Goal: Information Seeking & Learning: Learn about a topic

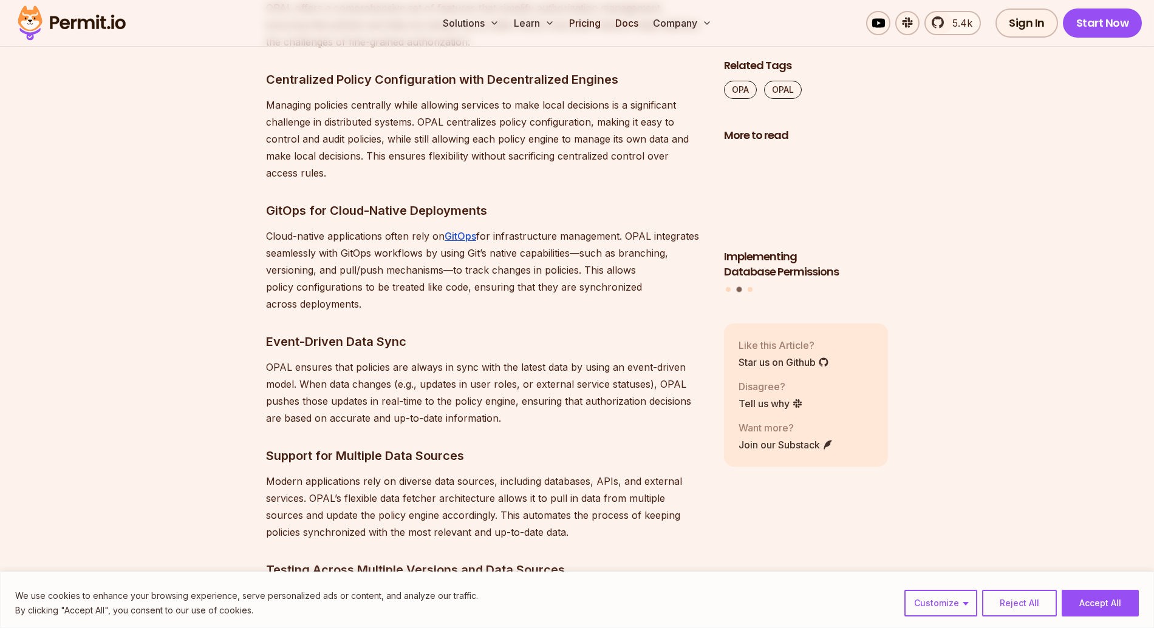
scroll to position [2593, 0]
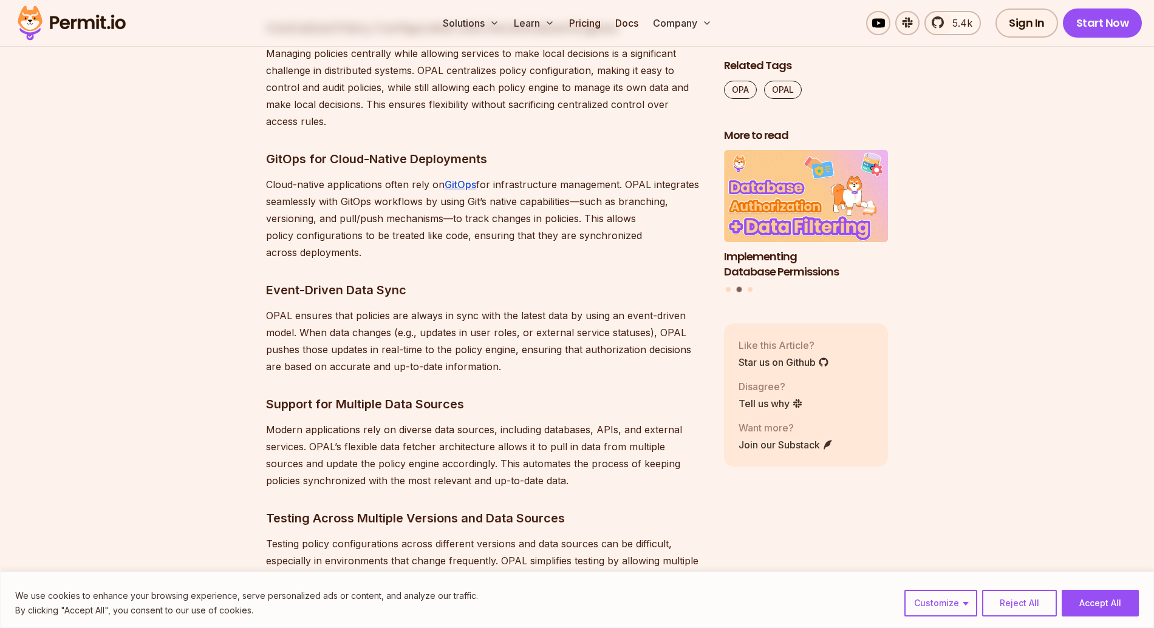
click at [469, 228] on p "Cloud-native applications often rely on GitOps for infrastructure management. O…" at bounding box center [485, 218] width 438 height 85
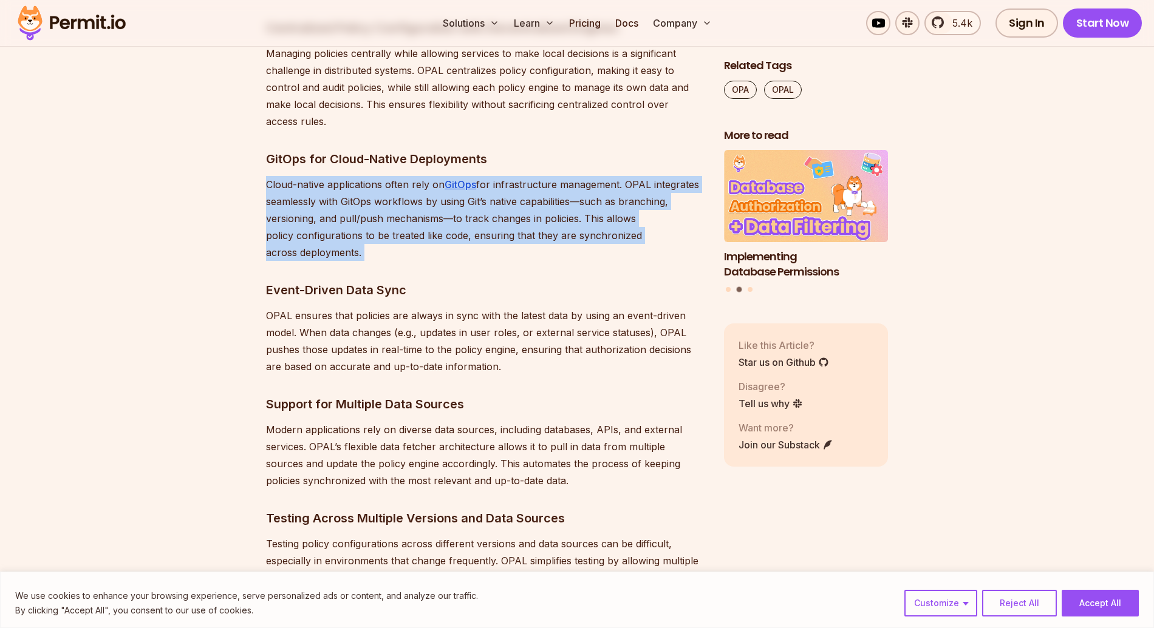
click at [469, 228] on p "Cloud-native applications often rely on GitOps for infrastructure management. O…" at bounding box center [485, 218] width 438 height 85
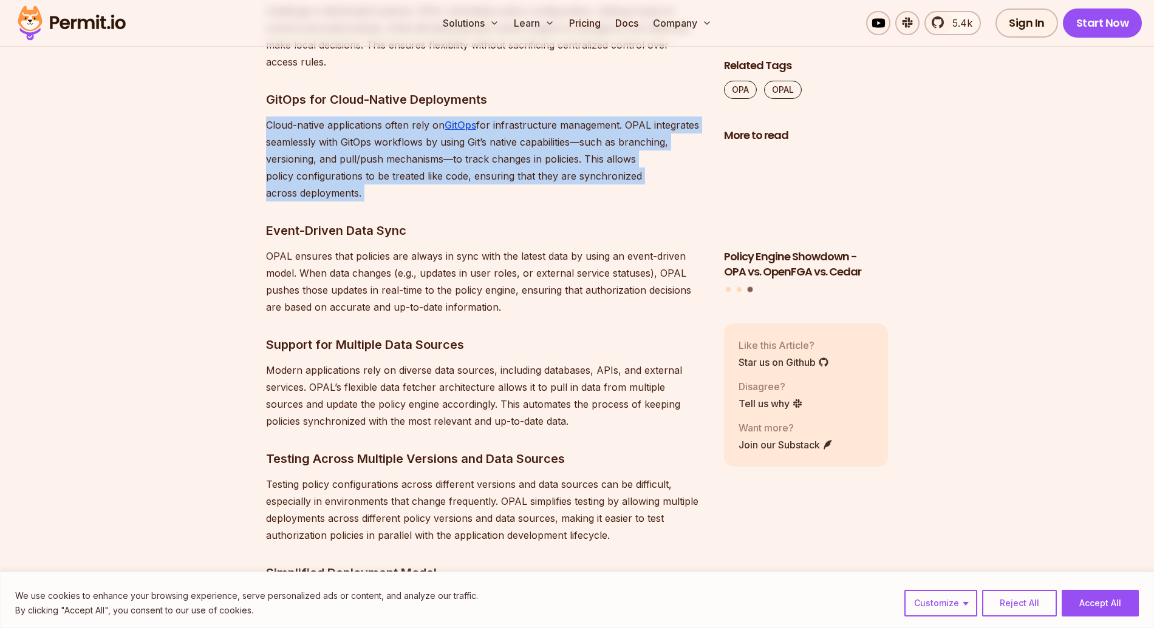
scroll to position [2652, 0]
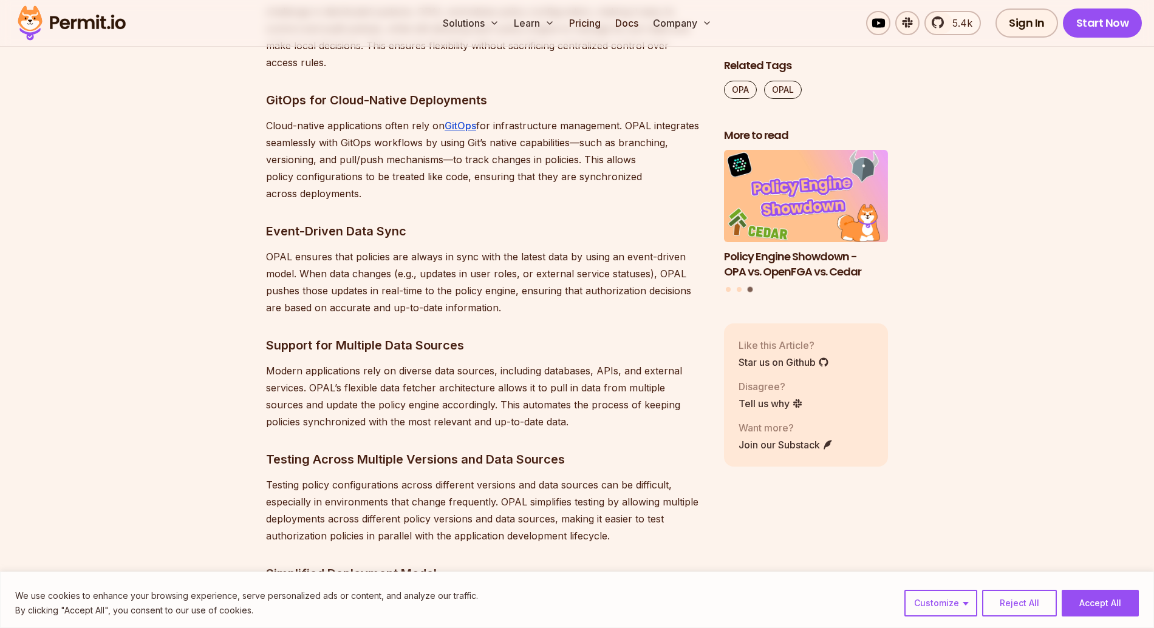
click at [469, 274] on p "OPAL ensures that policies are always in sync with the latest data by using an …" at bounding box center [485, 282] width 438 height 68
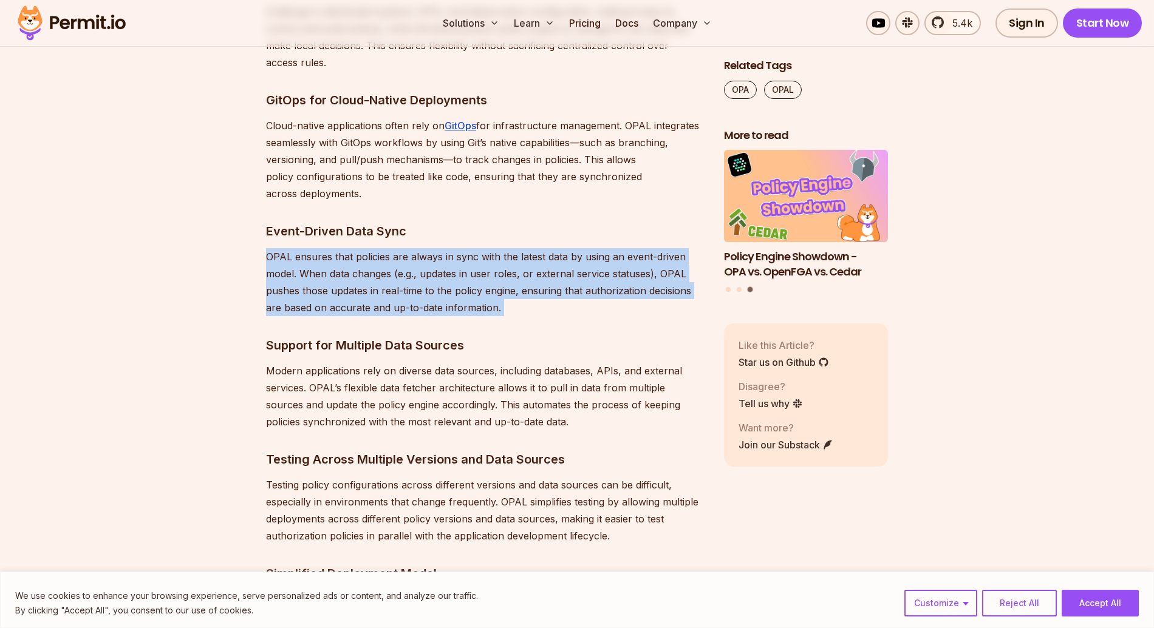
click at [469, 274] on p "OPAL ensures that policies are always in sync with the latest data by using an …" at bounding box center [485, 282] width 438 height 68
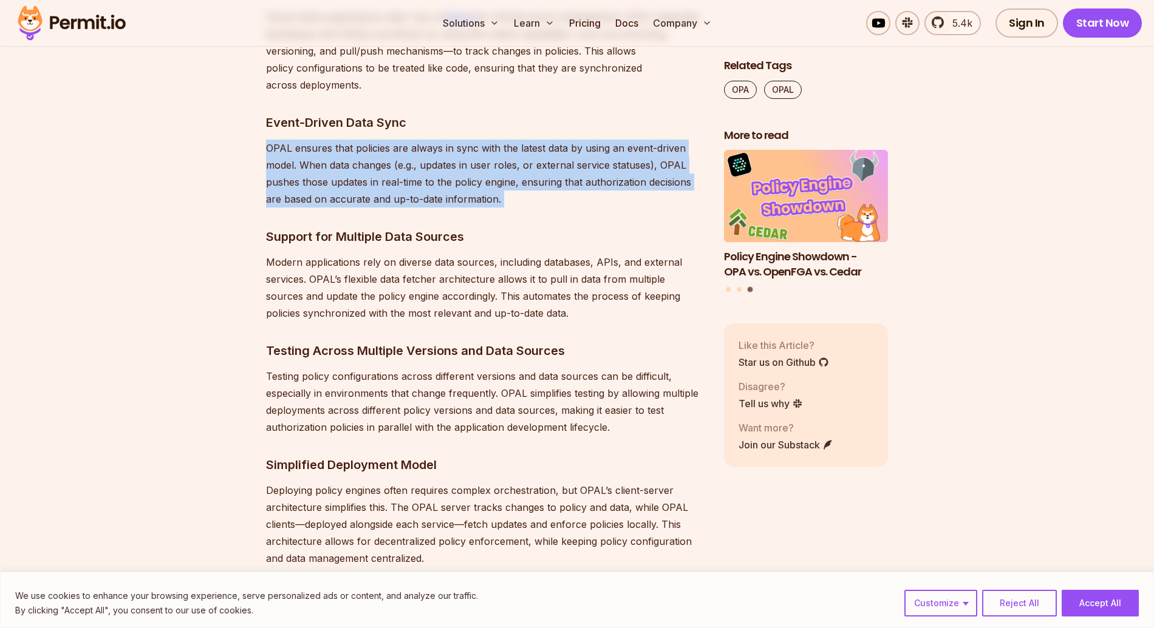
click at [469, 274] on p "Modern applications rely on diverse data sources, including databases, APIs, an…" at bounding box center [485, 288] width 438 height 68
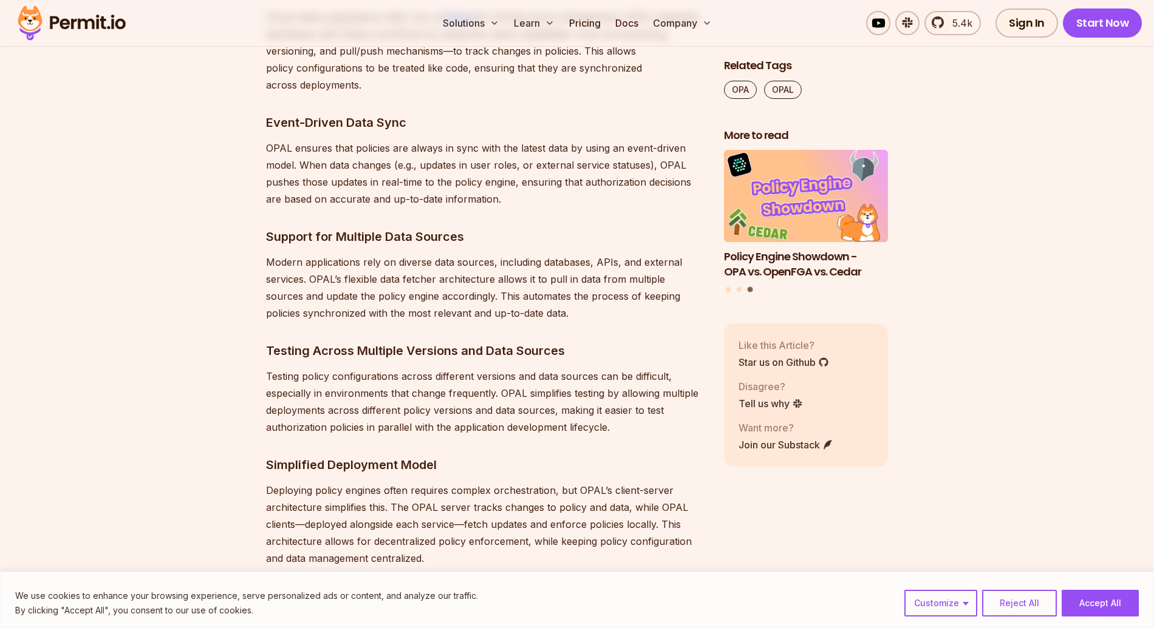
click at [469, 274] on p "Modern applications rely on diverse data sources, including databases, APIs, an…" at bounding box center [485, 288] width 438 height 68
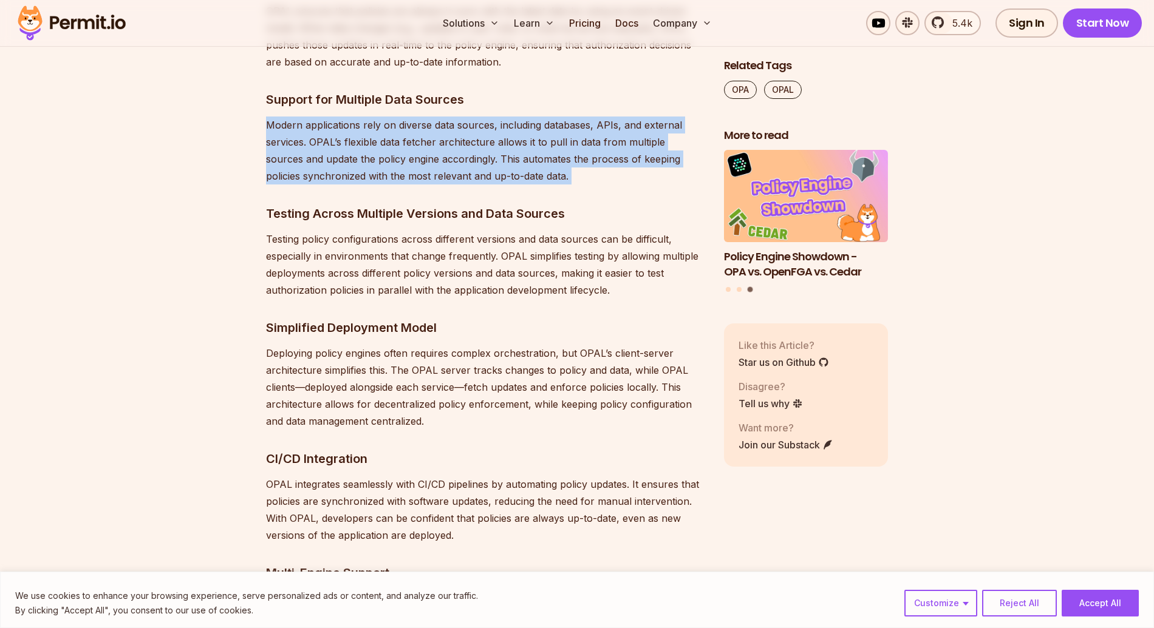
click at [469, 274] on p "Testing policy configurations across different versions and data sources can be…" at bounding box center [485, 265] width 438 height 68
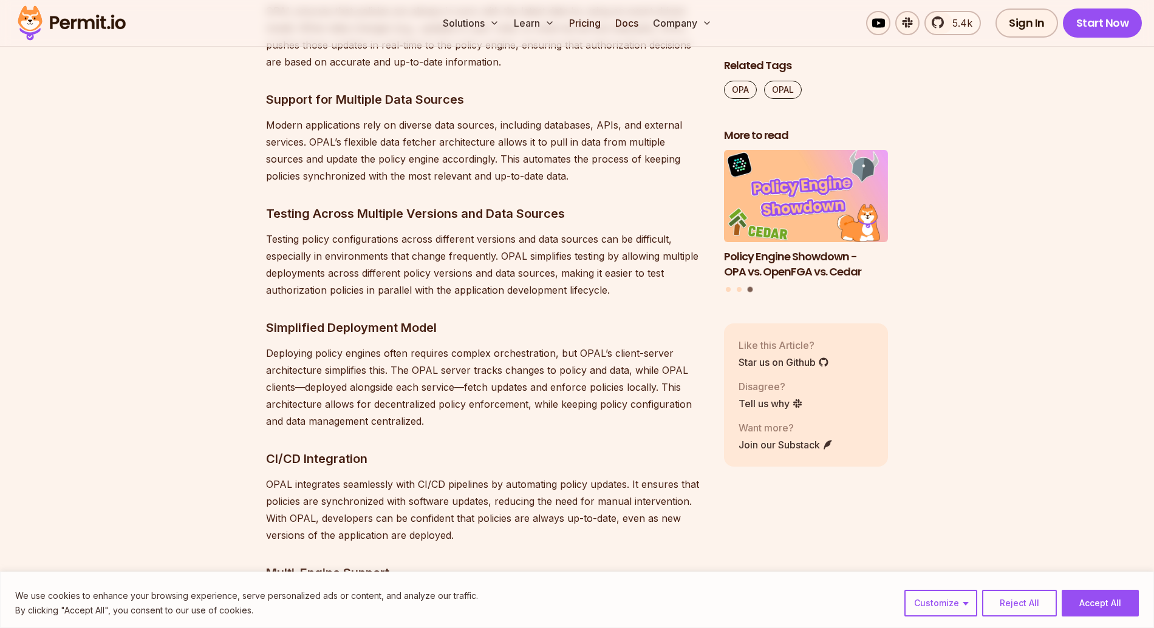
click at [469, 274] on p "Testing policy configurations across different versions and data sources can be…" at bounding box center [485, 265] width 438 height 68
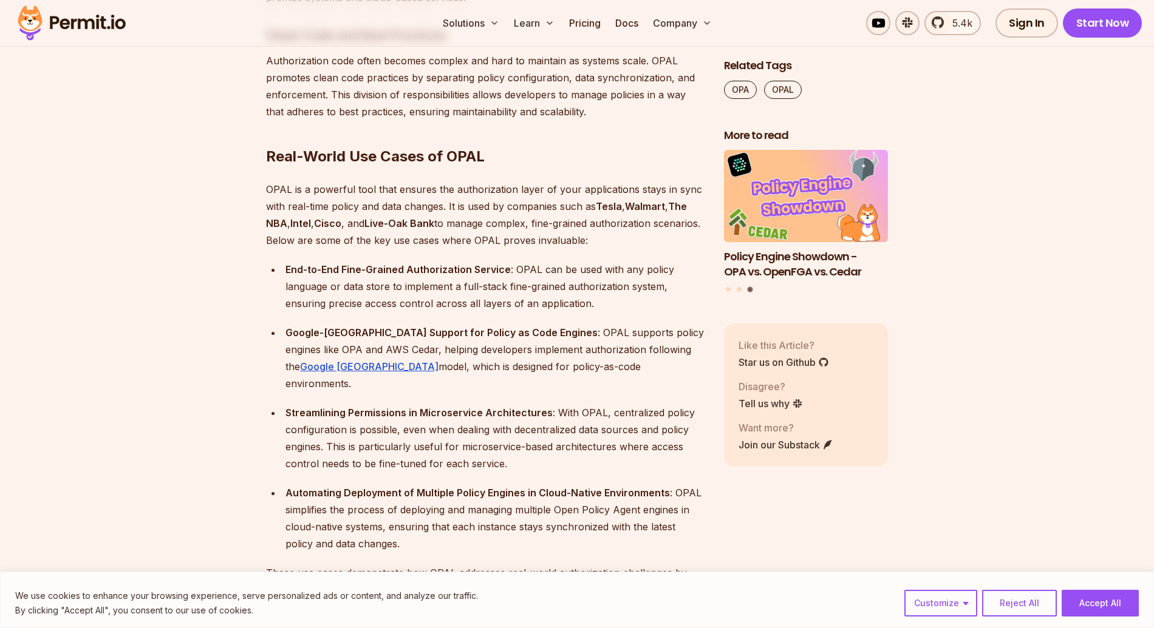
scroll to position [3852, 0]
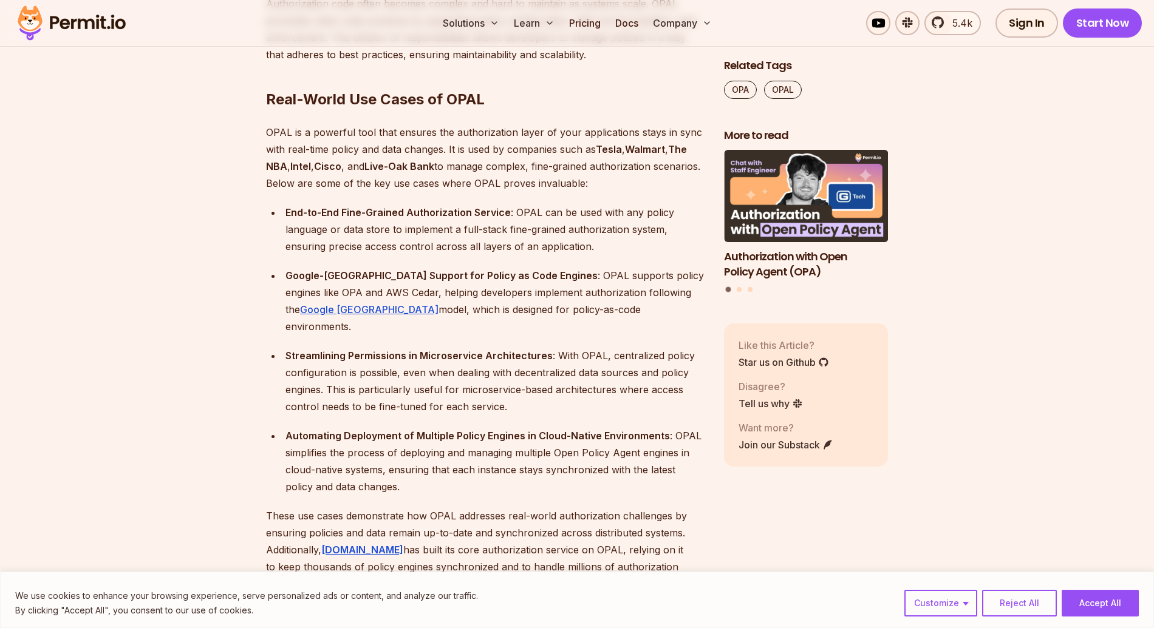
click at [469, 274] on div "Google-Zanzibar Support for Policy as Code Engines : OPAL supports policy engin…" at bounding box center [494, 301] width 419 height 68
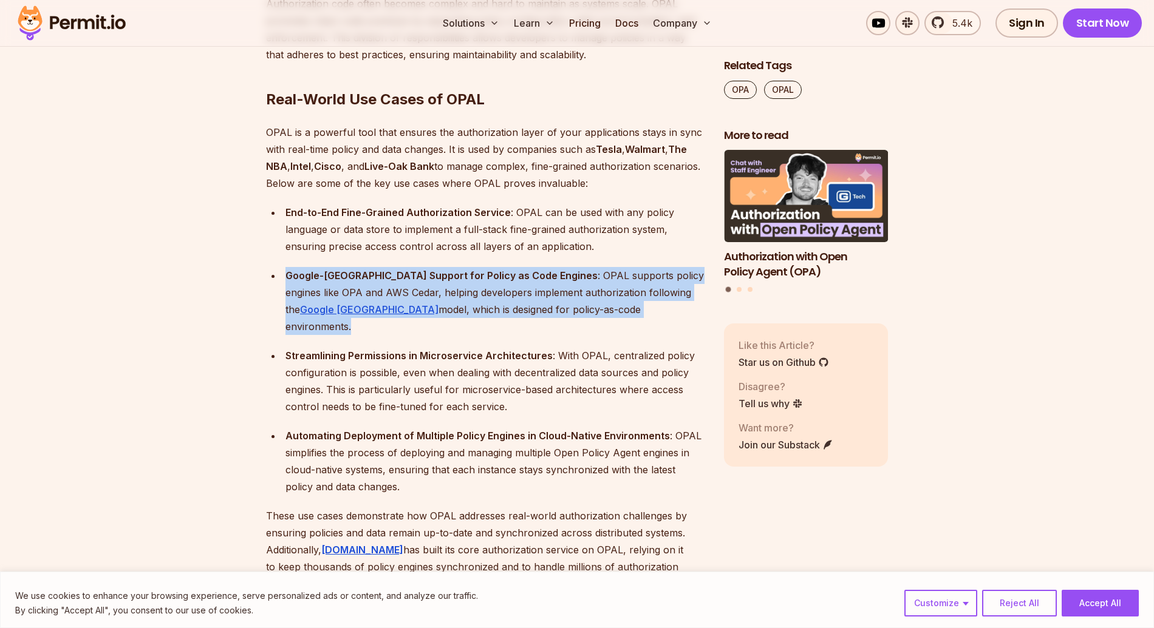
click at [469, 274] on div "Google-Zanzibar Support for Policy as Code Engines : OPAL supports policy engin…" at bounding box center [494, 301] width 419 height 68
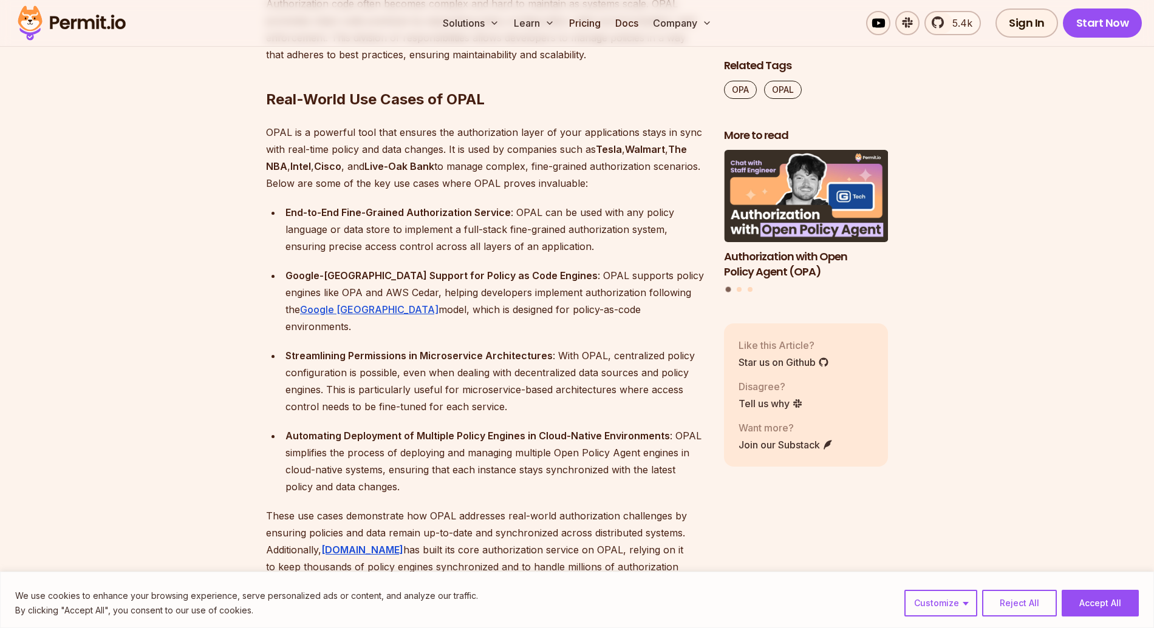
click at [480, 205] on div "End-to-End Fine-Grained Authorization Service : OPAL can be used with any polic…" at bounding box center [494, 229] width 419 height 51
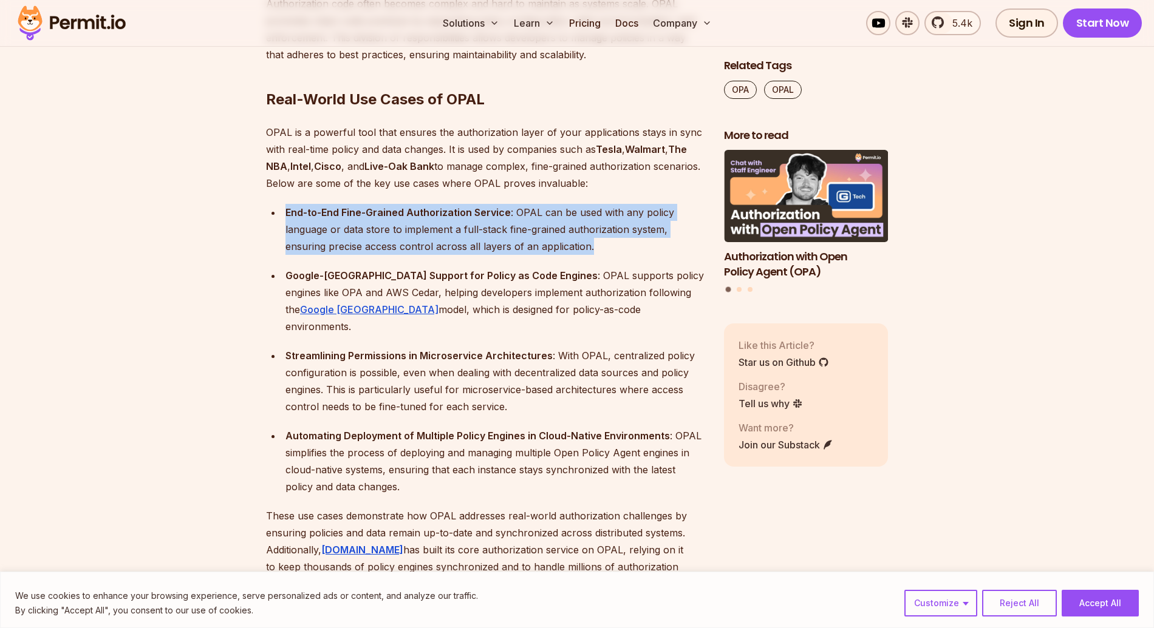
click at [480, 205] on div "End-to-End Fine-Grained Authorization Service : OPAL can be used with any polic…" at bounding box center [494, 229] width 419 height 51
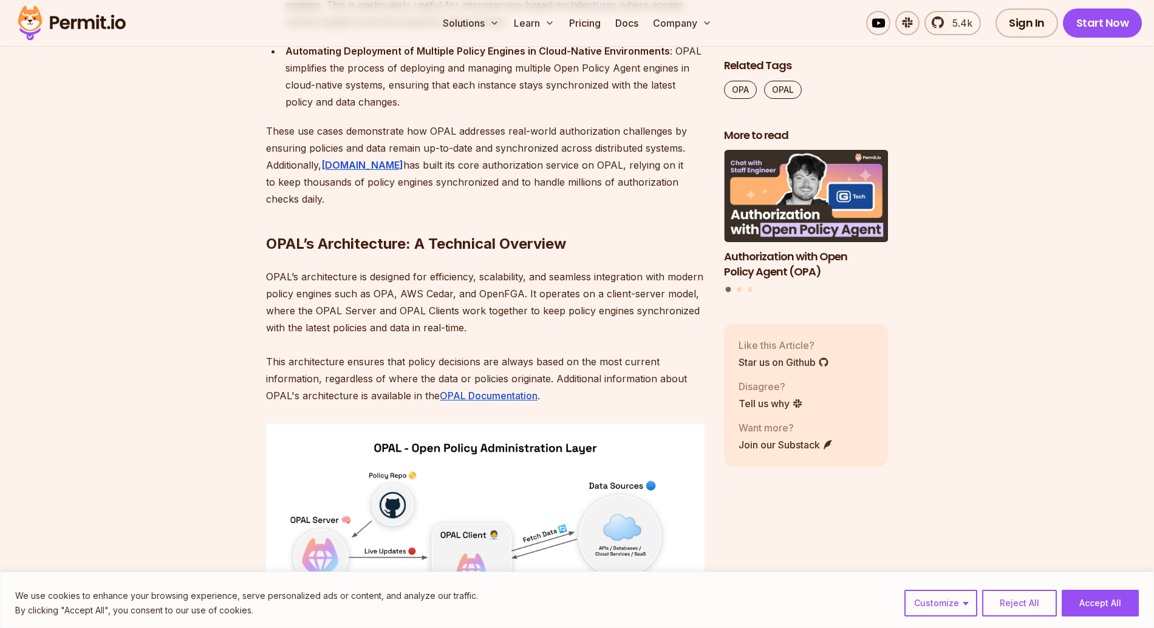
scroll to position [4370, 0]
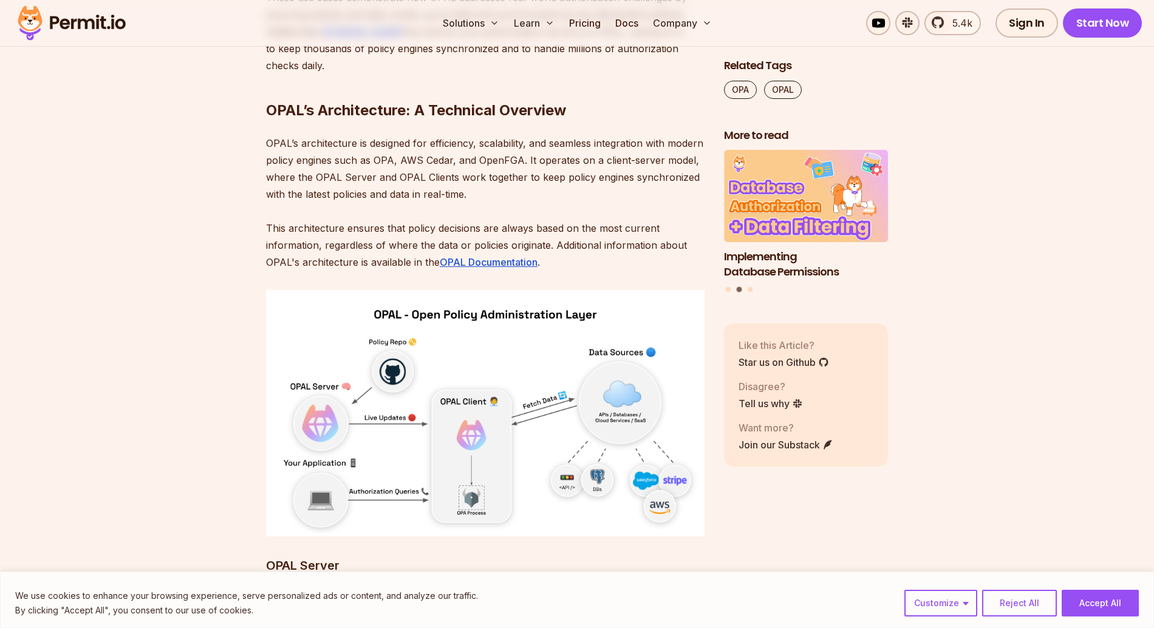
click at [481, 188] on p "OPAL’s architecture is designed for efficiency, scalability, and seamless integ…" at bounding box center [485, 203] width 438 height 136
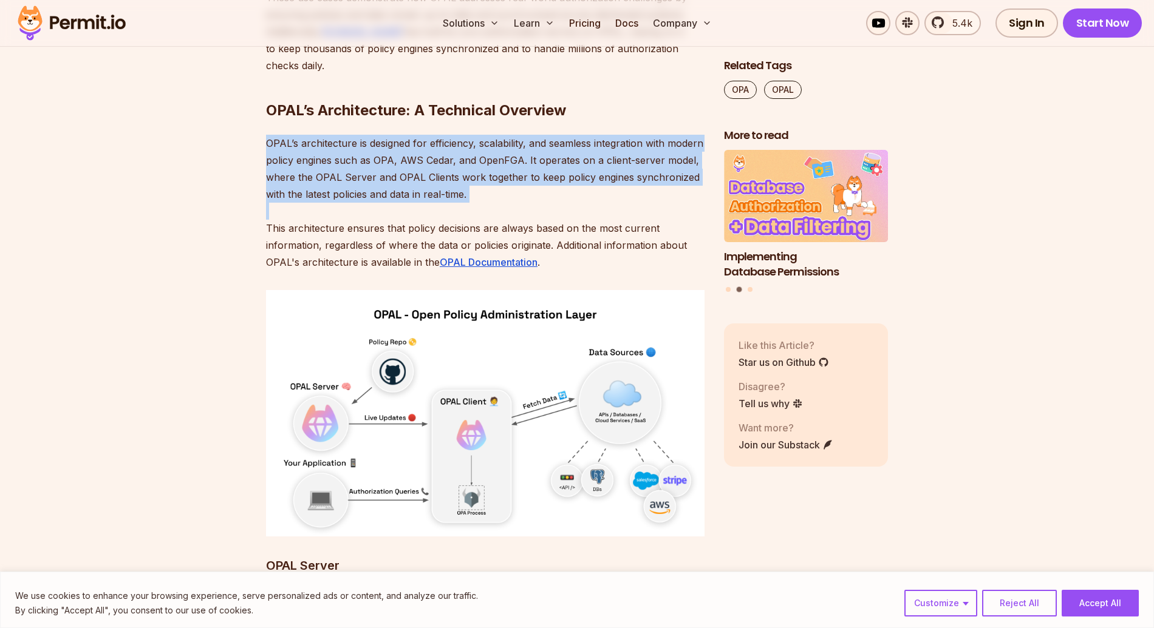
click at [481, 188] on p "OPAL’s architecture is designed for efficiency, scalability, and seamless integ…" at bounding box center [485, 203] width 438 height 136
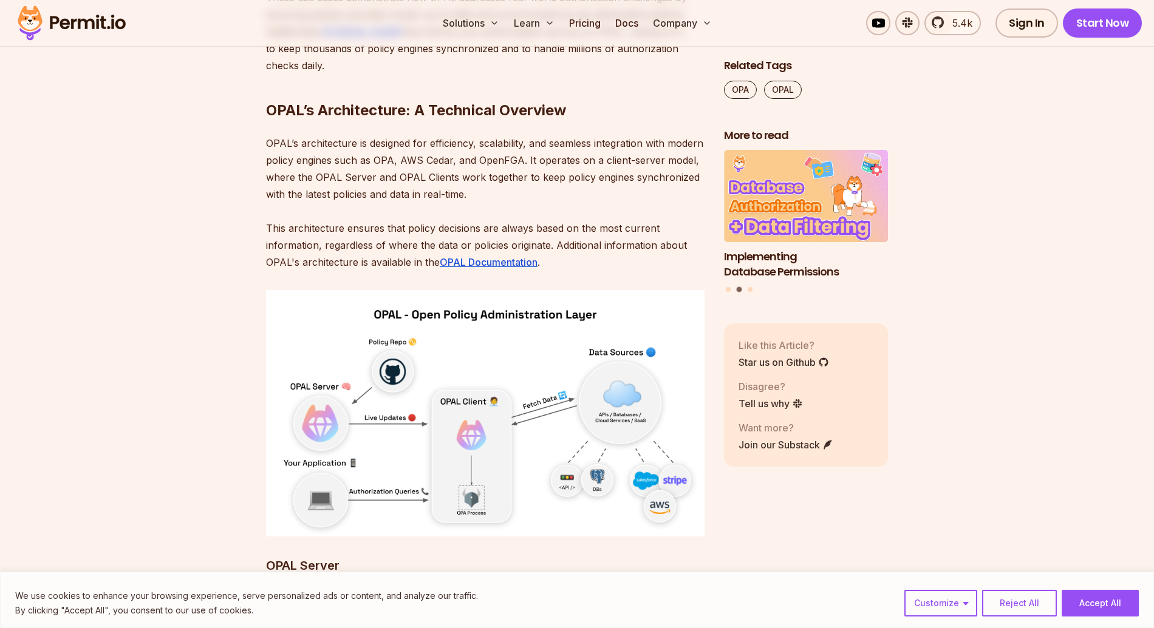
click at [484, 145] on p "OPAL’s architecture is designed for efficiency, scalability, and seamless integ…" at bounding box center [485, 203] width 438 height 136
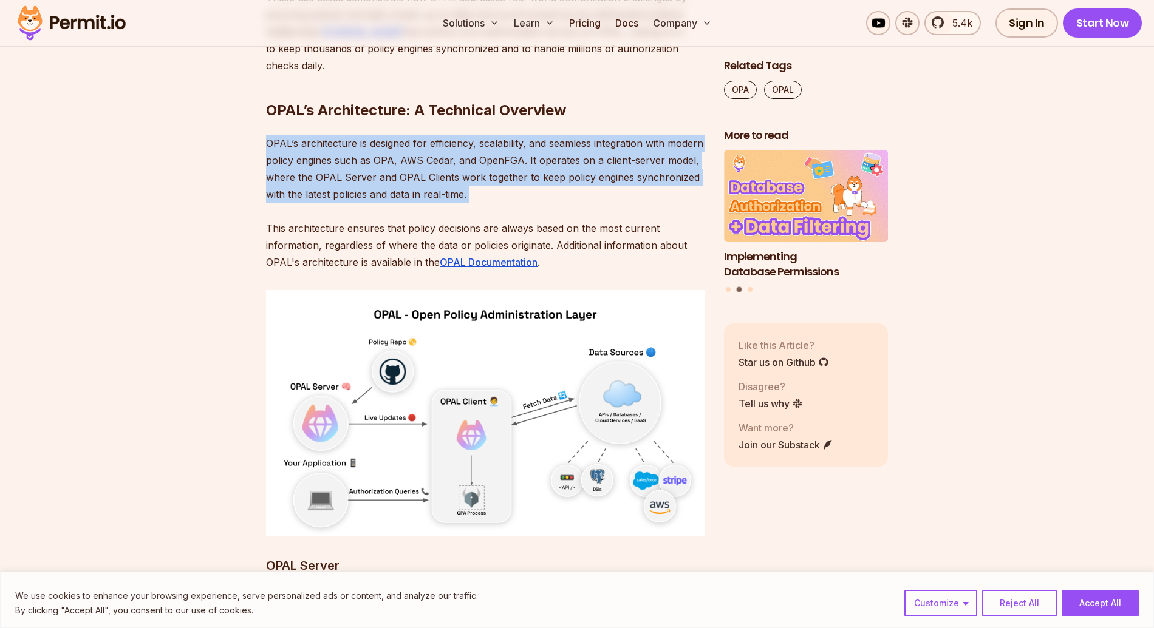
click at [484, 145] on p "OPAL’s architecture is designed for efficiency, scalability, and seamless integ…" at bounding box center [485, 203] width 438 height 136
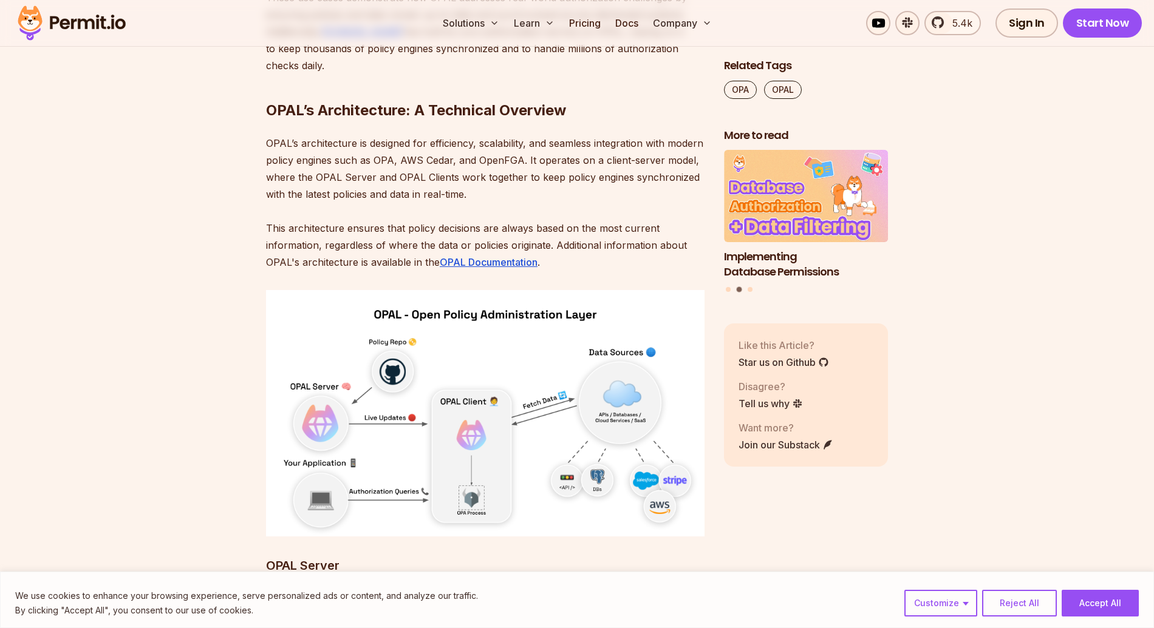
click at [413, 202] on p "OPAL’s architecture is designed for efficiency, scalability, and seamless integ…" at bounding box center [485, 203] width 438 height 136
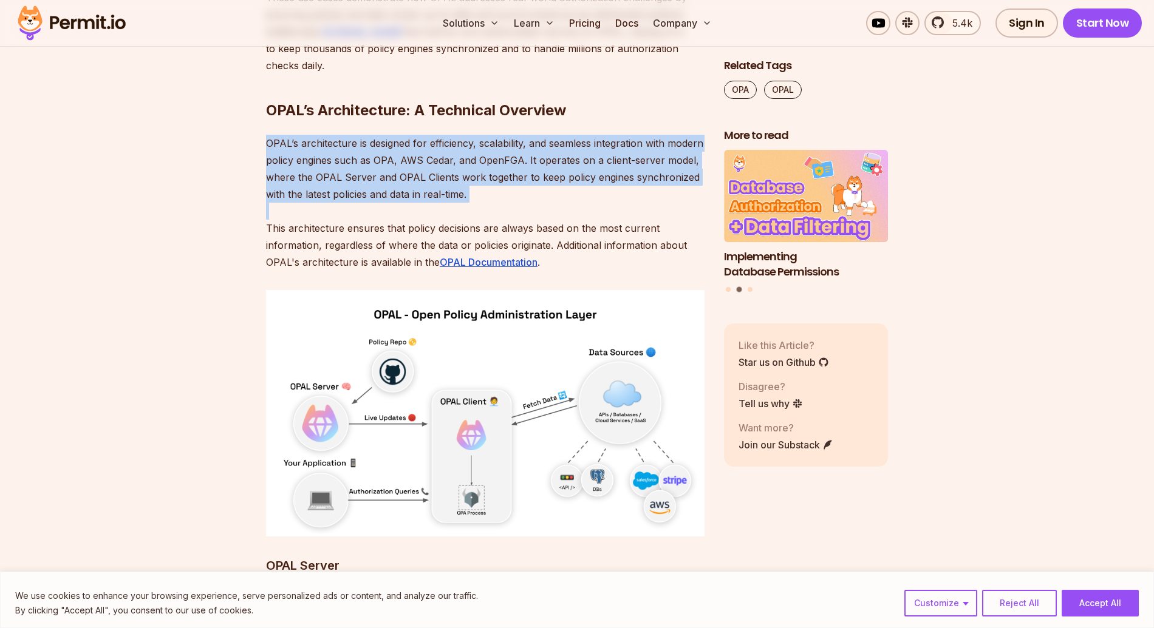
click at [413, 202] on p "OPAL’s architecture is designed for efficiency, scalability, and seamless integ…" at bounding box center [485, 203] width 438 height 136
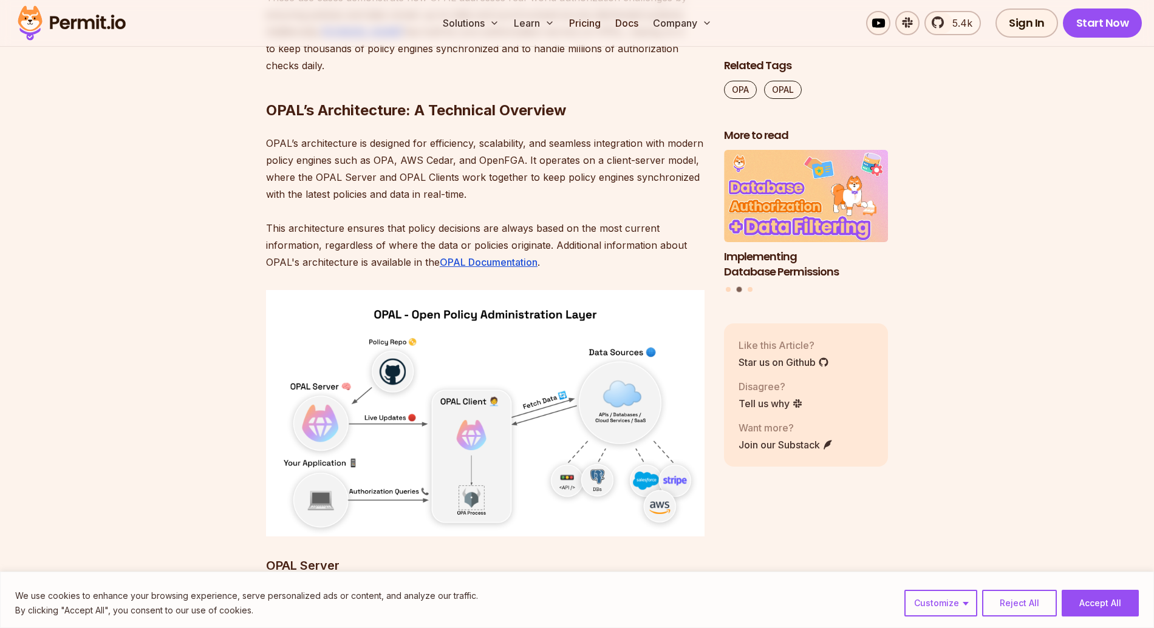
click at [420, 136] on p "OPAL’s architecture is designed for efficiency, scalability, and seamless integ…" at bounding box center [485, 203] width 438 height 136
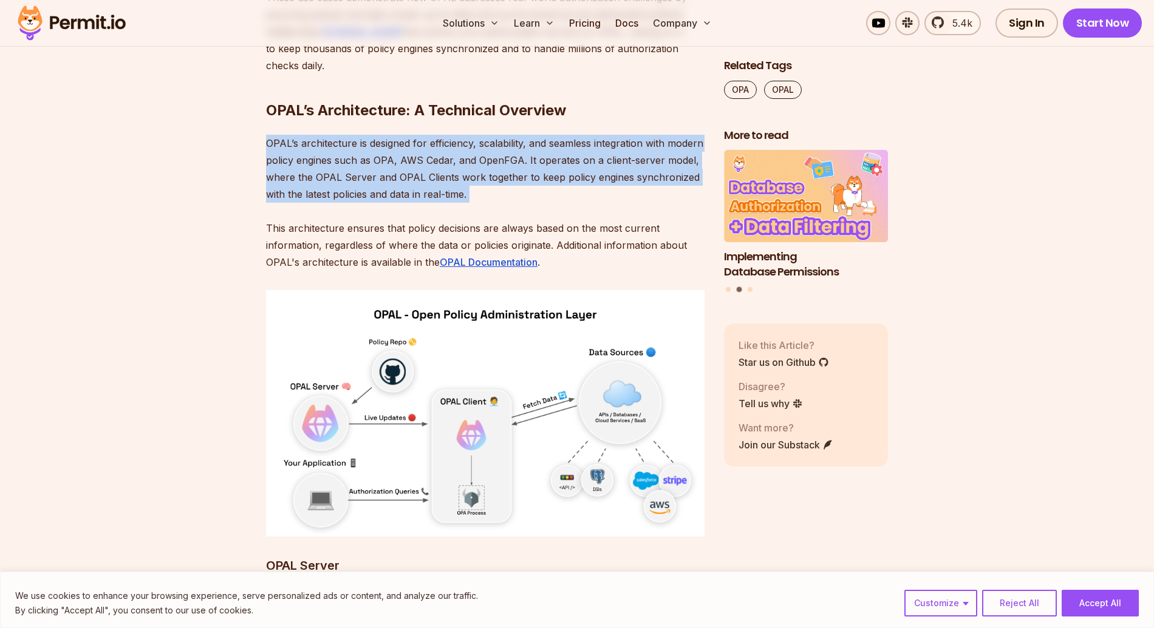
click at [420, 136] on p "OPAL’s architecture is designed for efficiency, scalability, and seamless integ…" at bounding box center [485, 203] width 438 height 136
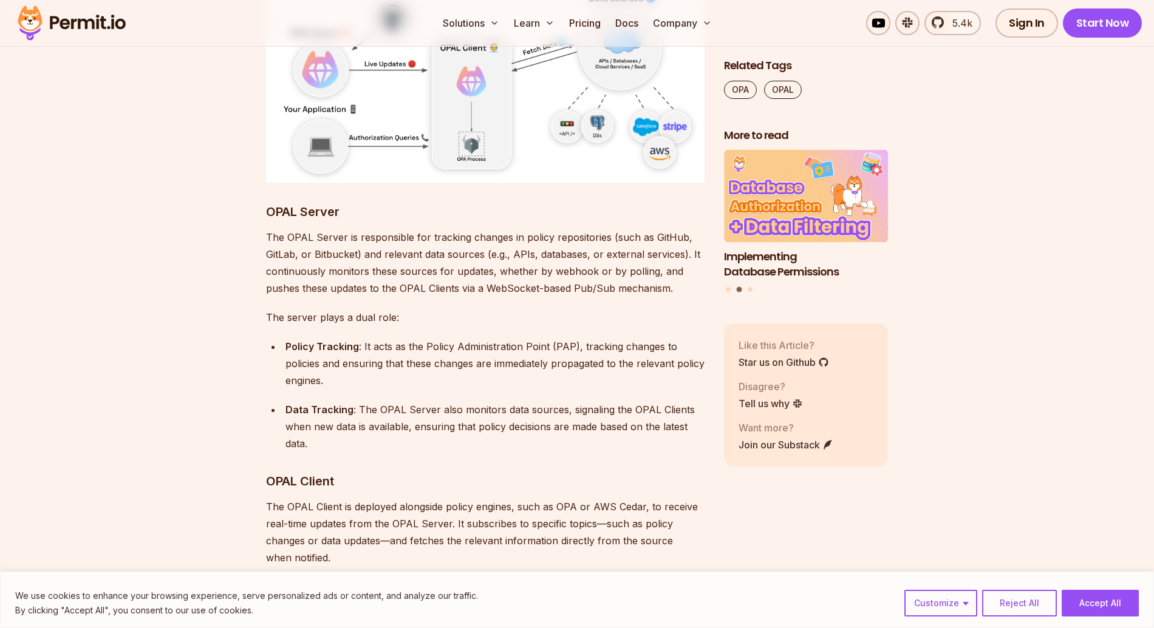
scroll to position [4727, 0]
click at [391, 226] on p "The OPAL Server is responsible for tracking changes in policy repositories (suc…" at bounding box center [485, 260] width 438 height 68
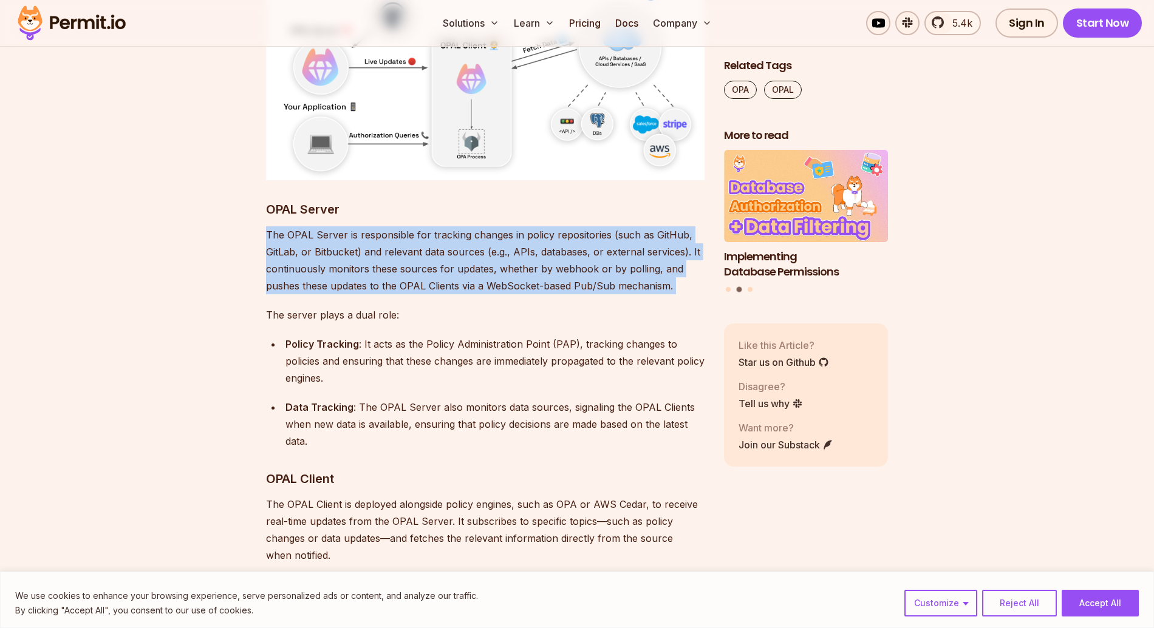
click at [391, 226] on p "The OPAL Server is responsible for tracking changes in policy repositories (suc…" at bounding box center [485, 260] width 438 height 68
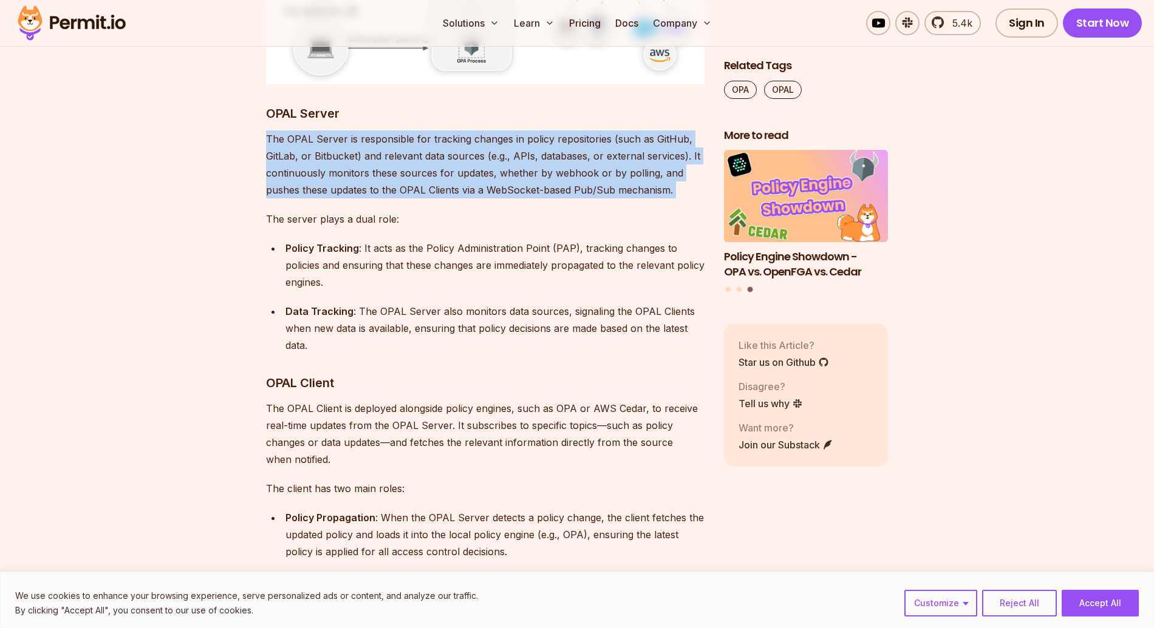
scroll to position [4825, 0]
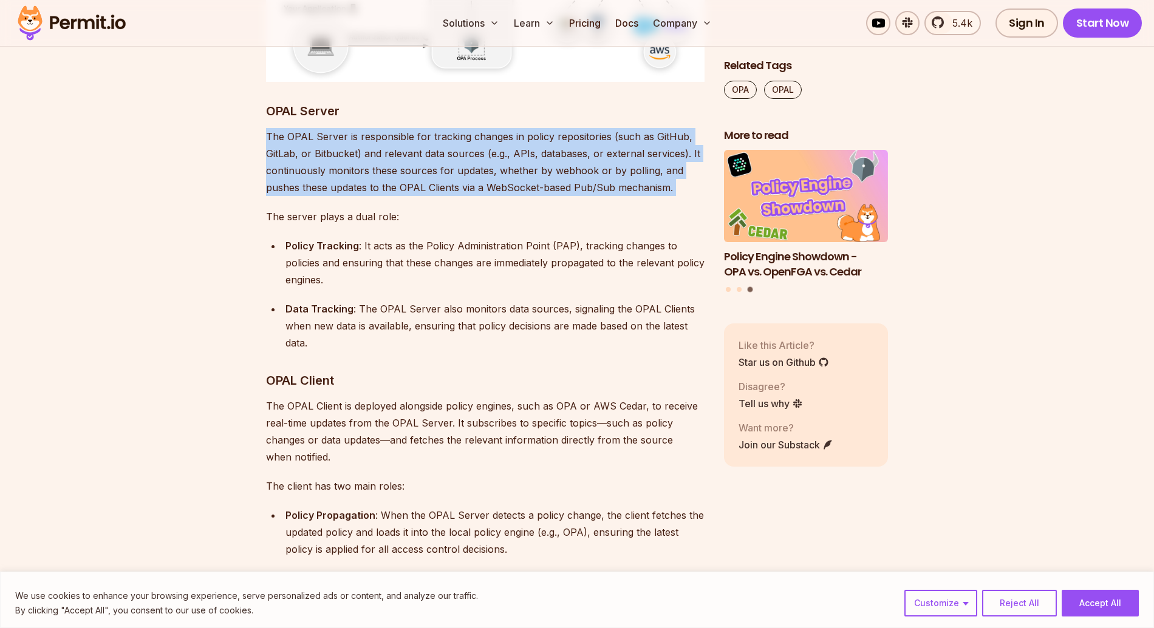
click at [391, 237] on div "Policy Tracking : It acts as the Policy Administration Point (PAP), tracking ch…" at bounding box center [494, 262] width 419 height 51
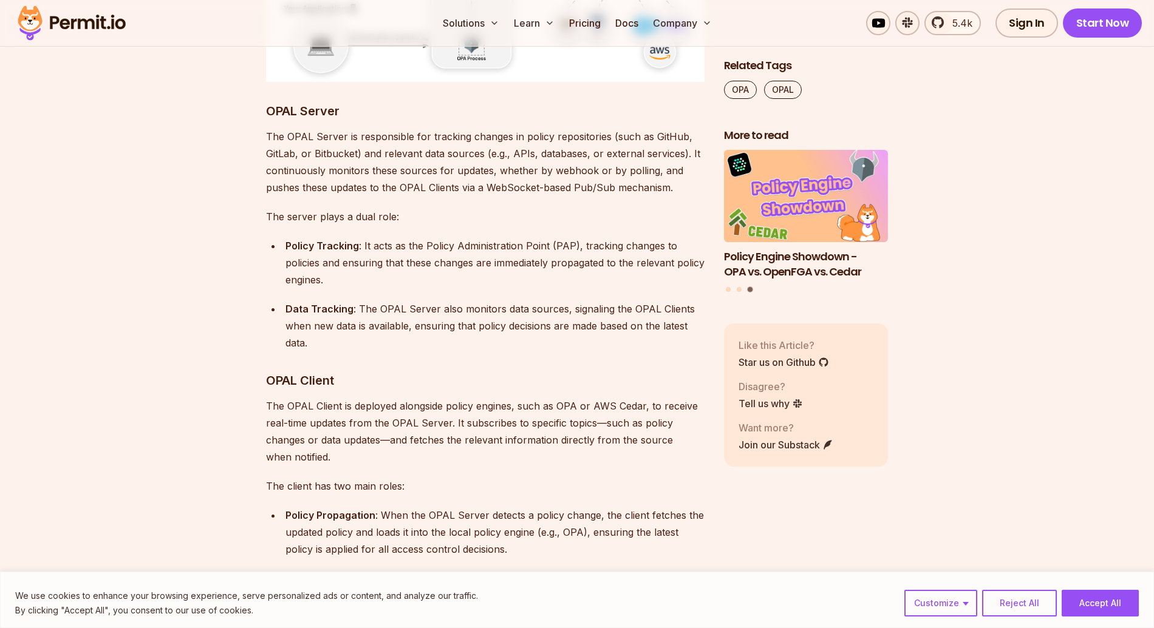
click at [391, 237] on div "Policy Tracking : It acts as the Policy Administration Point (PAP), tracking ch…" at bounding box center [494, 262] width 419 height 51
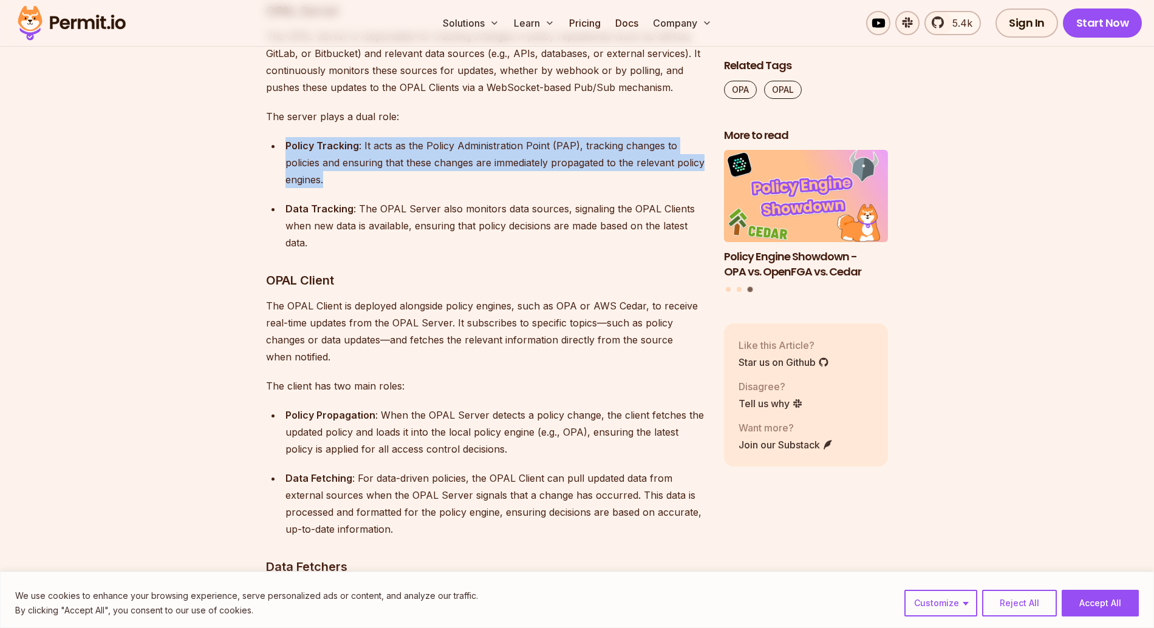
scroll to position [4931, 0]
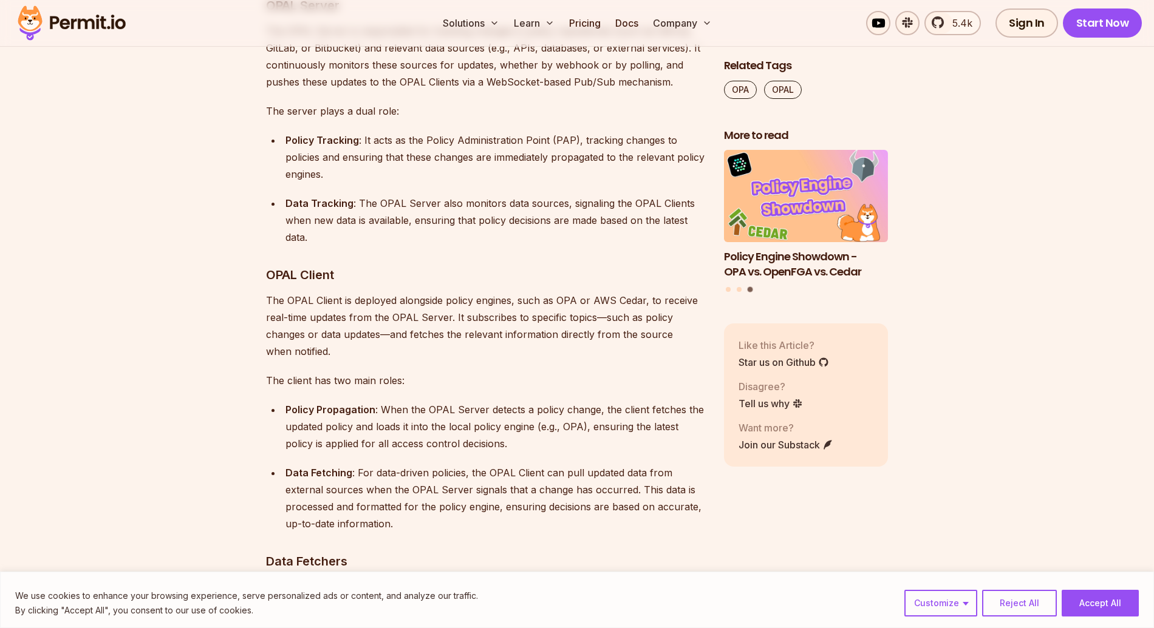
click at [378, 292] on p "The OPAL Client is deployed alongside policy engines, such as OPA or AWS Cedar,…" at bounding box center [485, 326] width 438 height 68
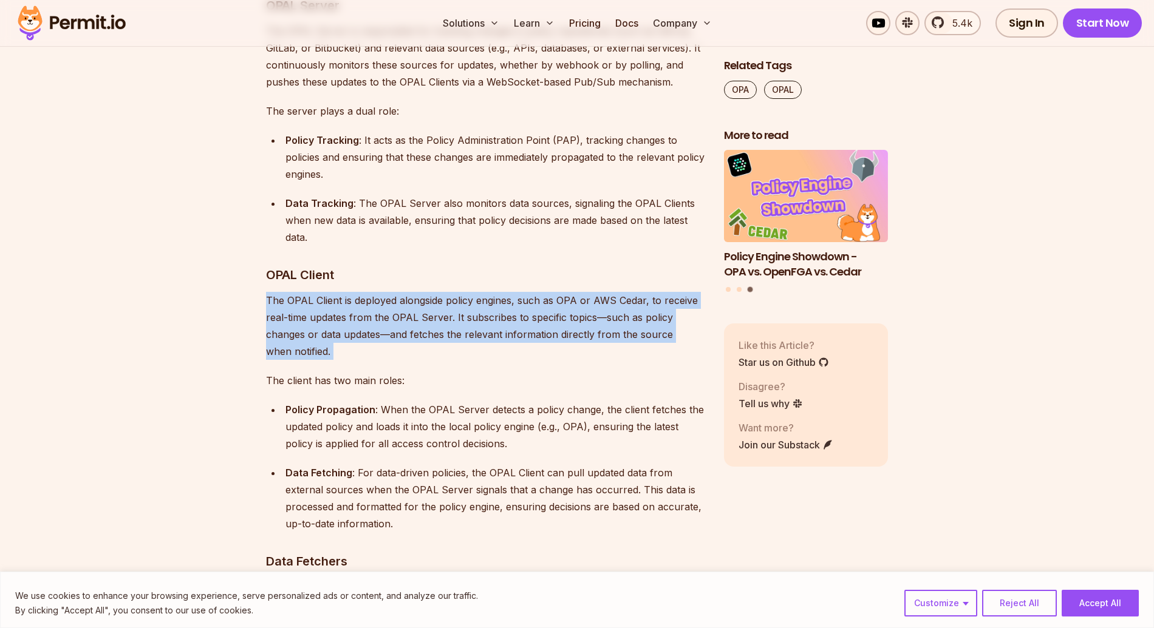
click at [378, 292] on p "The OPAL Client is deployed alongside policy engines, such as OPA or AWS Cedar,…" at bounding box center [485, 326] width 438 height 68
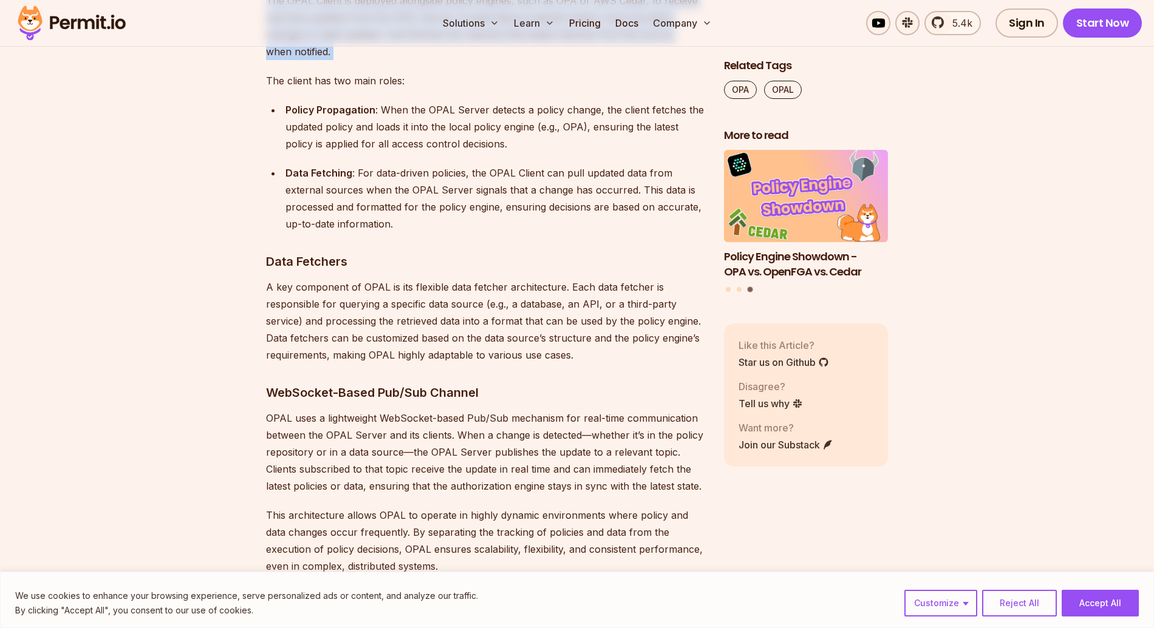
click at [378, 279] on p "A key component of OPAL is its flexible data fetcher architecture. Each data fe…" at bounding box center [485, 321] width 438 height 85
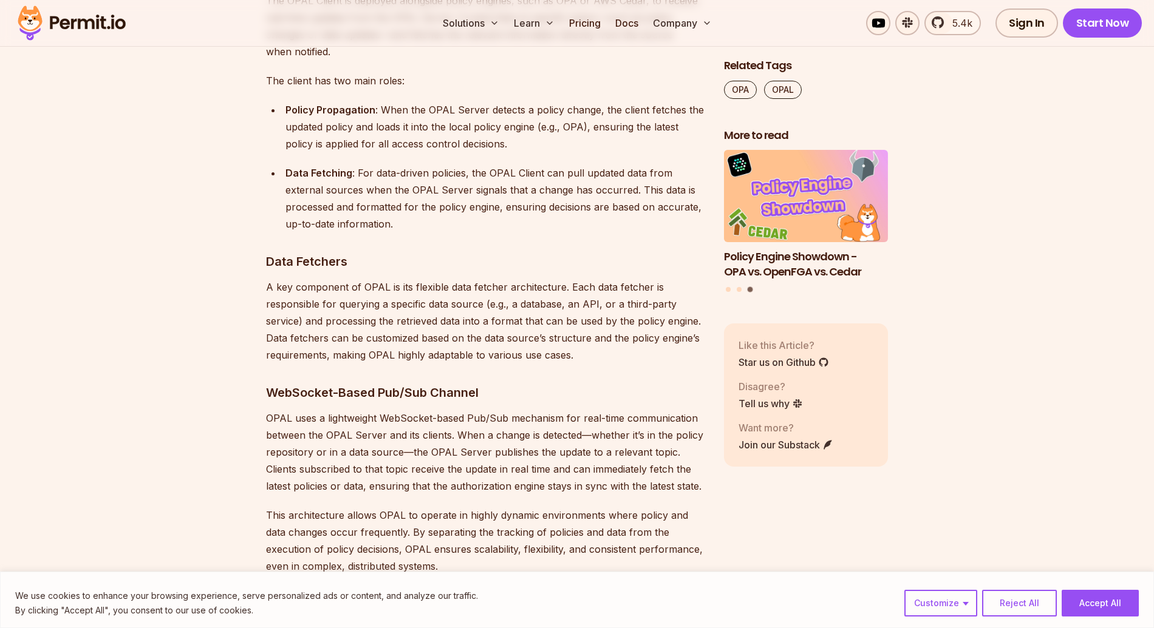
click at [378, 279] on p "A key component of OPAL is its flexible data fetcher architecture. Each data fe…" at bounding box center [485, 321] width 438 height 85
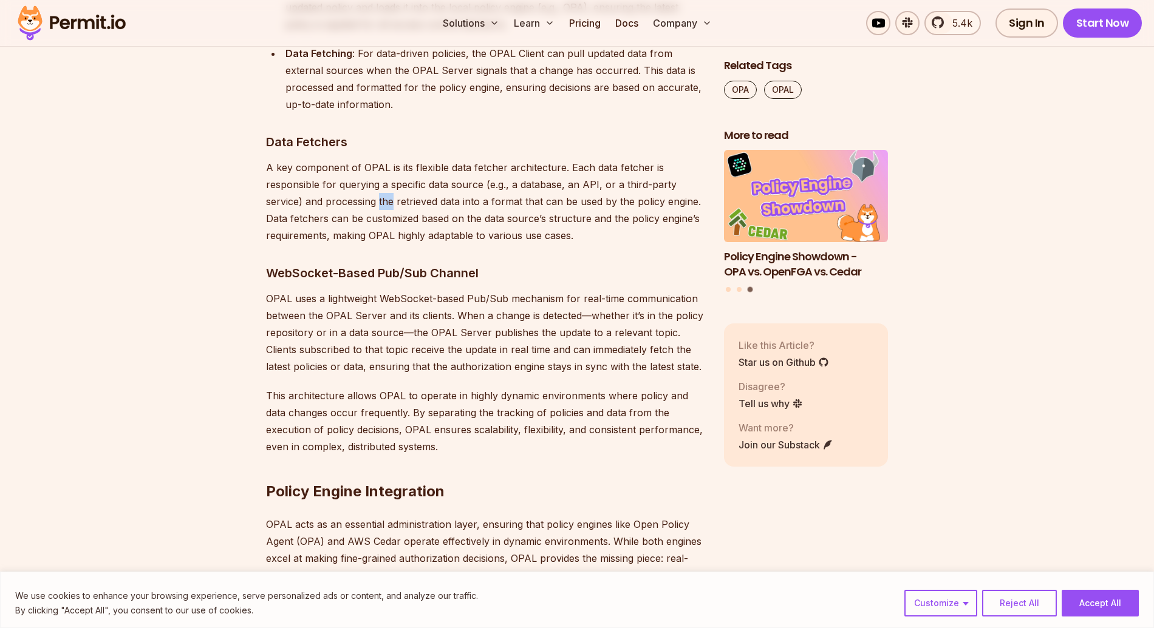
scroll to position [5410, 0]
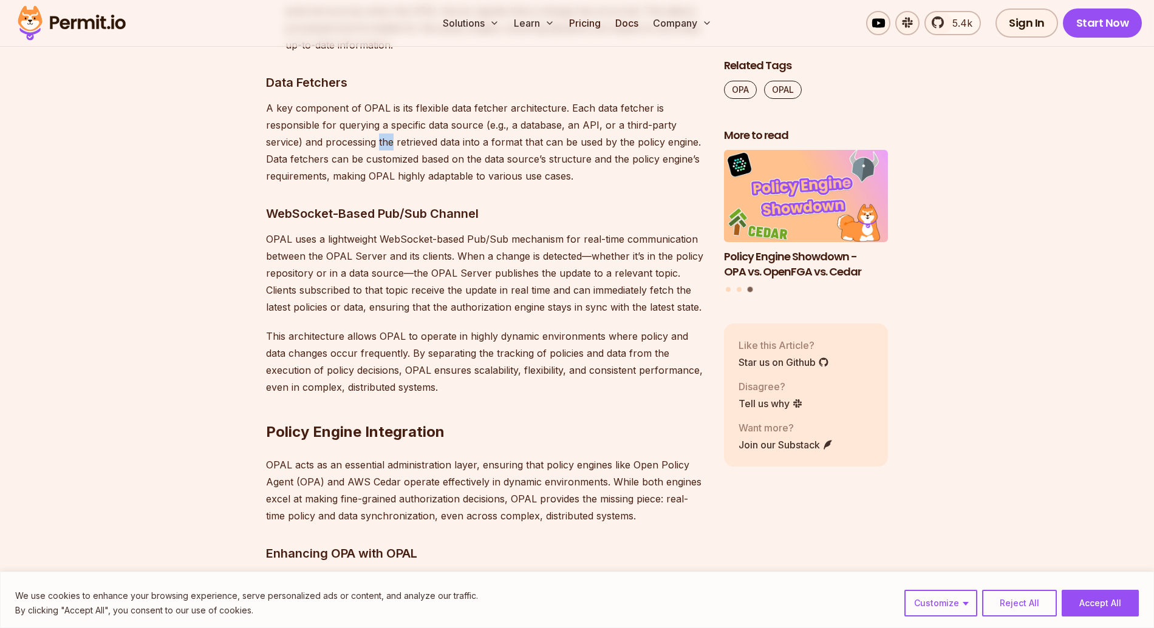
click at [382, 231] on p "OPAL uses a lightweight WebSocket-based Pub/Sub mechanism for real-time communi…" at bounding box center [485, 273] width 438 height 85
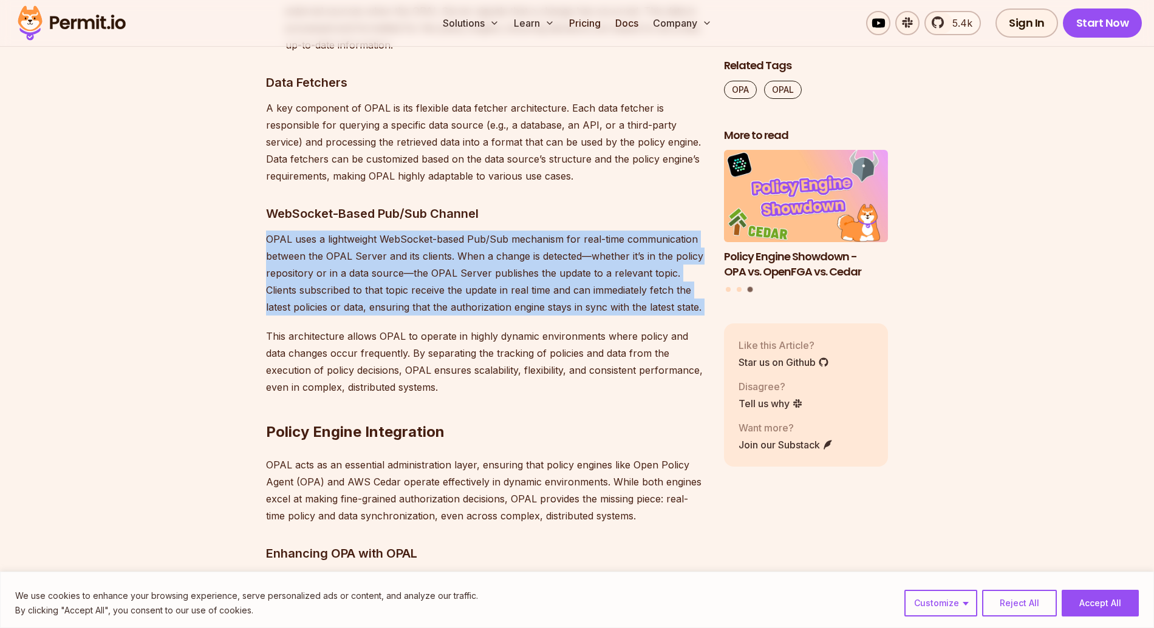
click at [382, 231] on p "OPAL uses a lightweight WebSocket-based Pub/Sub mechanism for real-time communi…" at bounding box center [485, 273] width 438 height 85
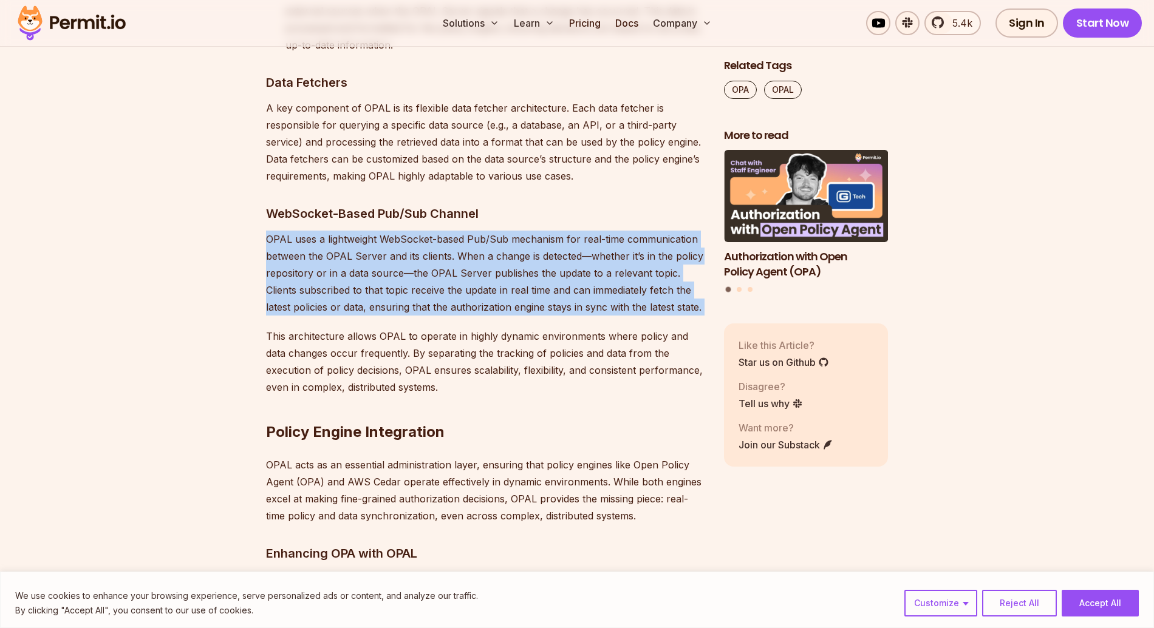
click at [395, 231] on p "OPAL uses a lightweight WebSocket-based Pub/Sub mechanism for real-time communi…" at bounding box center [485, 273] width 438 height 85
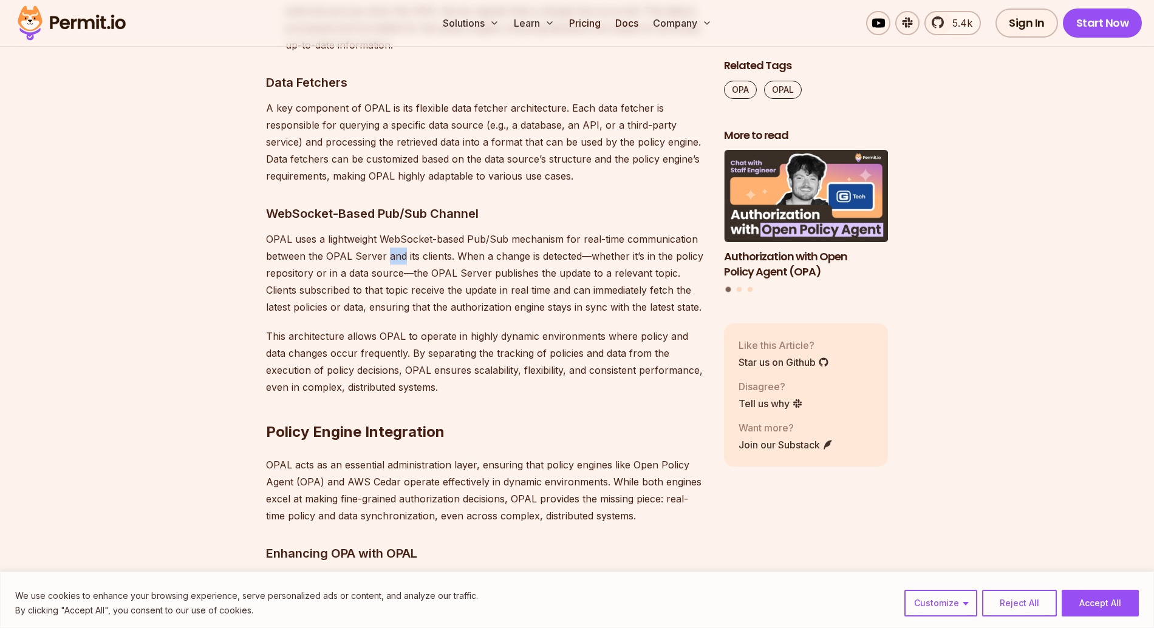
click at [395, 231] on p "OPAL uses a lightweight WebSocket-based Pub/Sub mechanism for real-time communi…" at bounding box center [485, 273] width 438 height 85
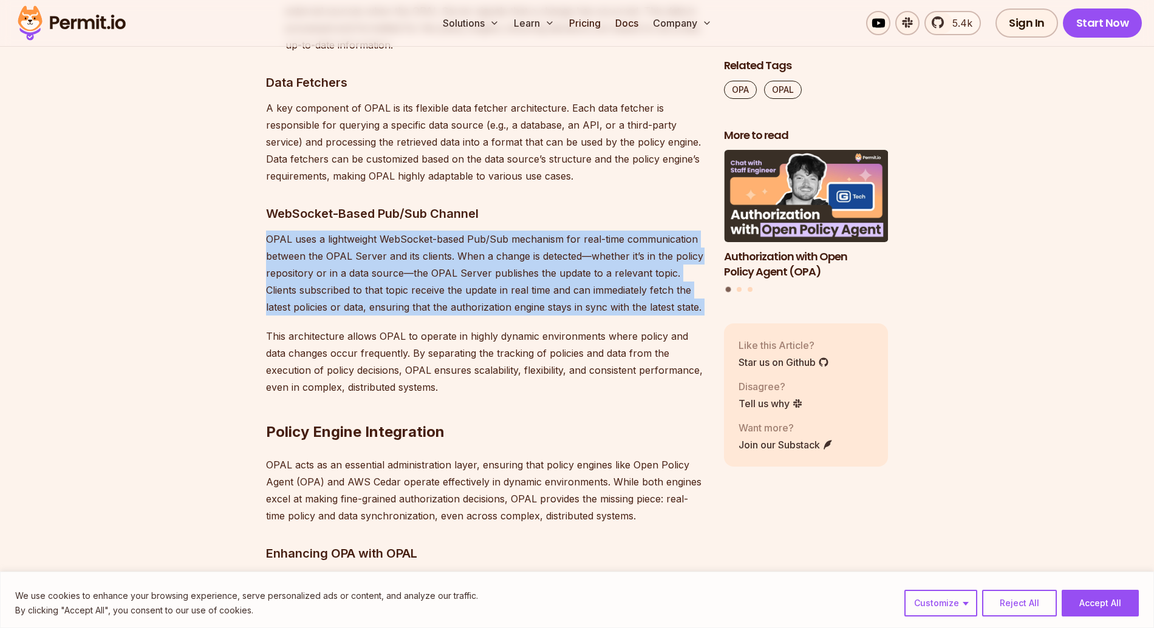
click at [395, 231] on p "OPAL uses a lightweight WebSocket-based Pub/Sub mechanism for real-time communi…" at bounding box center [485, 273] width 438 height 85
click at [383, 231] on p "OPAL uses a lightweight WebSocket-based Pub/Sub mechanism for real-time communi…" at bounding box center [485, 273] width 438 height 85
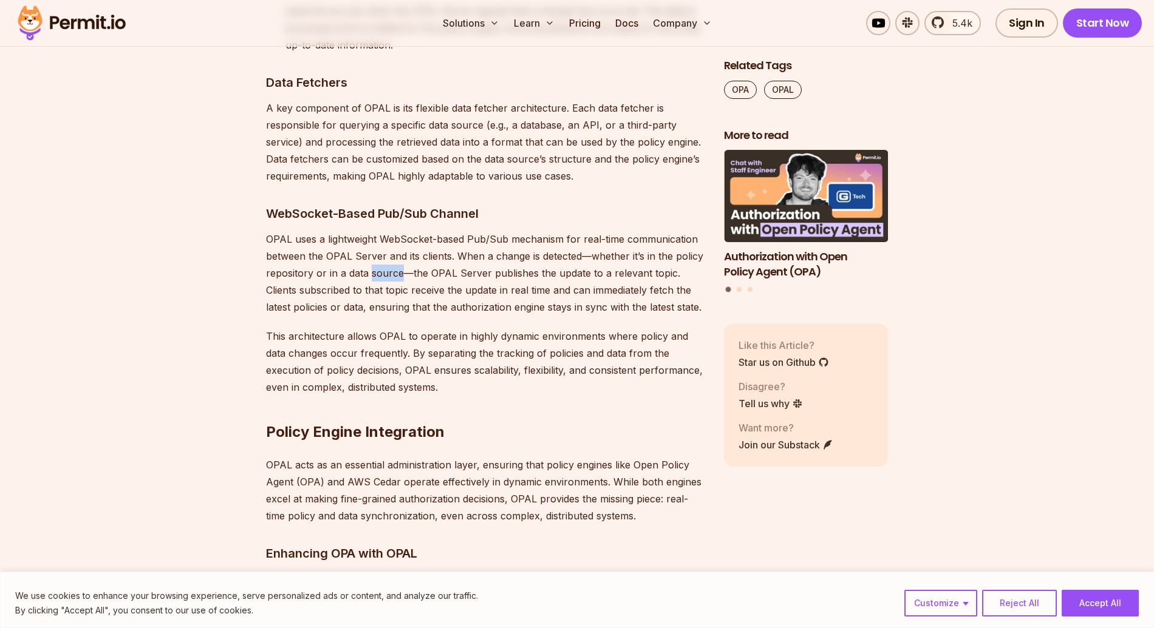
click at [383, 231] on p "OPAL uses a lightweight WebSocket-based Pub/Sub mechanism for real-time communi…" at bounding box center [485, 273] width 438 height 85
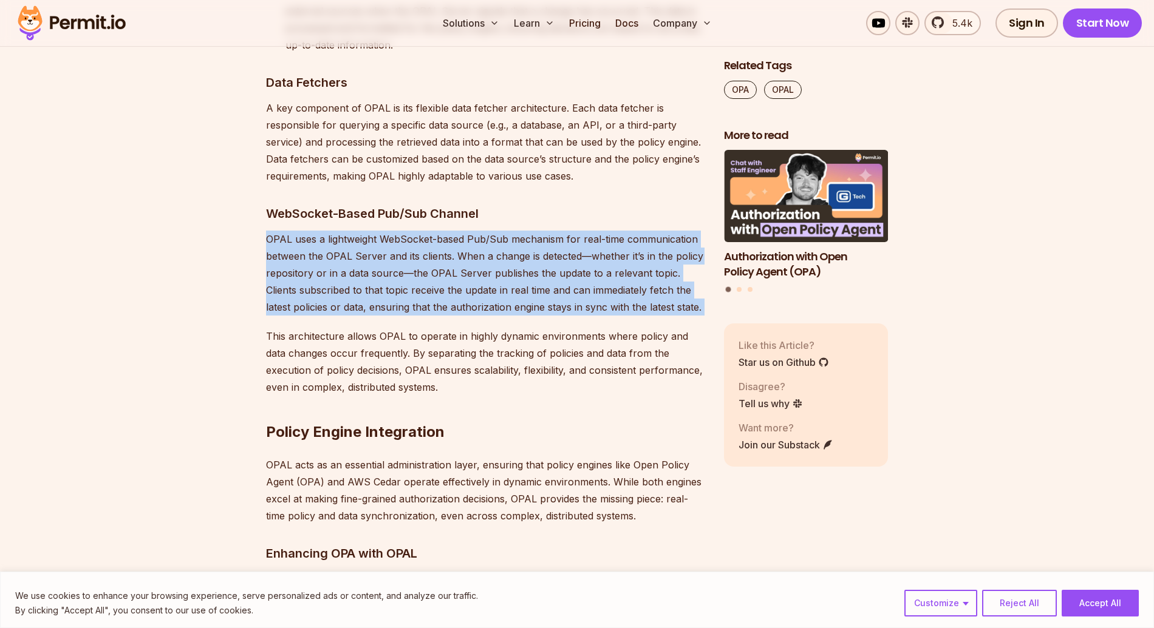
click at [383, 231] on p "OPAL uses a lightweight WebSocket-based Pub/Sub mechanism for real-time communi…" at bounding box center [485, 273] width 438 height 85
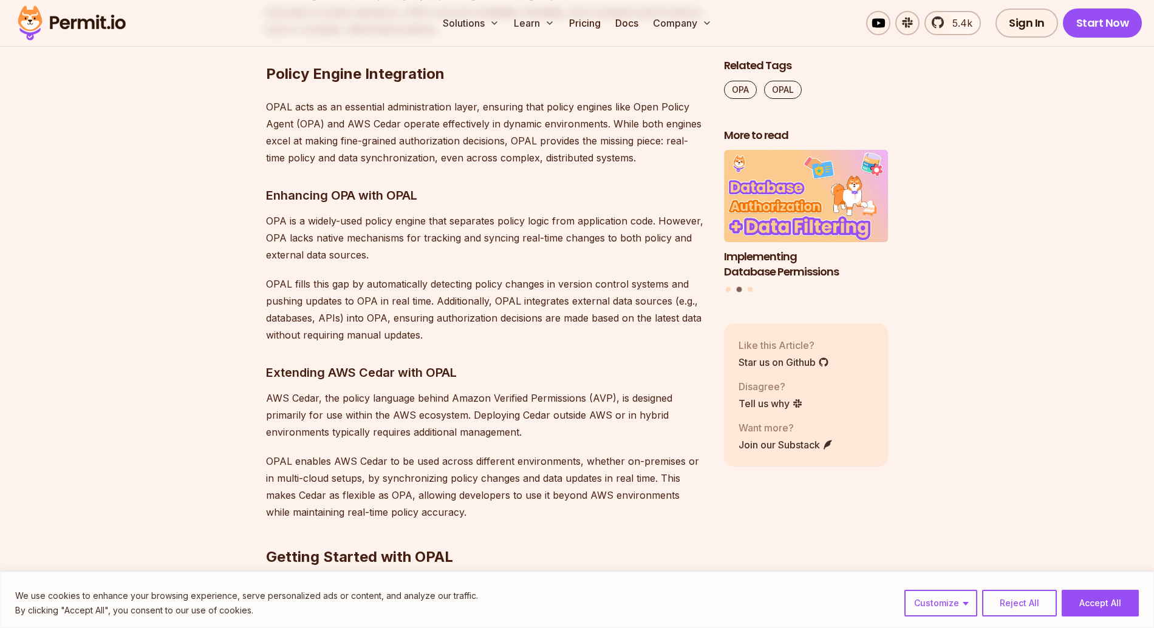
scroll to position [5775, 0]
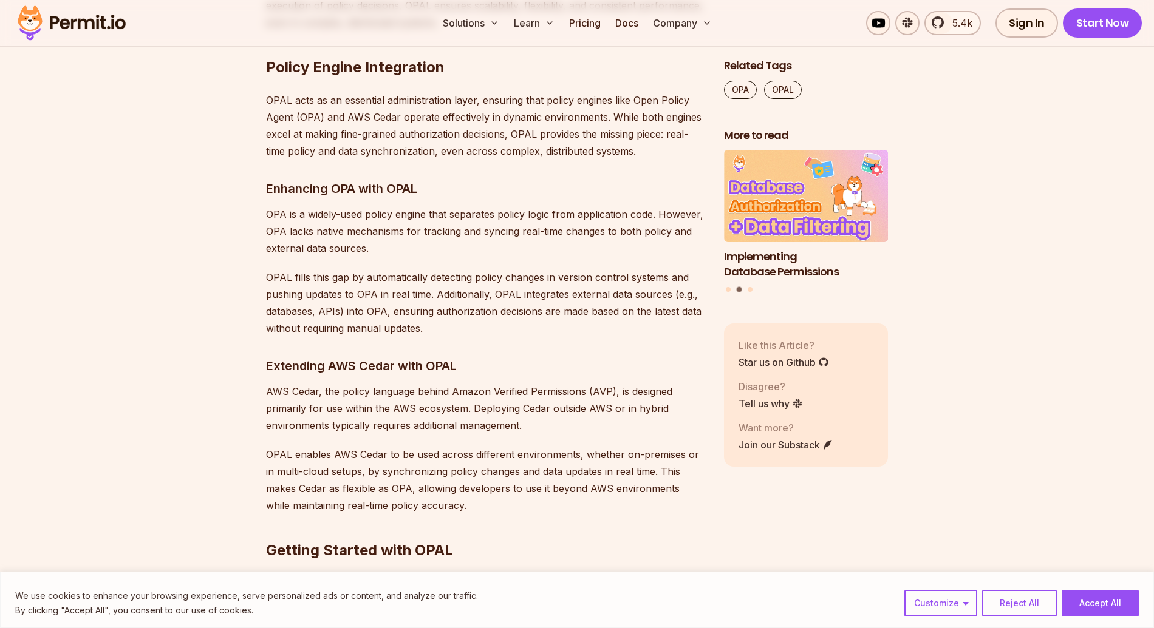
click at [381, 206] on p "OPA is a widely-used policy engine that separates policy logic from application…" at bounding box center [485, 231] width 438 height 51
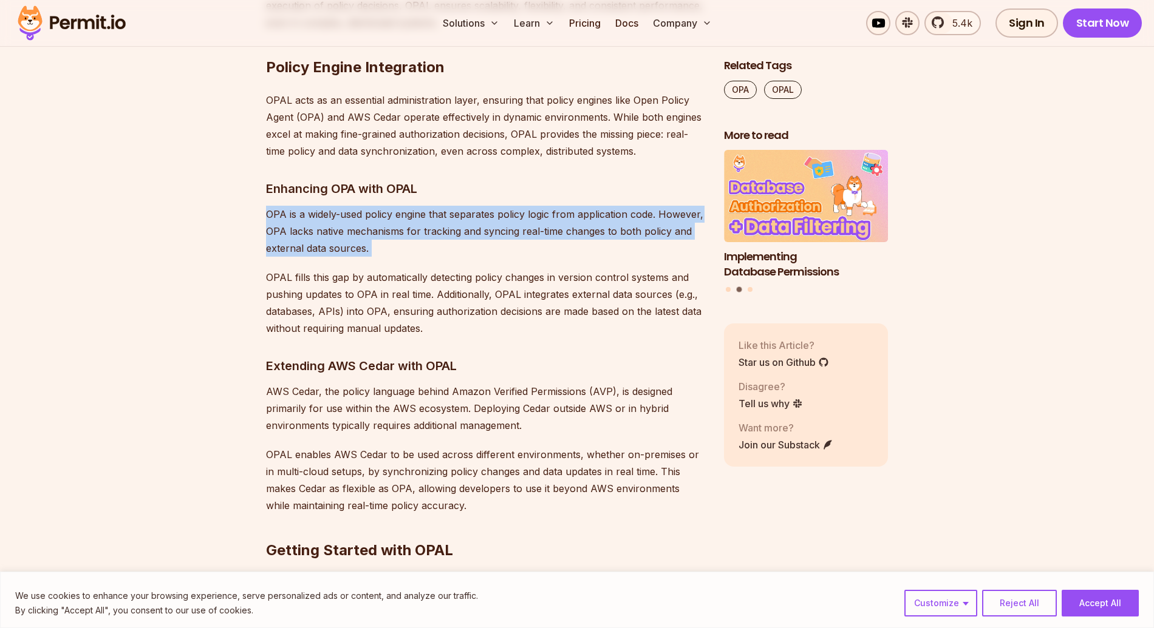
click at [381, 206] on p "OPA is a widely-used policy engine that separates policy logic from application…" at bounding box center [485, 231] width 438 height 51
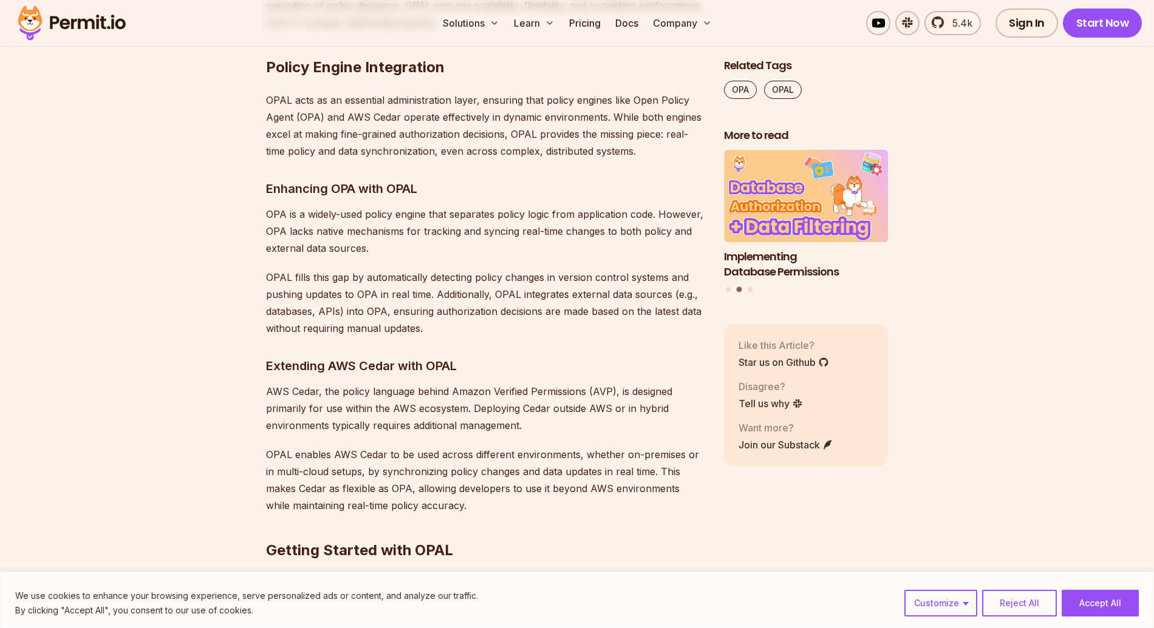
click at [381, 206] on p "OPA is a widely-used policy engine that separates policy logic from application…" at bounding box center [485, 231] width 438 height 51
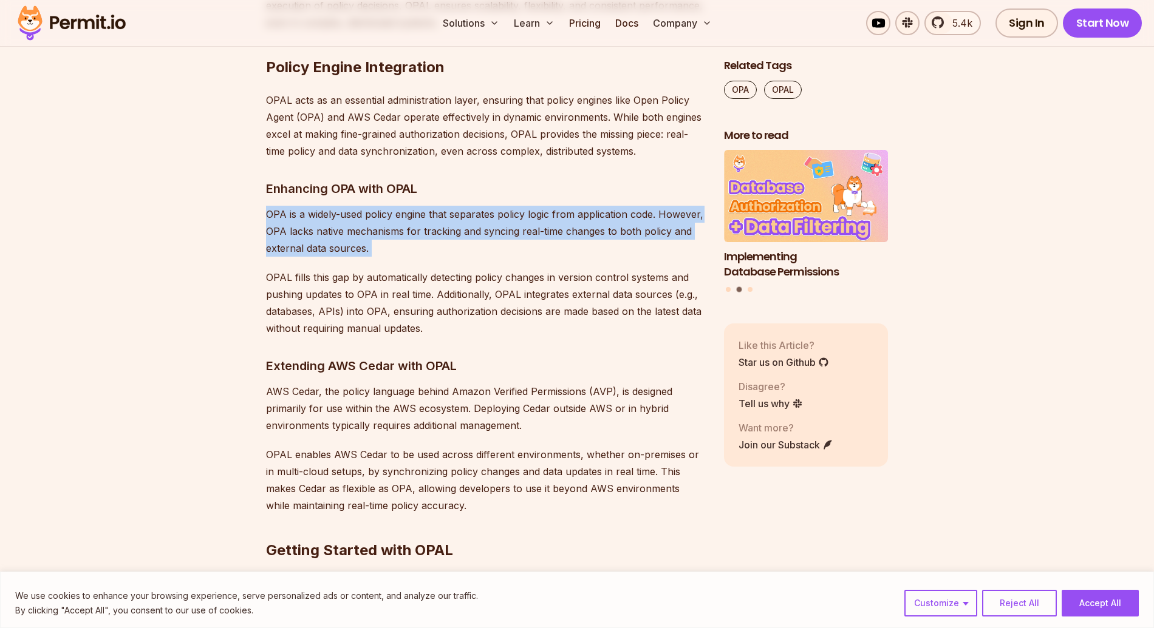
click at [381, 206] on p "OPA is a widely-used policy engine that separates policy logic from application…" at bounding box center [485, 231] width 438 height 51
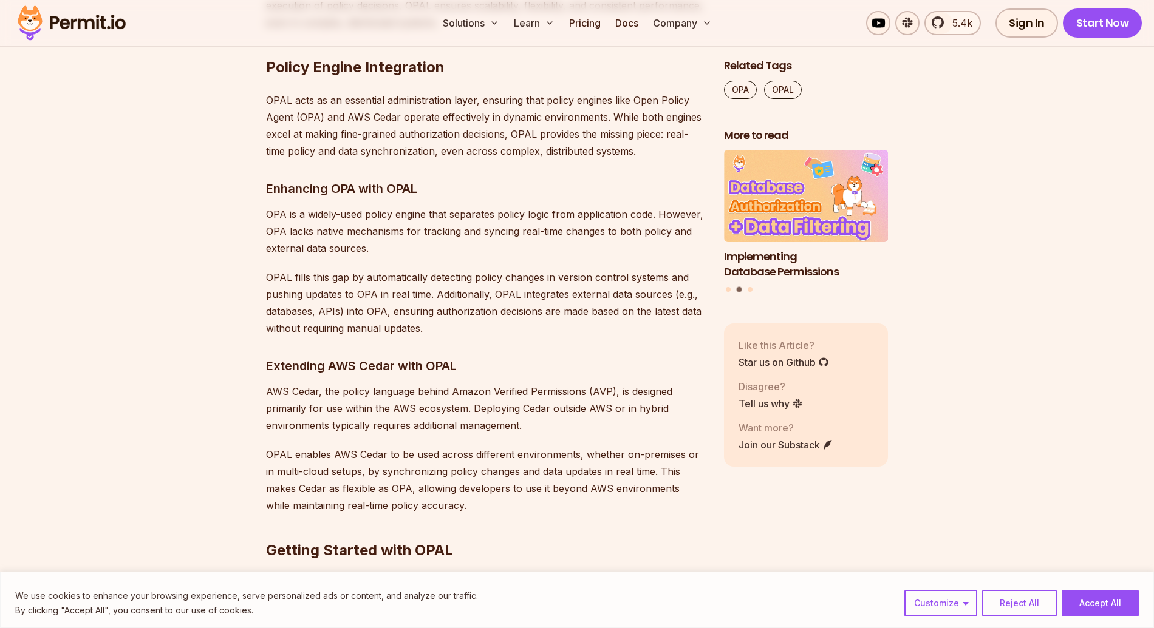
click at [381, 206] on p "OPA is a widely-used policy engine that separates policy logic from application…" at bounding box center [485, 231] width 438 height 51
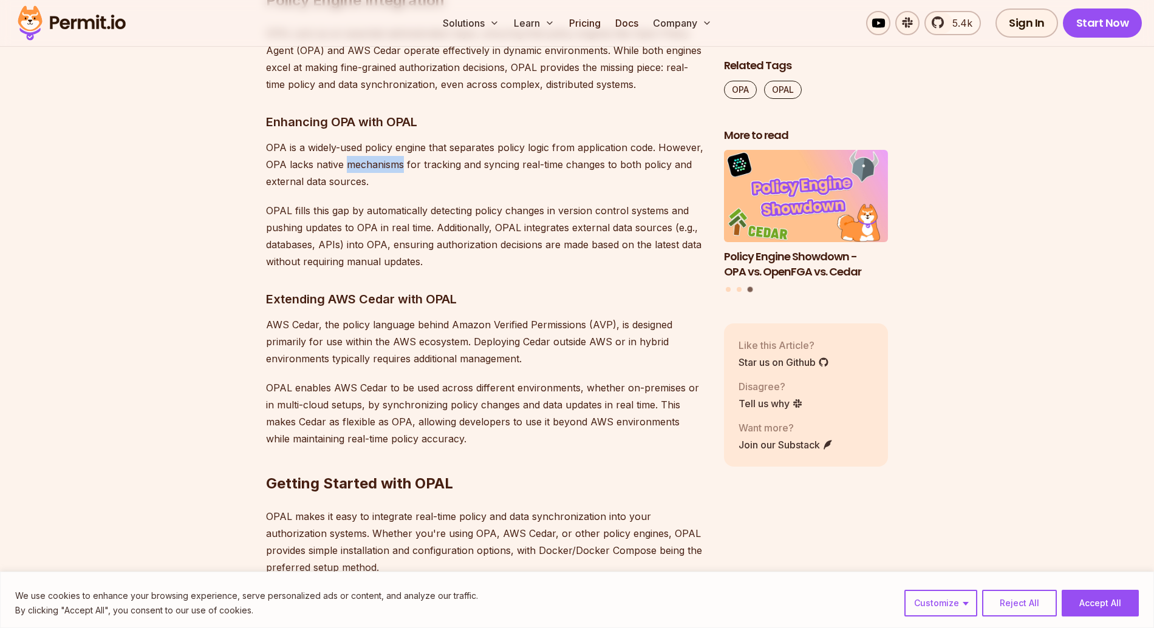
scroll to position [5840, 0]
click at [381, 203] on p "OPAL fills this gap by automatically detecting policy changes in version contro…" at bounding box center [485, 237] width 438 height 68
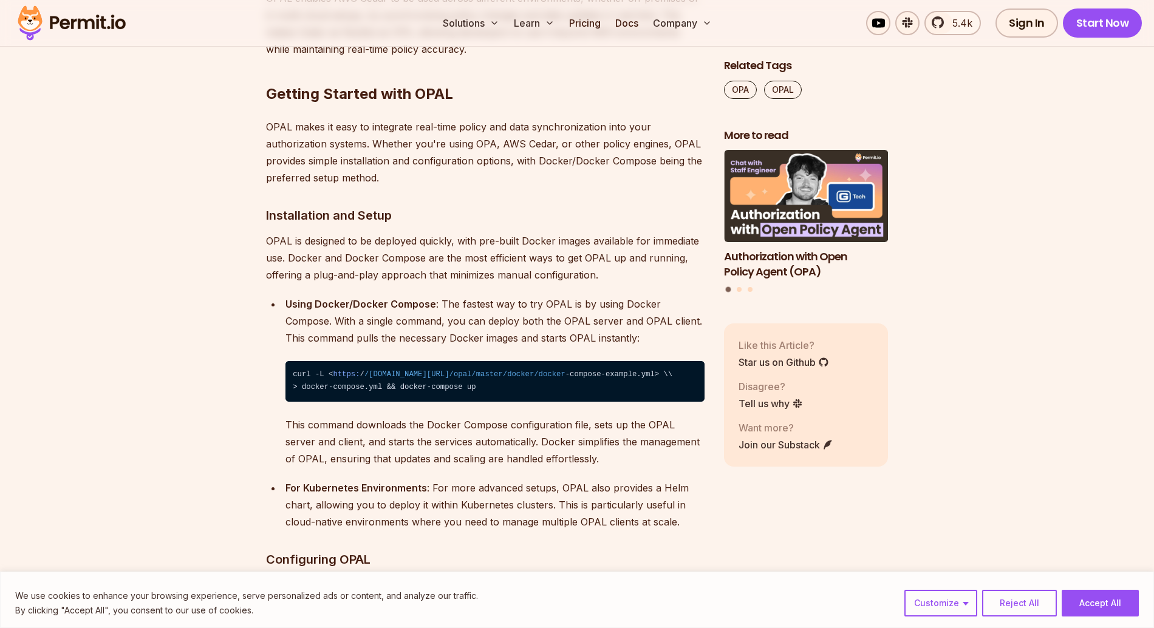
scroll to position [6238, 0]
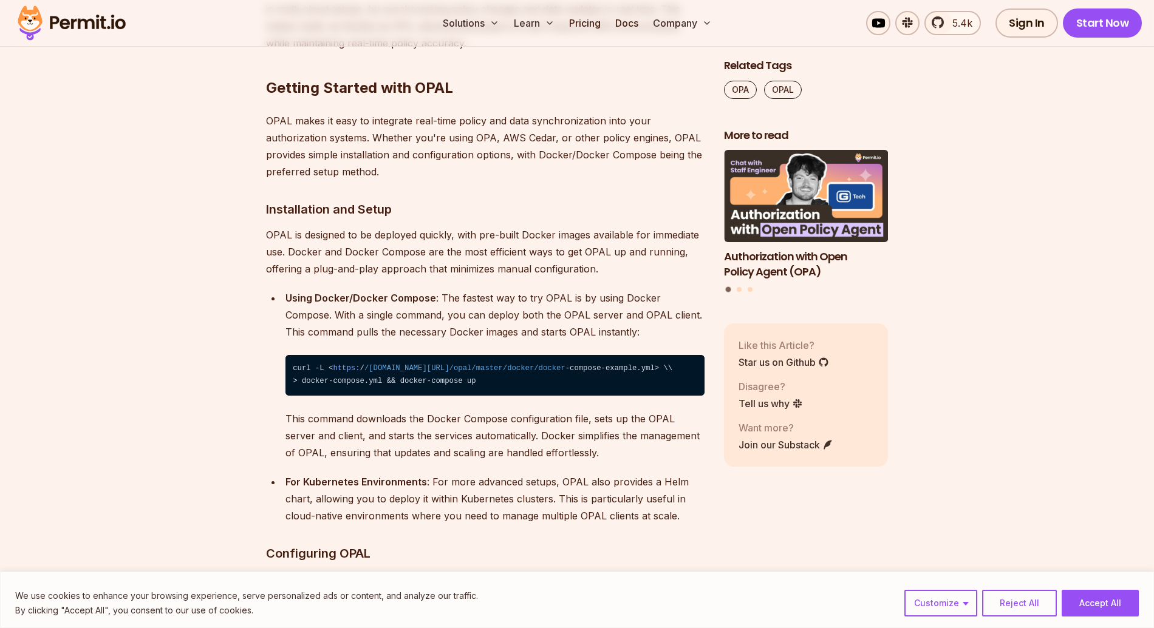
click at [345, 290] on p "Using Docker/Docker Compose : The fastest way to try OPAL is by using Docker Co…" at bounding box center [494, 315] width 419 height 51
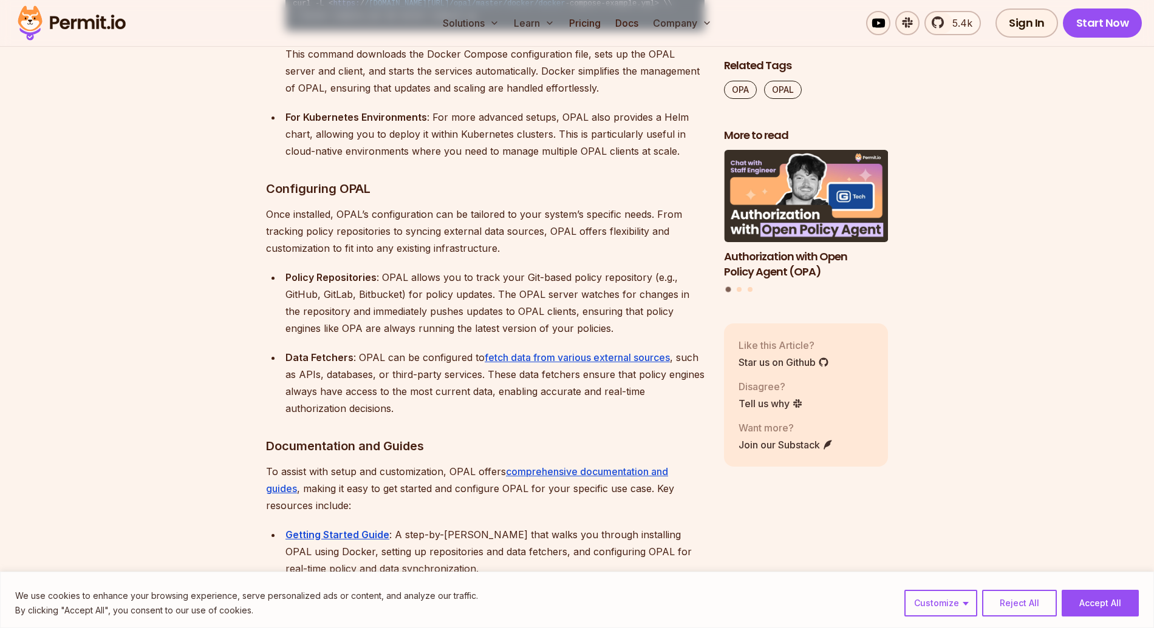
scroll to position [6786, 0]
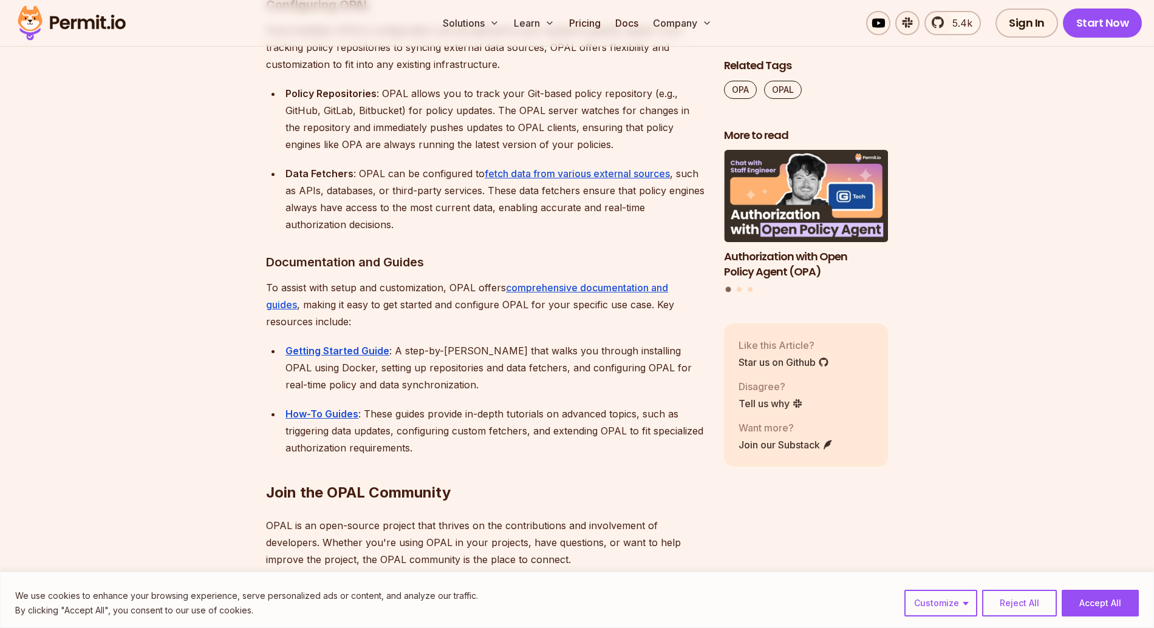
click at [345, 279] on p "To assist with setup and customization, OPAL offers comprehensive documentation…" at bounding box center [485, 304] width 438 height 51
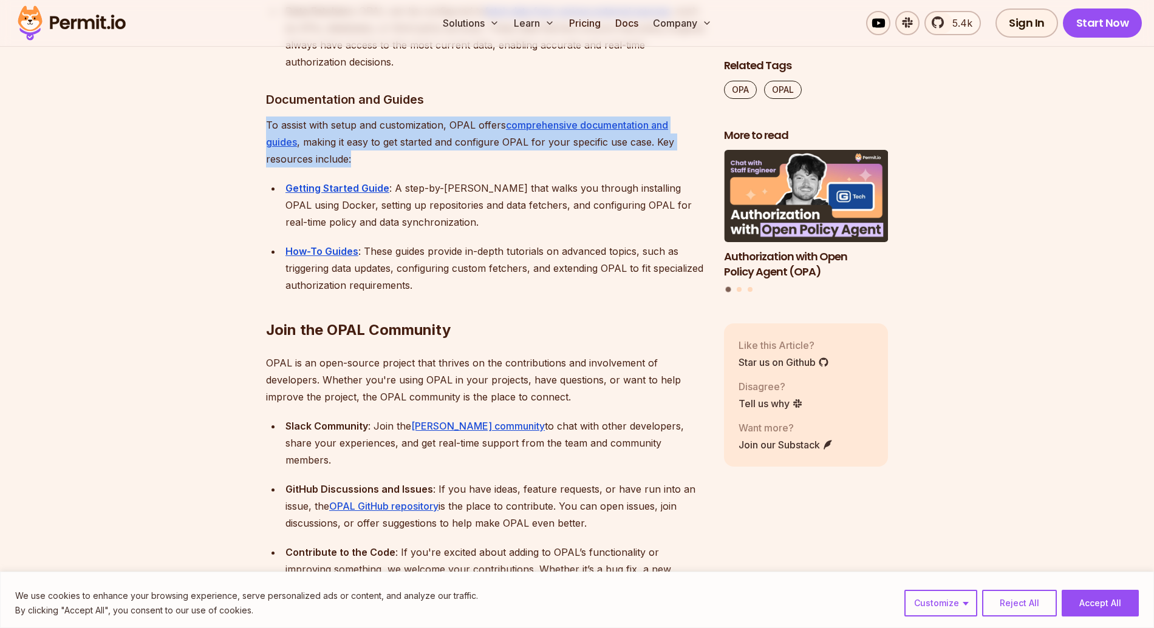
scroll to position [6960, 0]
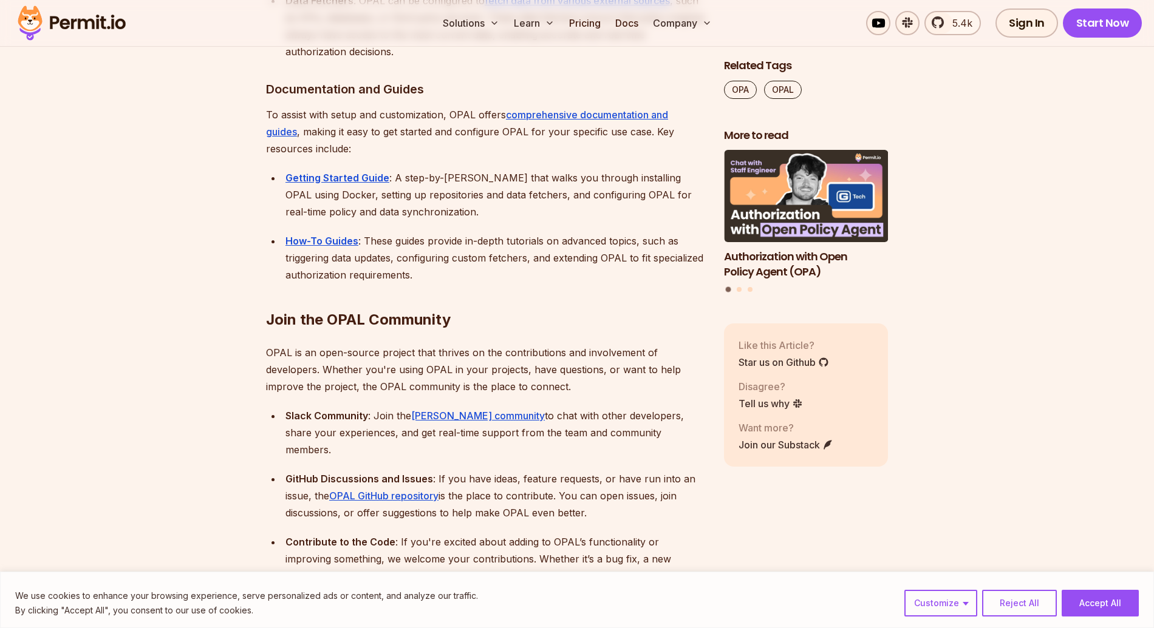
click at [339, 344] on p "OPAL is an open-source project that thrives on the contributions and involvemen…" at bounding box center [485, 369] width 438 height 51
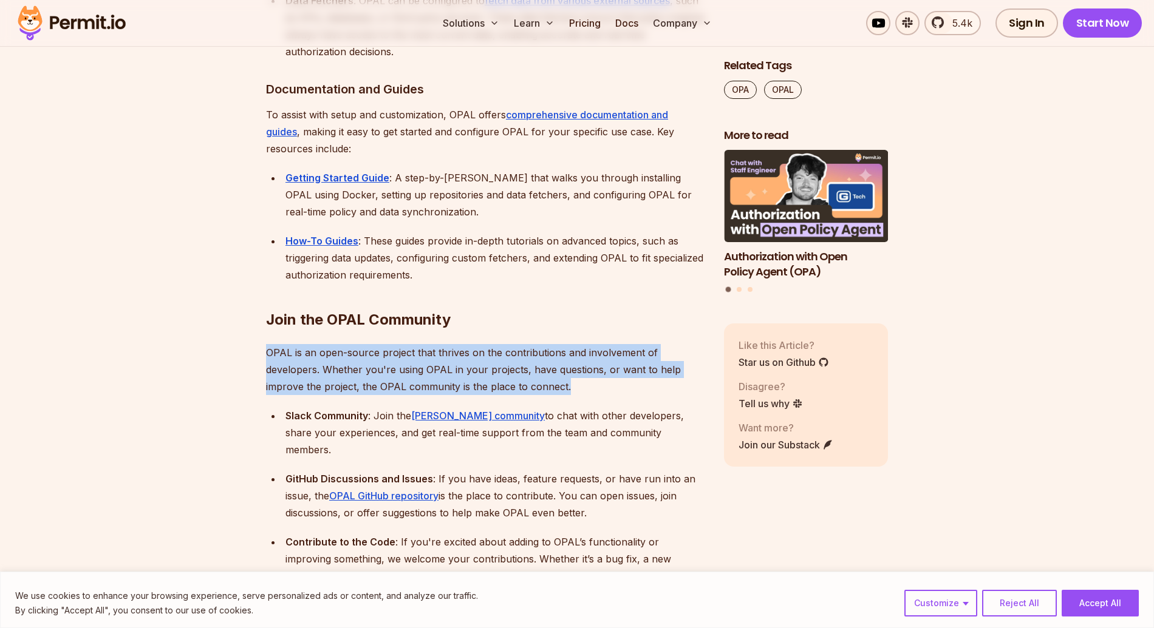
click at [339, 344] on p "OPAL is an open-source project that thrives on the contributions and involvemen…" at bounding box center [485, 369] width 438 height 51
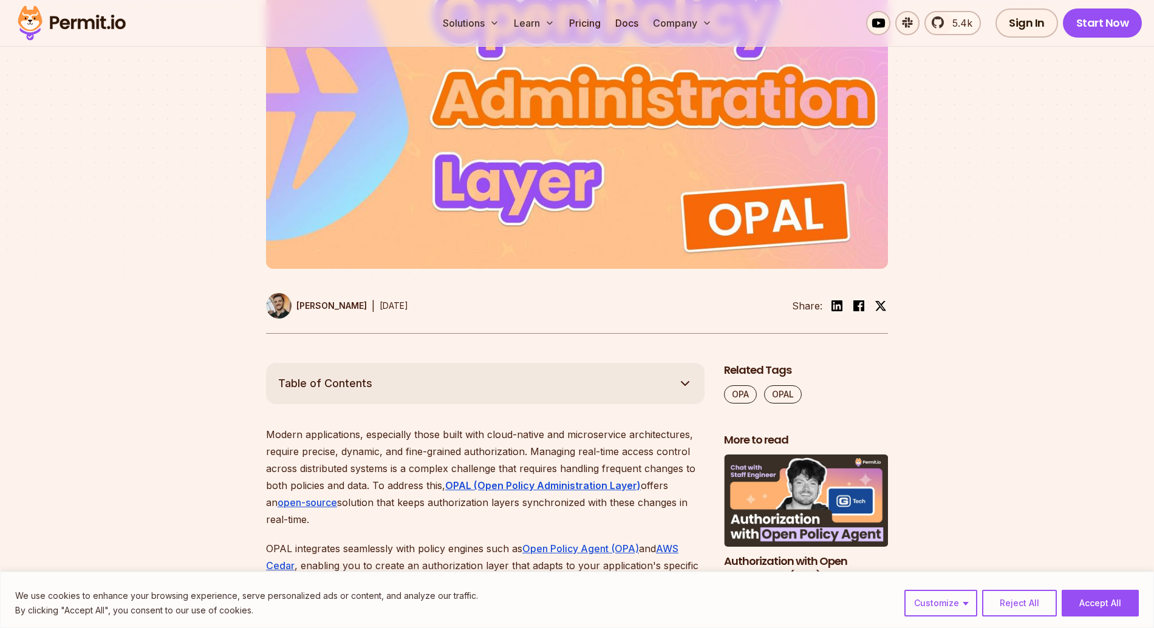
scroll to position [543, 0]
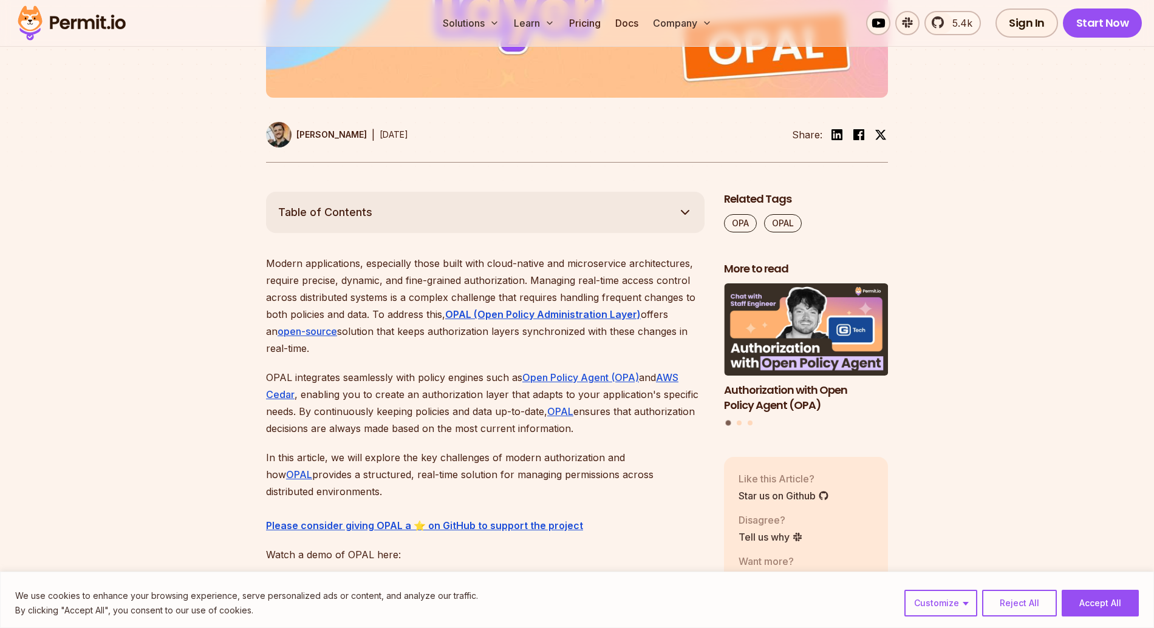
click at [585, 287] on p "Modern applications, especially those built with cloud-native and microservice …" at bounding box center [485, 306] width 438 height 102
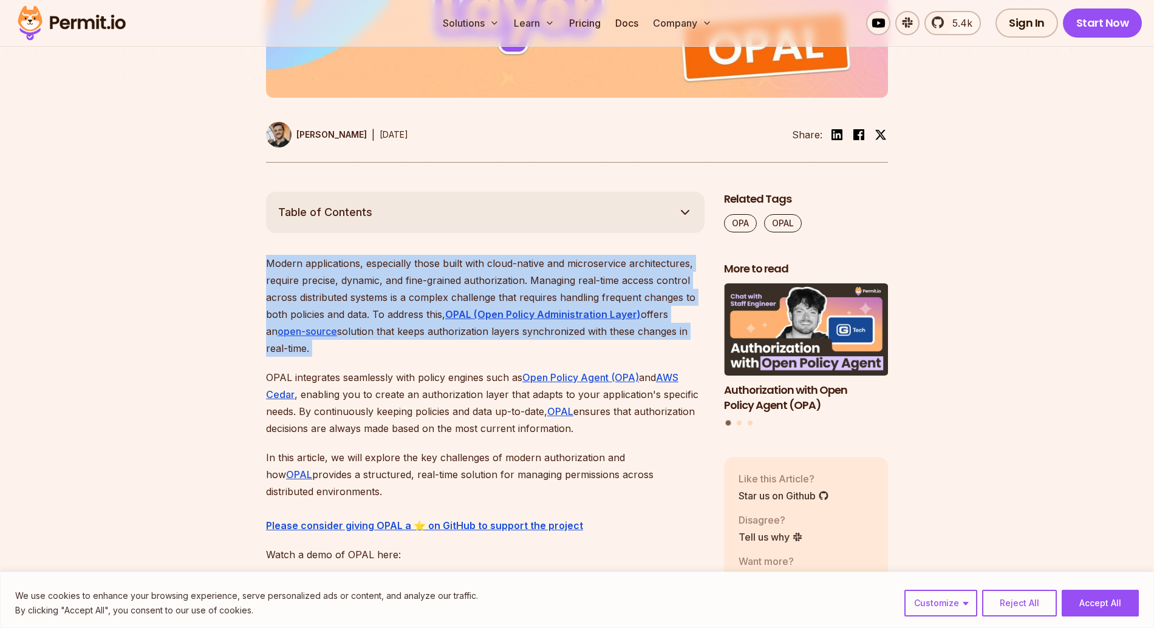
click at [585, 287] on p "Modern applications, especially those built with cloud-native and microservice …" at bounding box center [485, 306] width 438 height 102
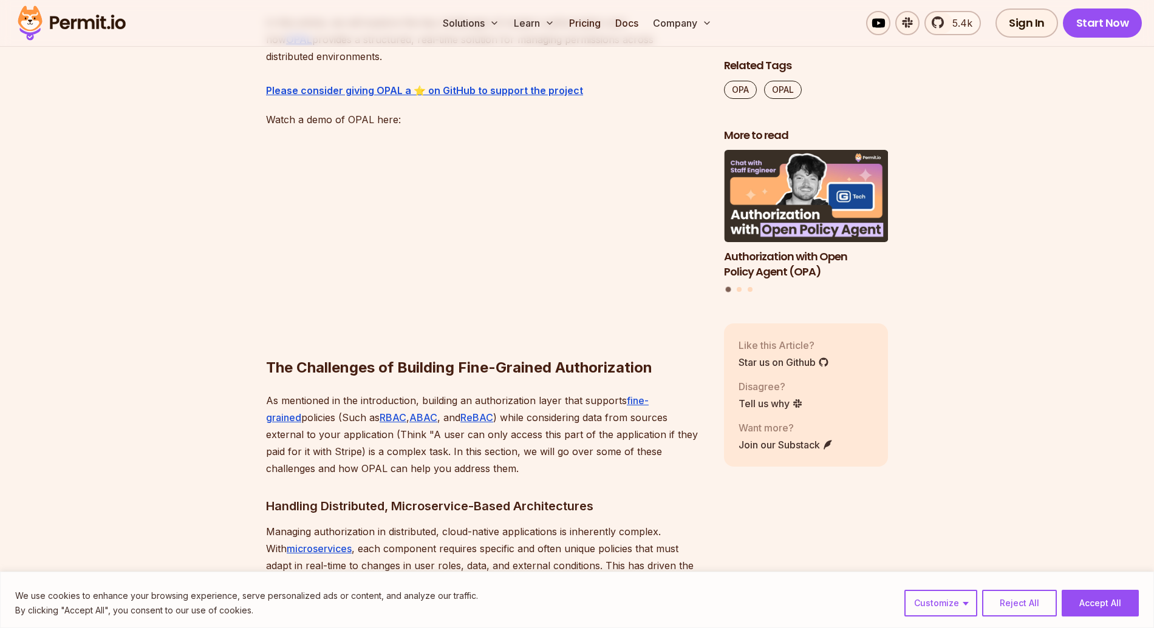
scroll to position [1142, 0]
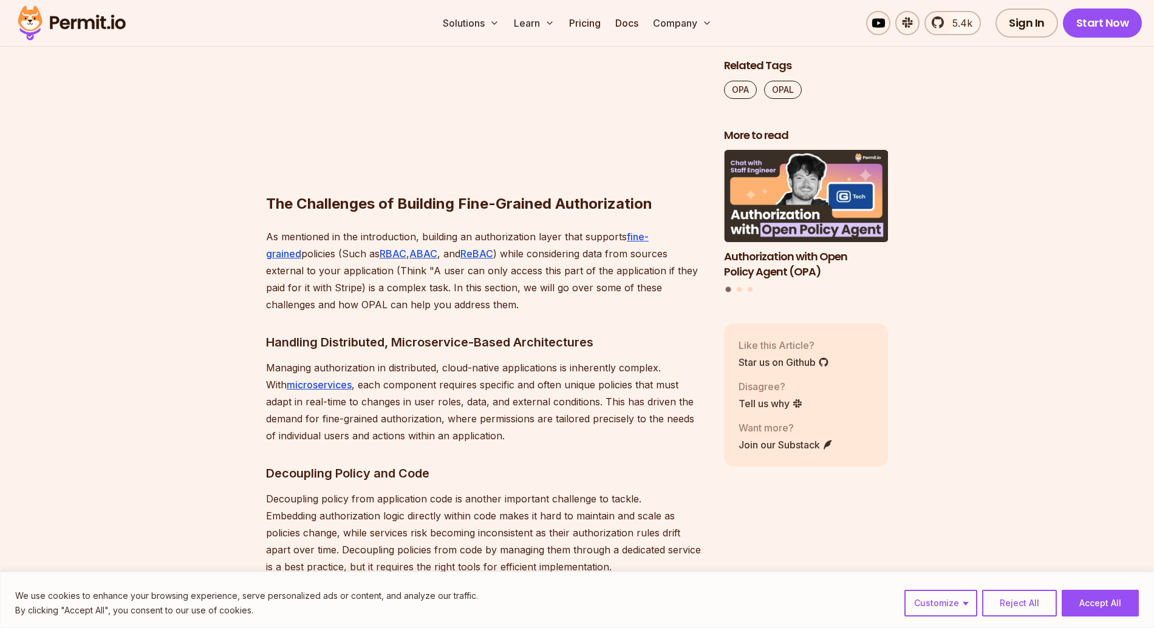
click at [585, 287] on p "As mentioned in the introduction, building an authorization layer that supports…" at bounding box center [485, 270] width 438 height 85
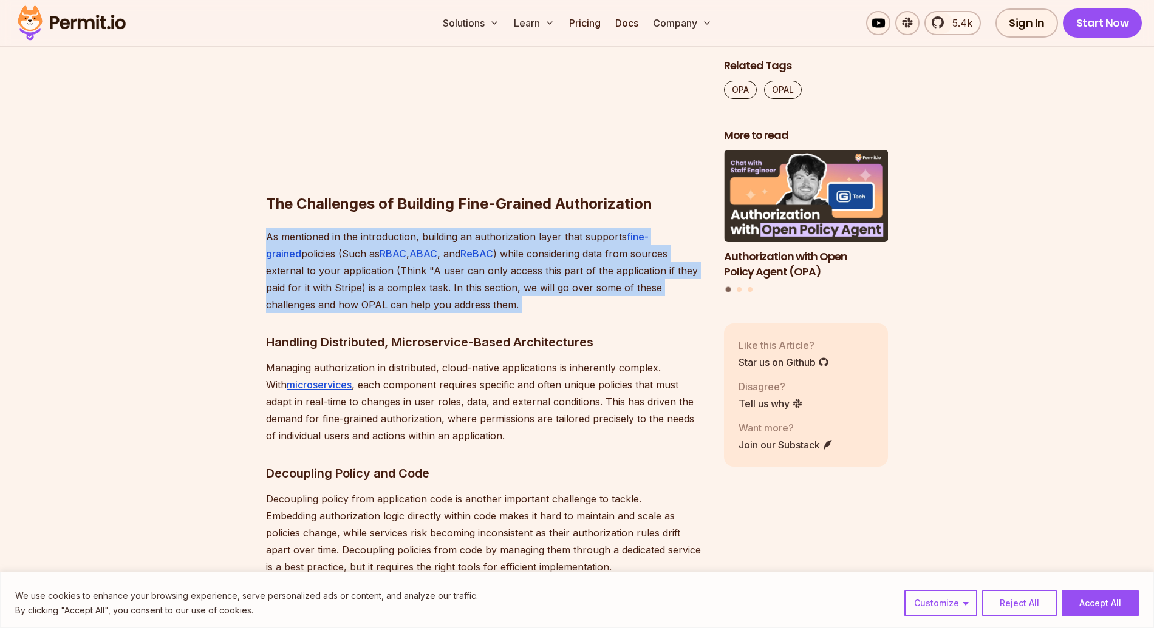
click at [585, 287] on p "As mentioned in the introduction, building an authorization layer that supports…" at bounding box center [485, 270] width 438 height 85
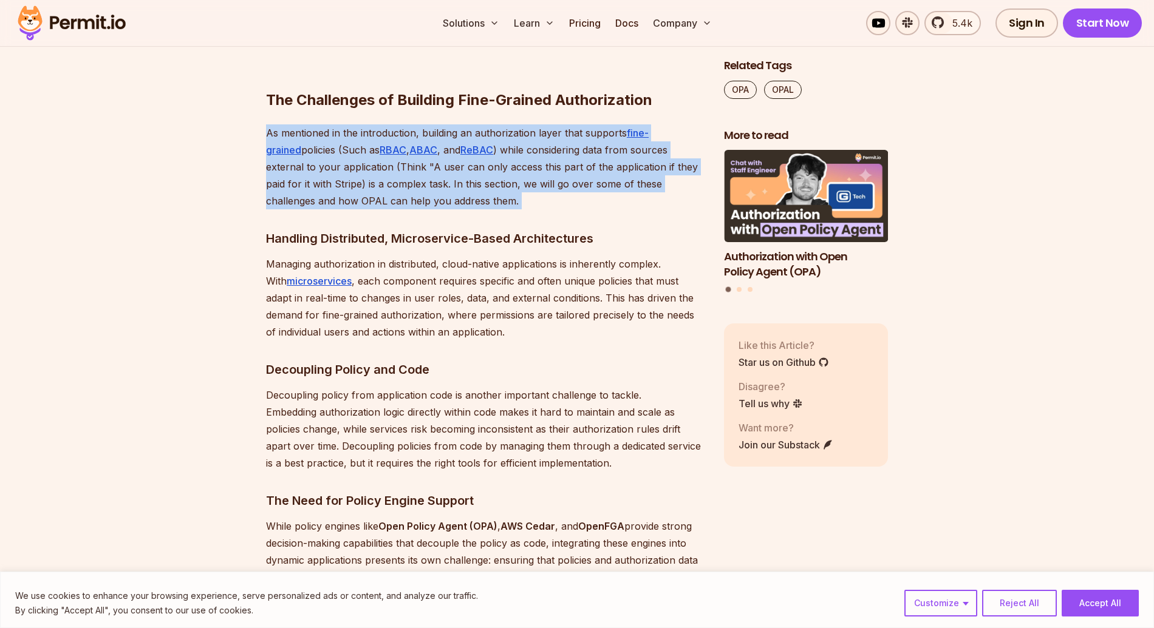
scroll to position [1259, 0]
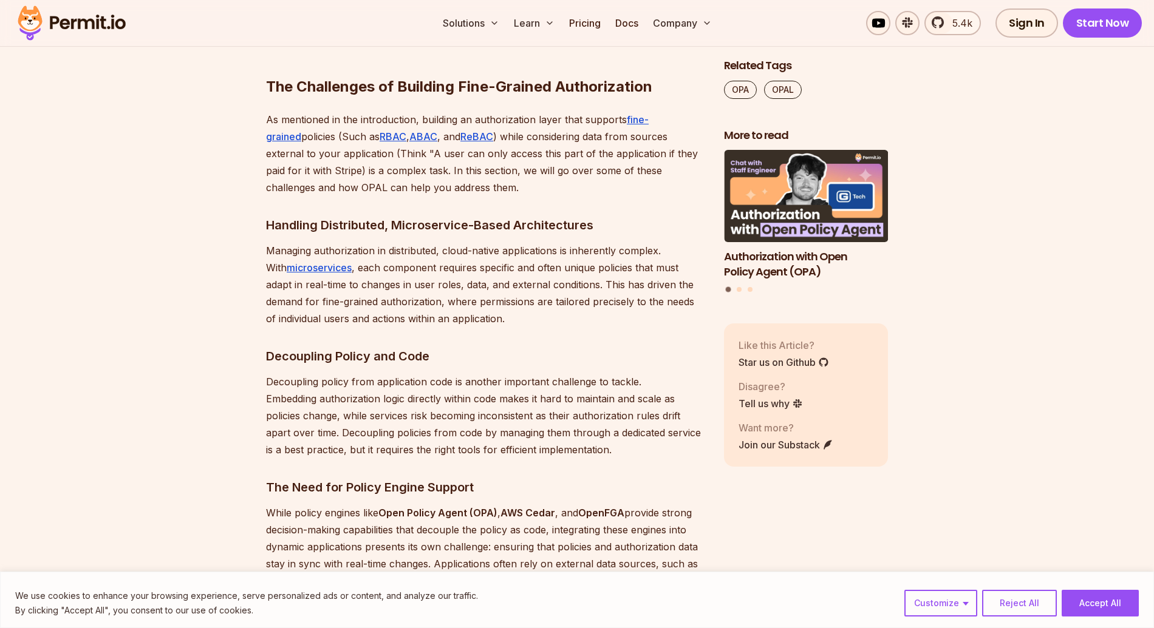
click at [585, 287] on p "Managing authorization in distributed, cloud-native applications is inherently …" at bounding box center [485, 284] width 438 height 85
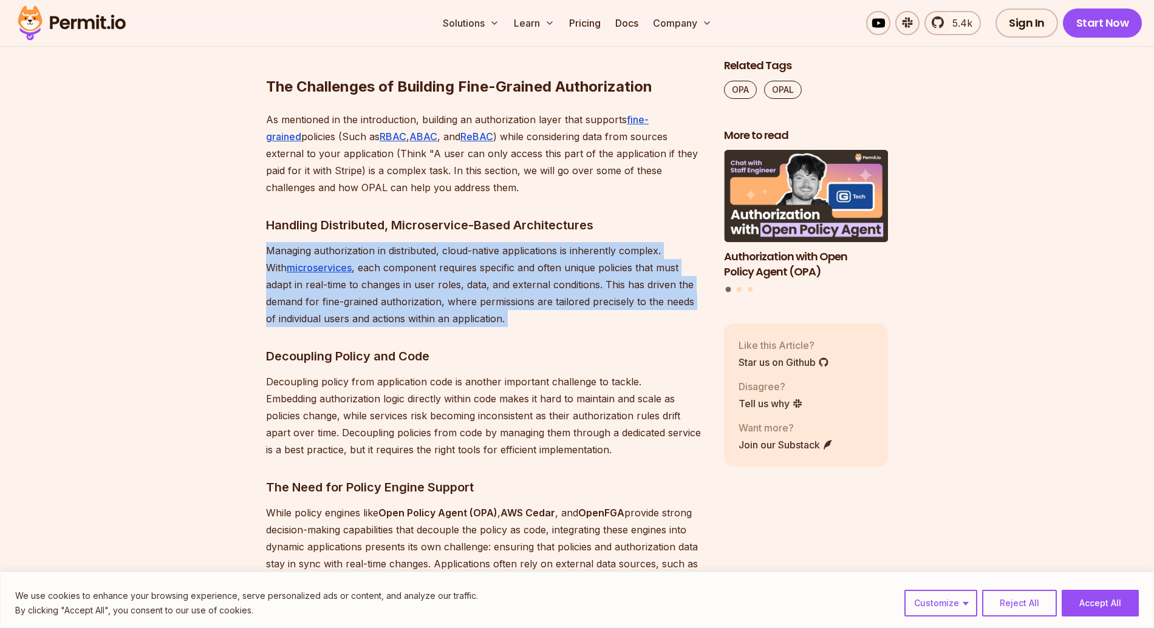
click at [585, 287] on p "Managing authorization in distributed, cloud-native applications is inherently …" at bounding box center [485, 284] width 438 height 85
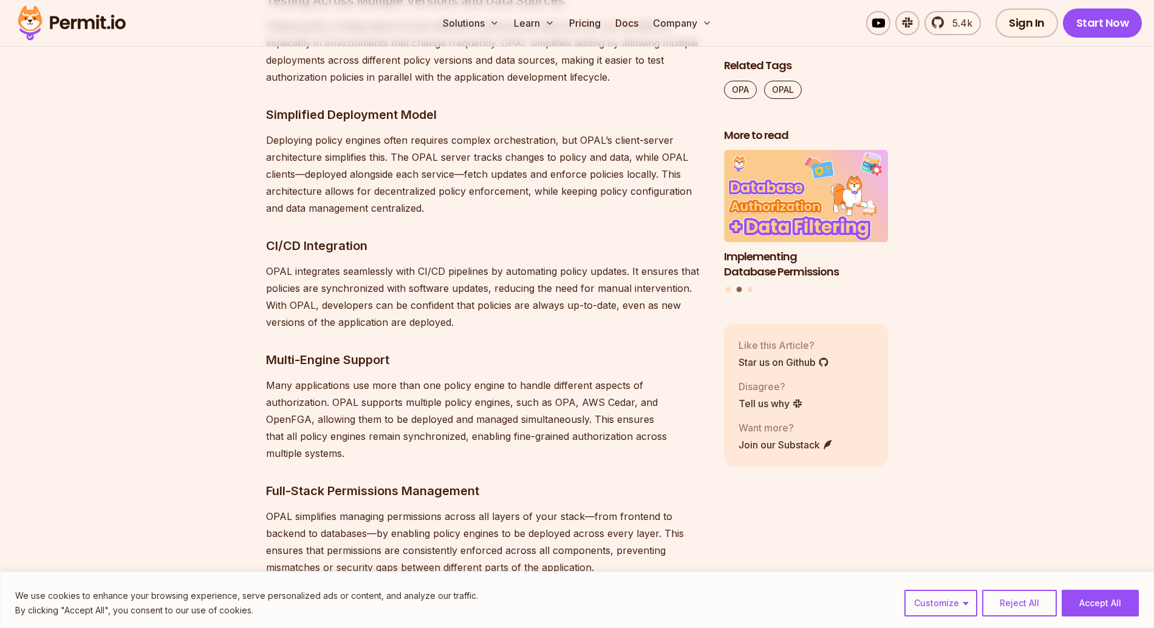
scroll to position [3109, 0]
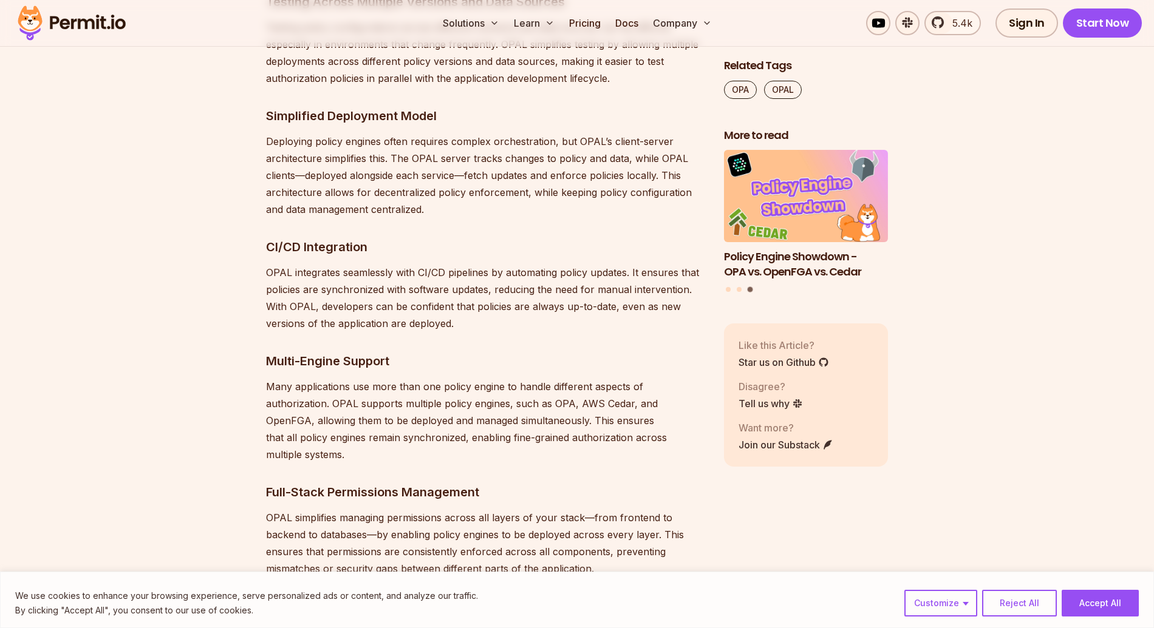
click at [655, 417] on p "Many applications use more than one policy engine to handle different aspects o…" at bounding box center [485, 420] width 438 height 85
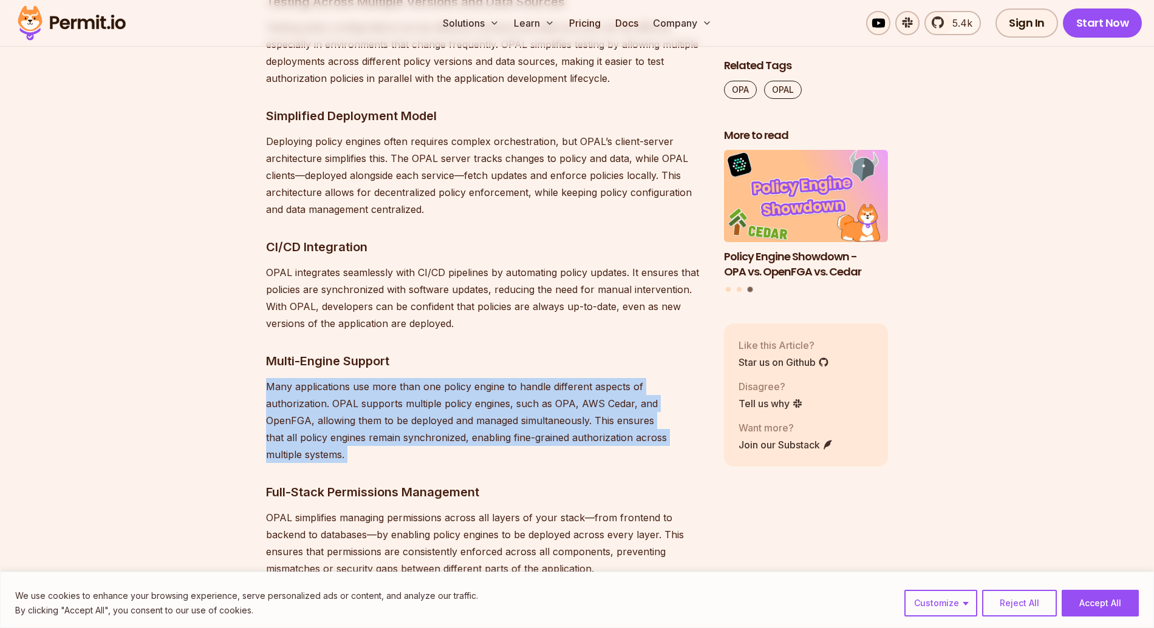
click at [655, 417] on p "Many applications use more than one policy engine to handle different aspects o…" at bounding box center [485, 420] width 438 height 85
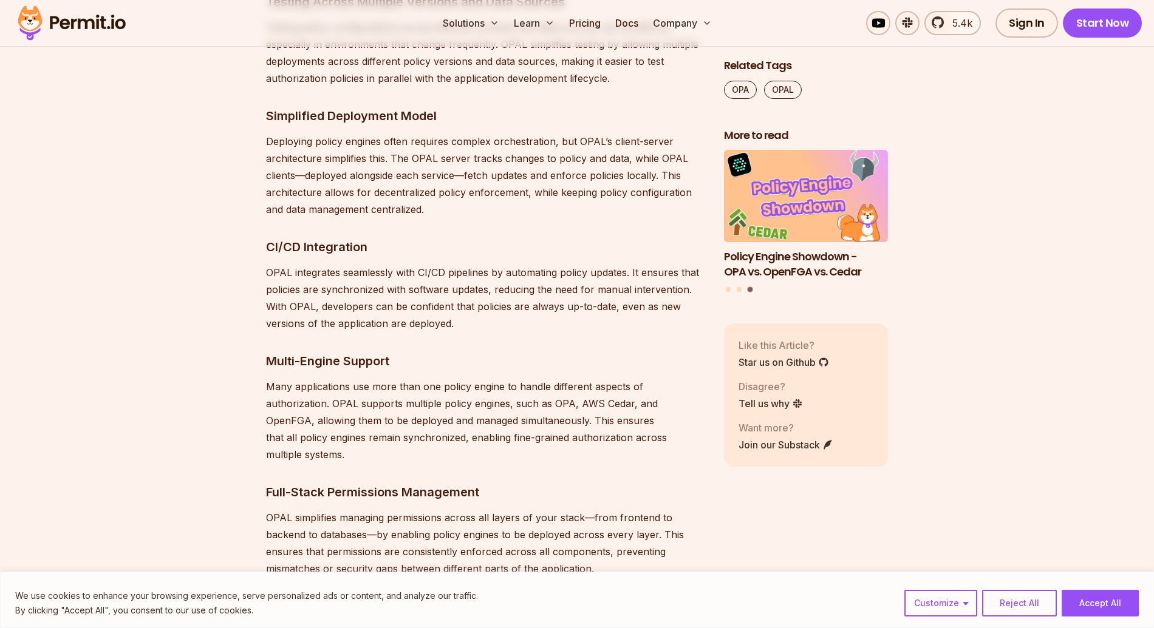
click at [617, 290] on p "OPAL integrates seamlessly with CI/CD pipelines by automating policy updates. I…" at bounding box center [485, 298] width 438 height 68
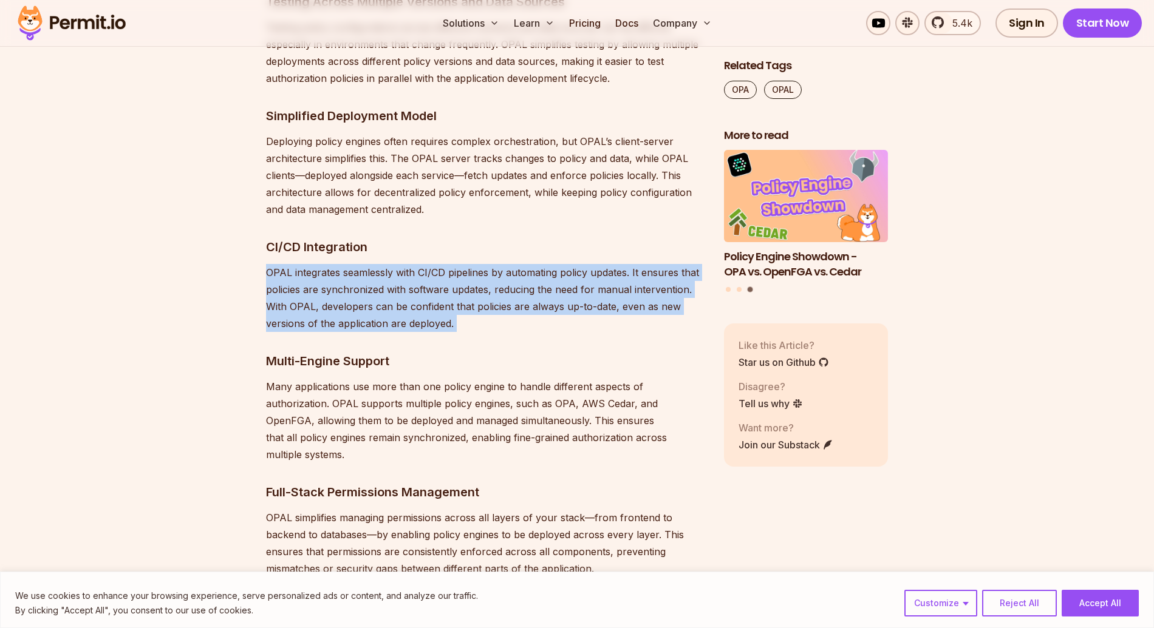
click at [617, 290] on p "OPAL integrates seamlessly with CI/CD pipelines by automating policy updates. I…" at bounding box center [485, 298] width 438 height 68
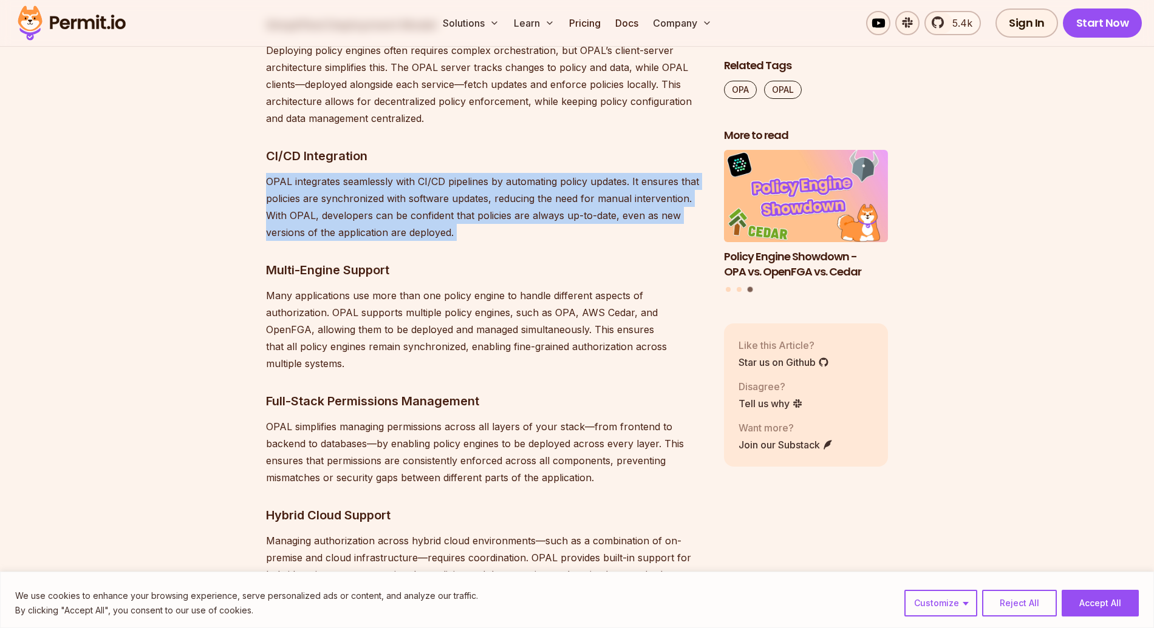
scroll to position [3203, 0]
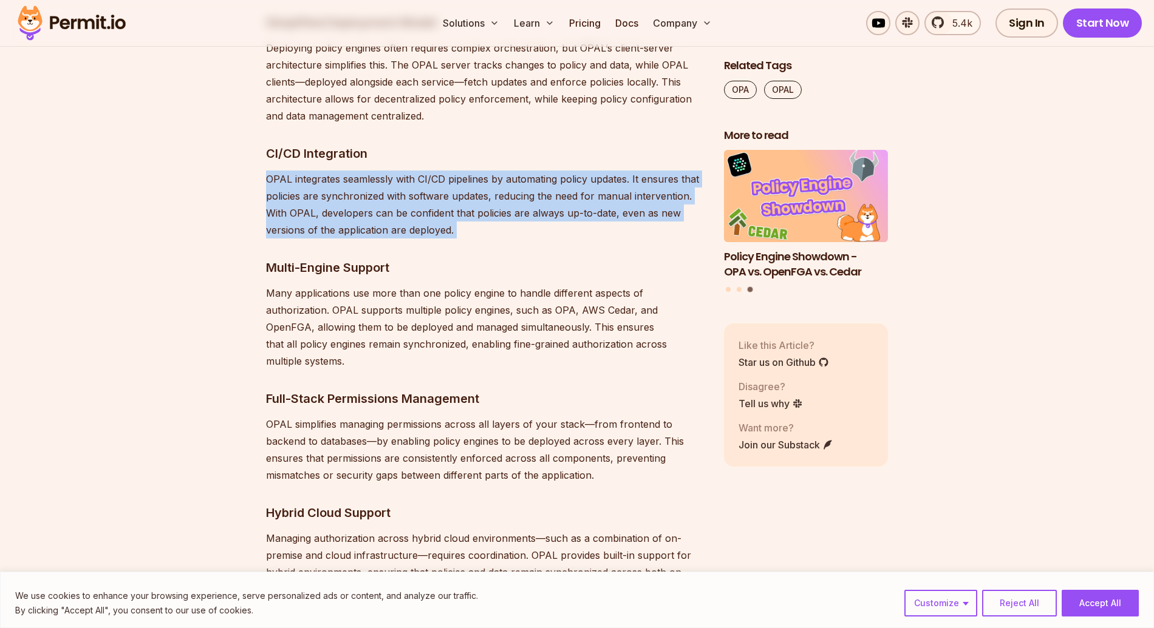
click at [617, 290] on p "Many applications use more than one policy engine to handle different aspects o…" at bounding box center [485, 327] width 438 height 85
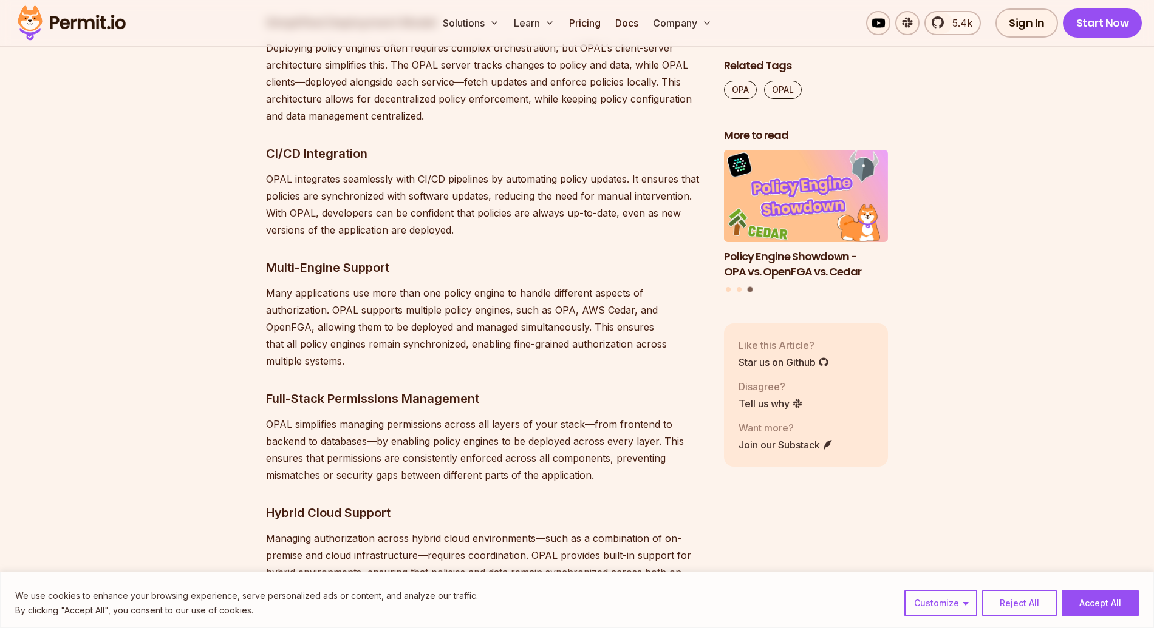
click at [617, 290] on p "Many applications use more than one policy engine to handle different aspects o…" at bounding box center [485, 327] width 438 height 85
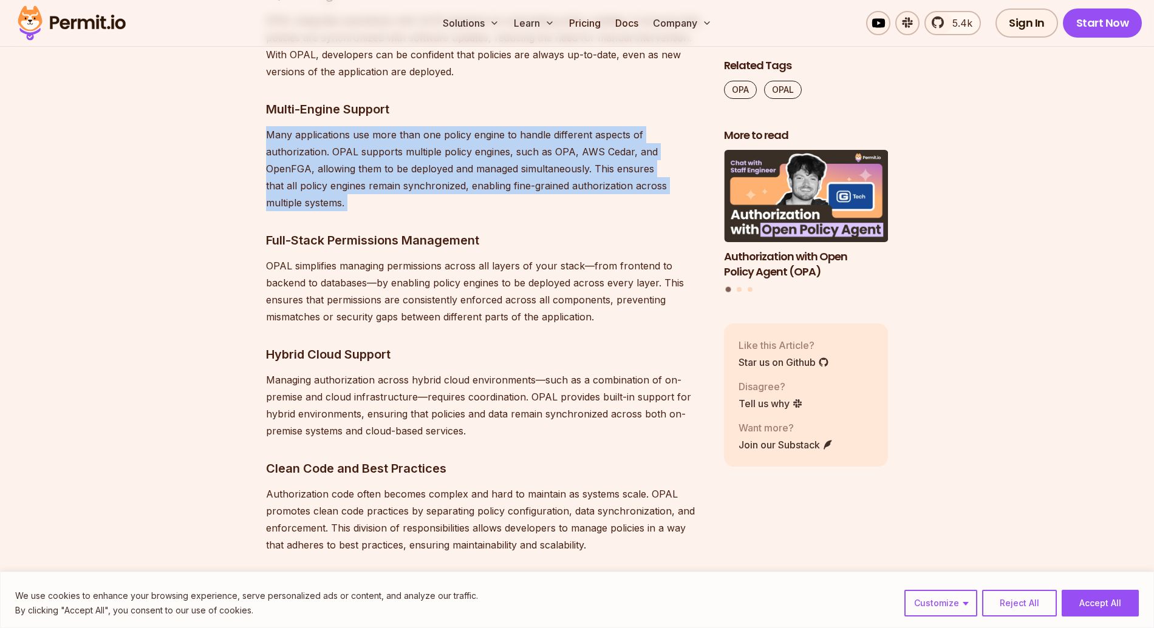
scroll to position [3363, 0]
click at [617, 290] on p "OPAL simplifies managing permissions across all layers of your stack—from front…" at bounding box center [485, 290] width 438 height 68
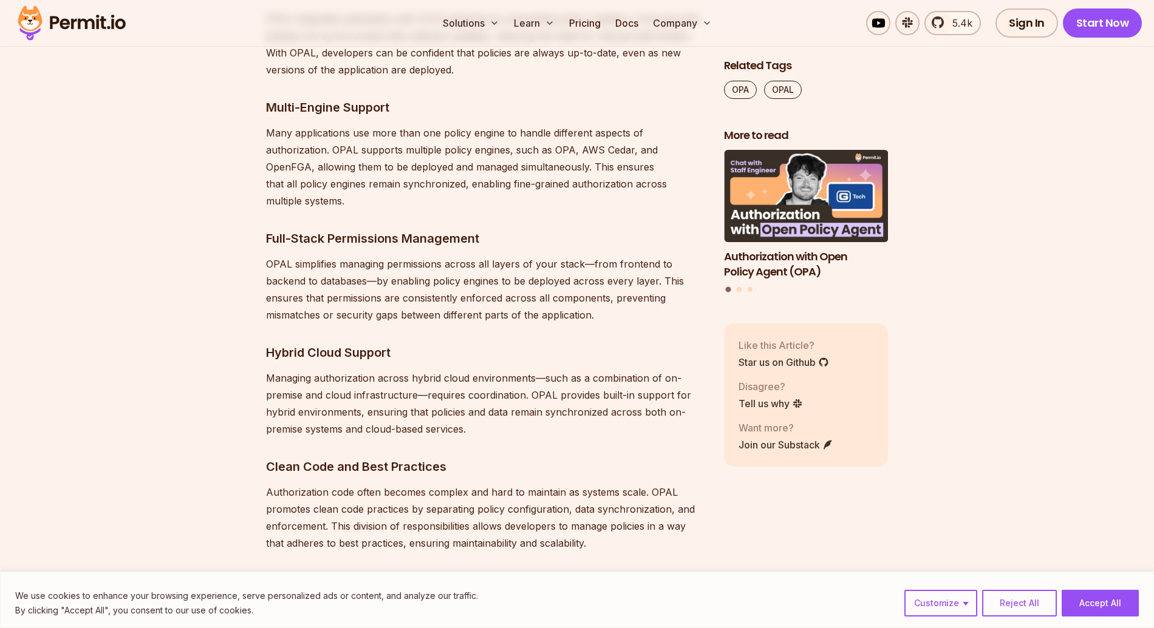
click at [617, 290] on p "OPAL simplifies managing permissions across all layers of your stack—from front…" at bounding box center [485, 290] width 438 height 68
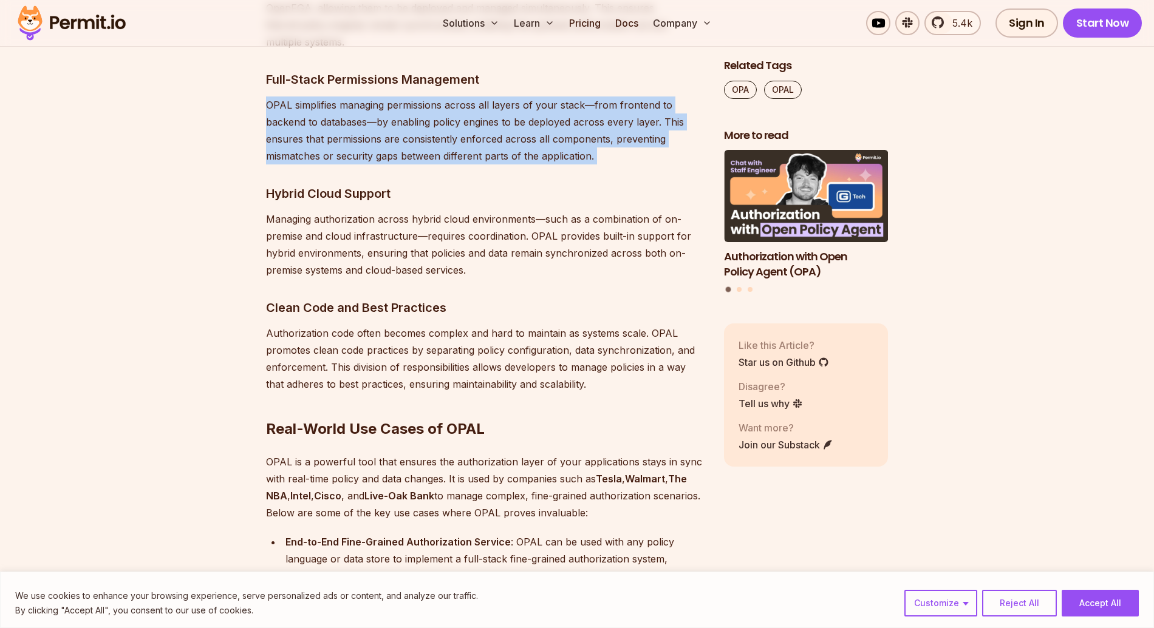
scroll to position [3526, 0]
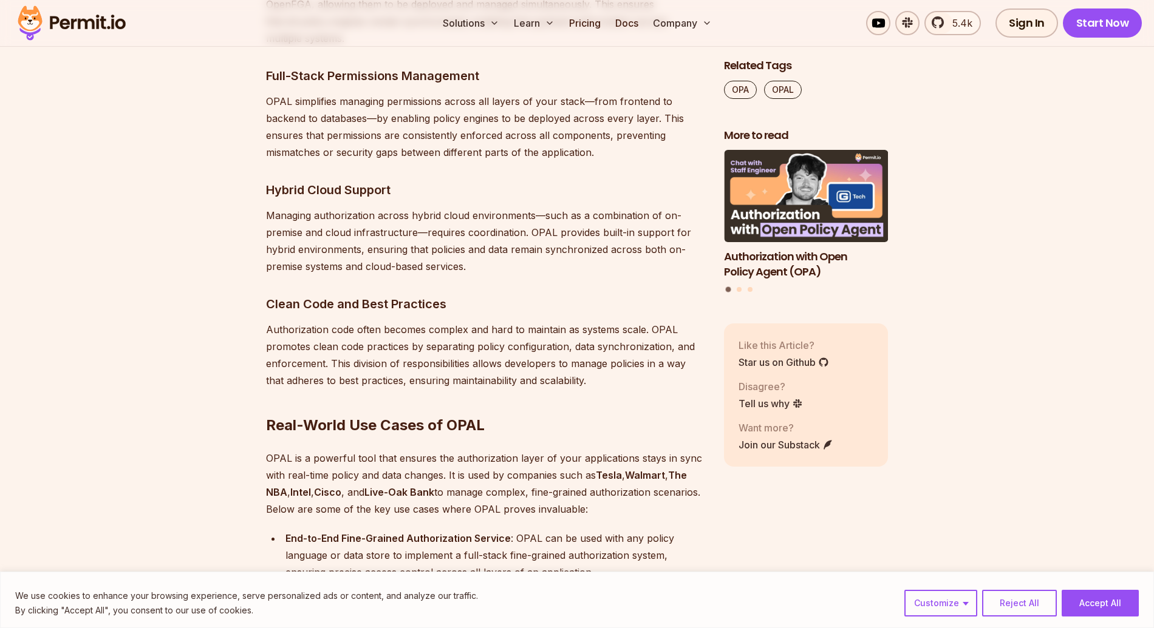
click at [616, 214] on p "Managing authorization across hybrid cloud environments—such as a combination o…" at bounding box center [485, 241] width 438 height 68
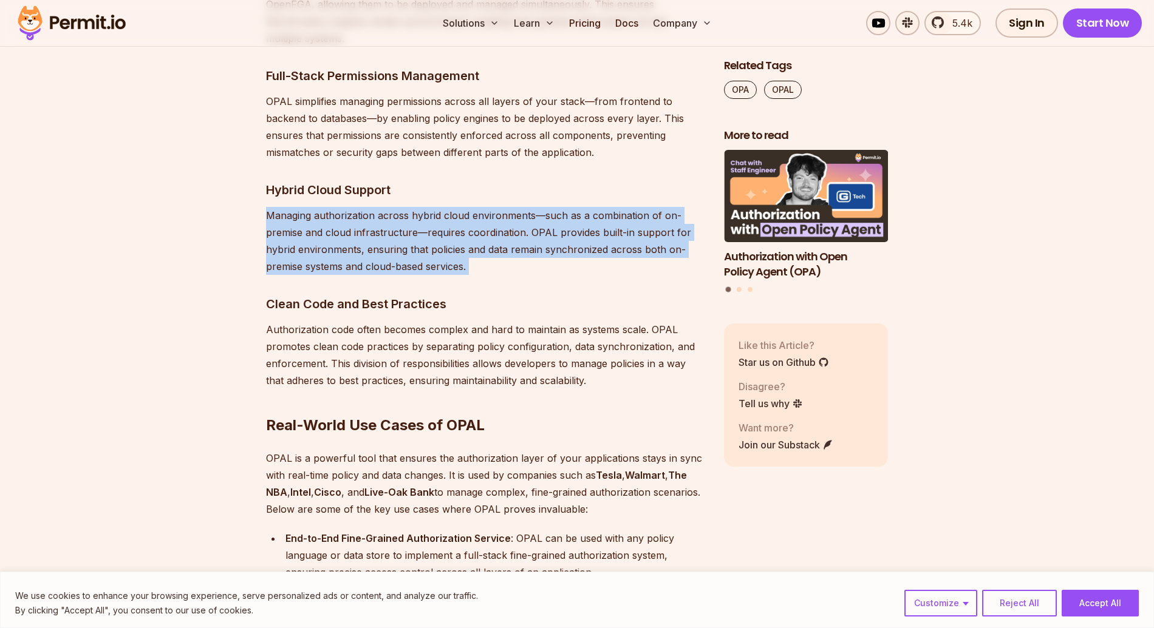
click at [616, 214] on p "Managing authorization across hybrid cloud environments—such as a combination o…" at bounding box center [485, 241] width 438 height 68
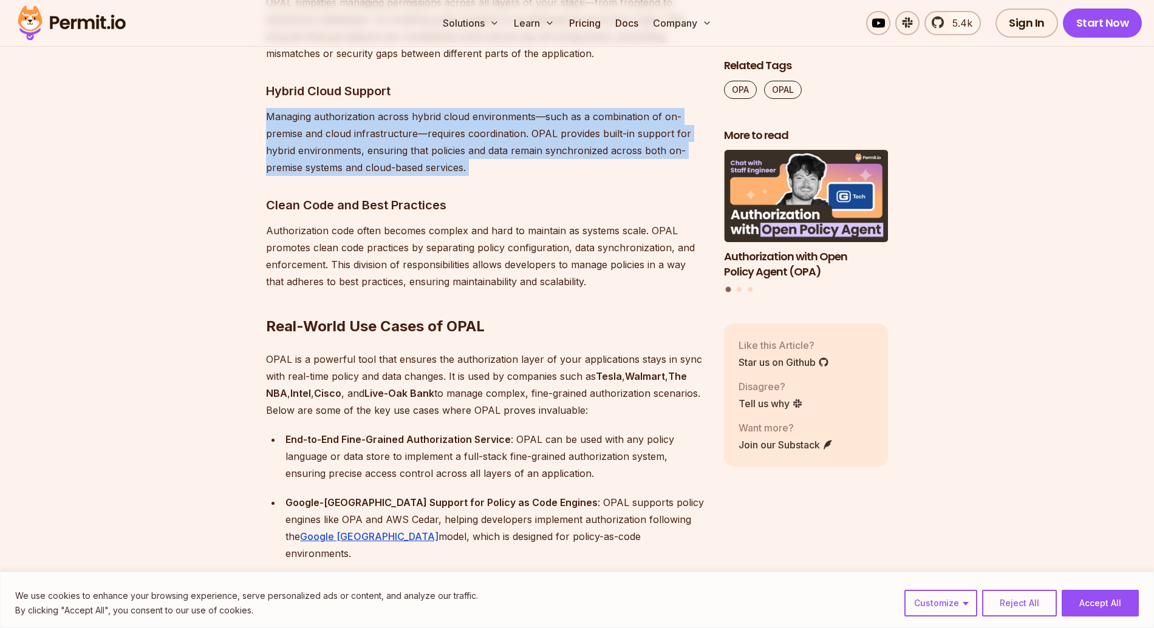
scroll to position [3624, 0]
click at [616, 223] on p "Authorization code often becomes complex and hard to maintain as systems scale.…" at bounding box center [485, 257] width 438 height 68
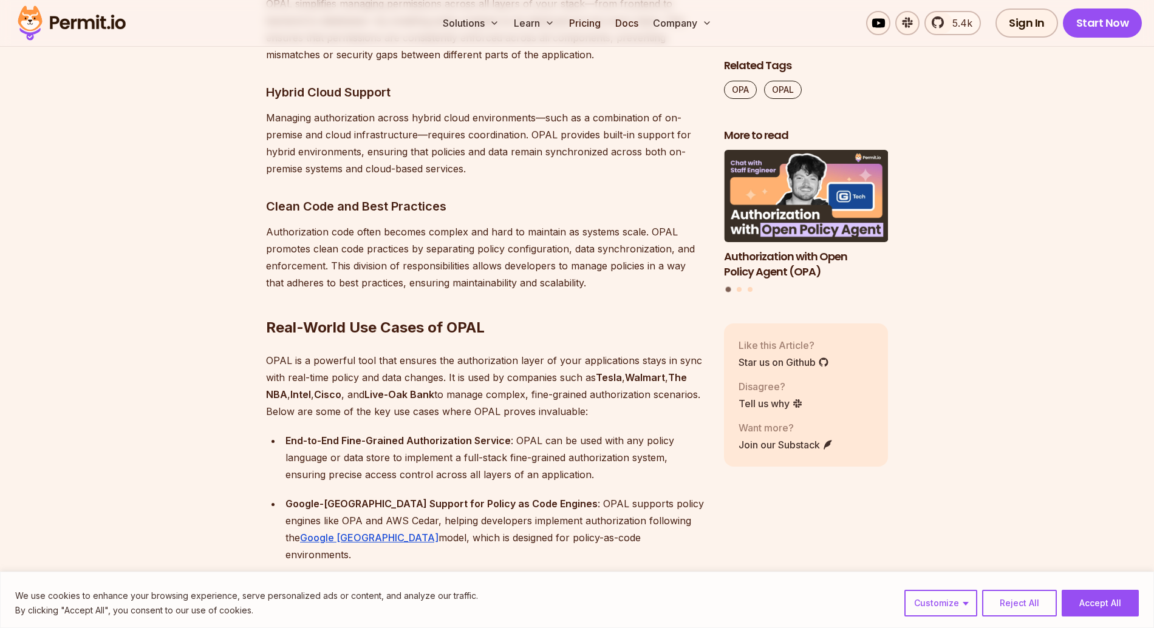
click at [616, 223] on p "Authorization code often becomes complex and hard to maintain as systems scale.…" at bounding box center [485, 257] width 438 height 68
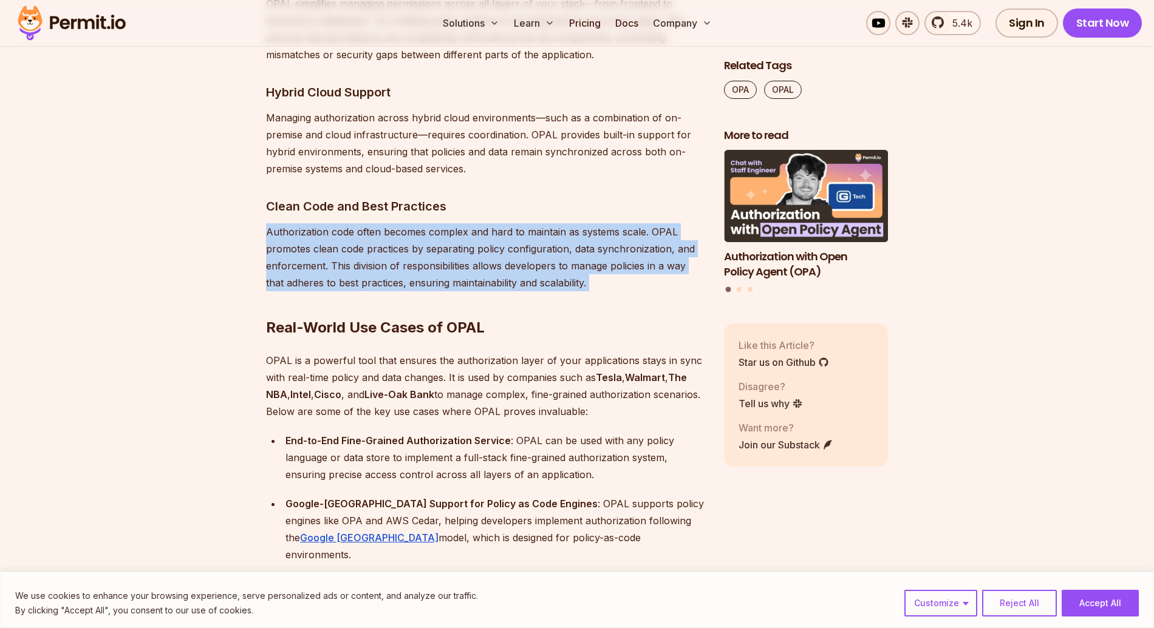
click at [616, 223] on p "Authorization code often becomes complex and hard to maintain as systems scale.…" at bounding box center [485, 257] width 438 height 68
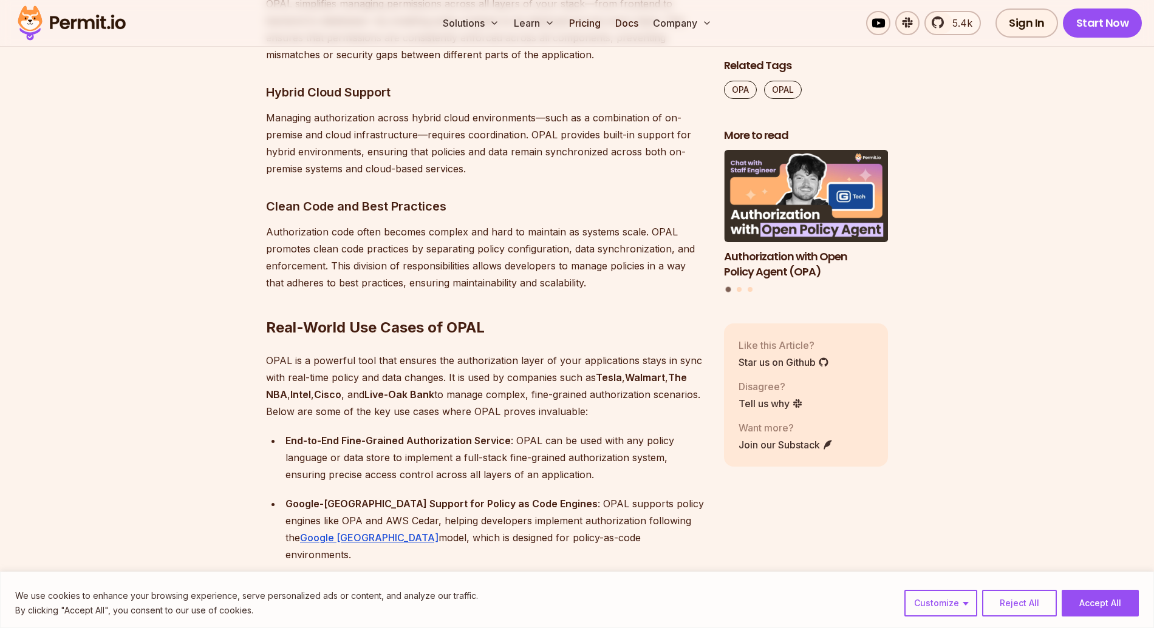
click at [616, 223] on p "Authorization code often becomes complex and hard to maintain as systems scale.…" at bounding box center [485, 257] width 438 height 68
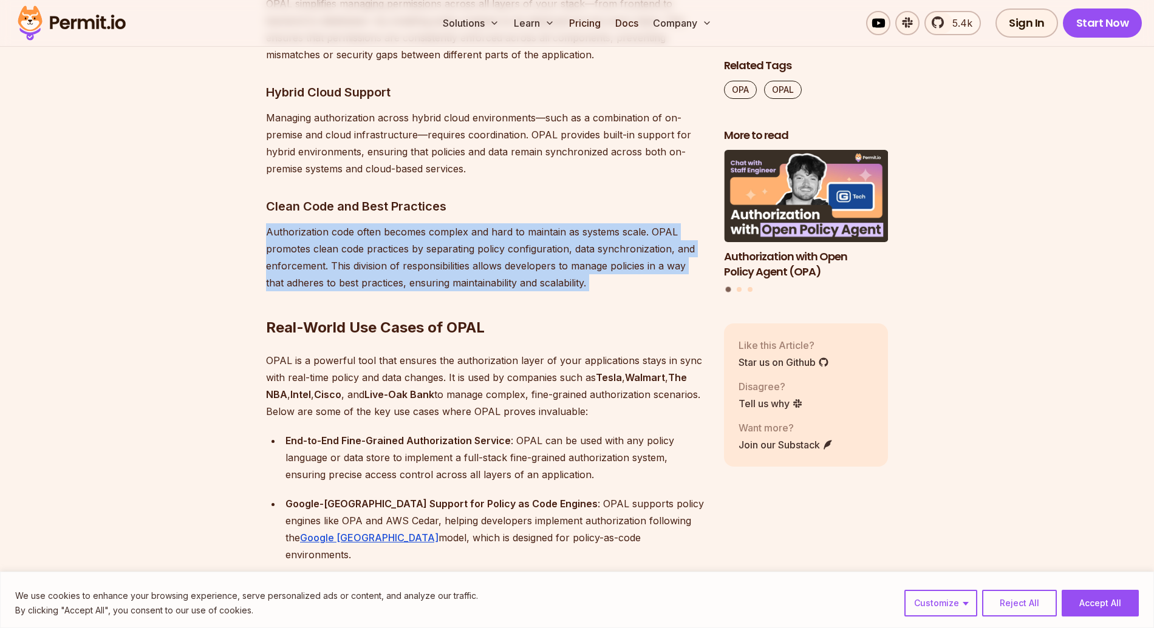
click at [616, 223] on p "Authorization code often becomes complex and hard to maintain as systems scale.…" at bounding box center [485, 257] width 438 height 68
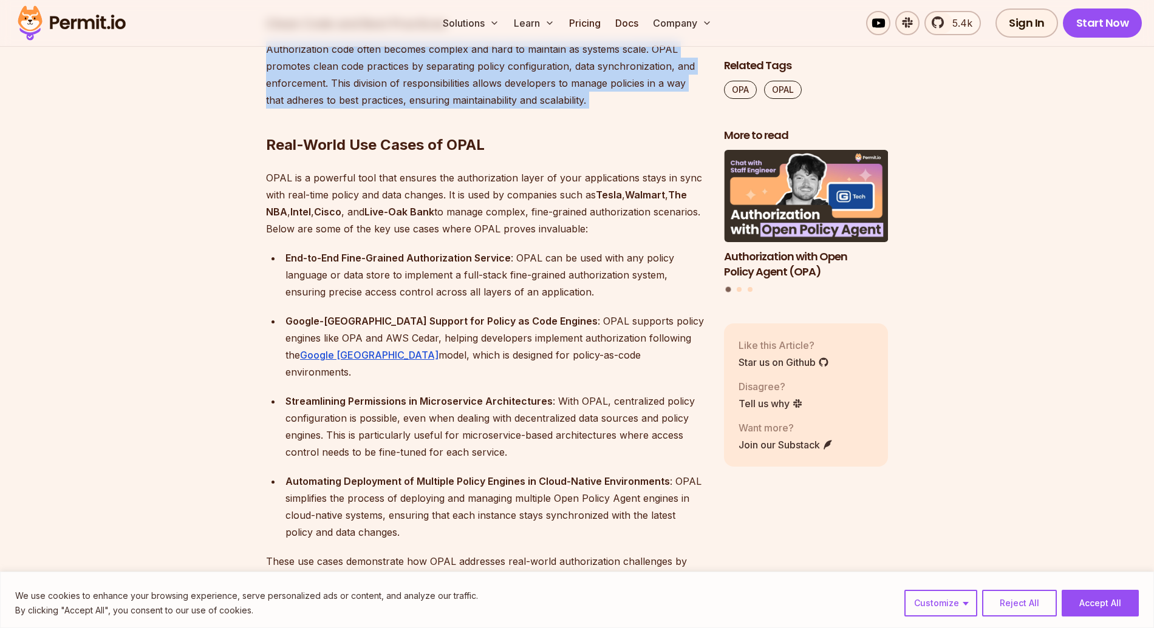
scroll to position [3811, 0]
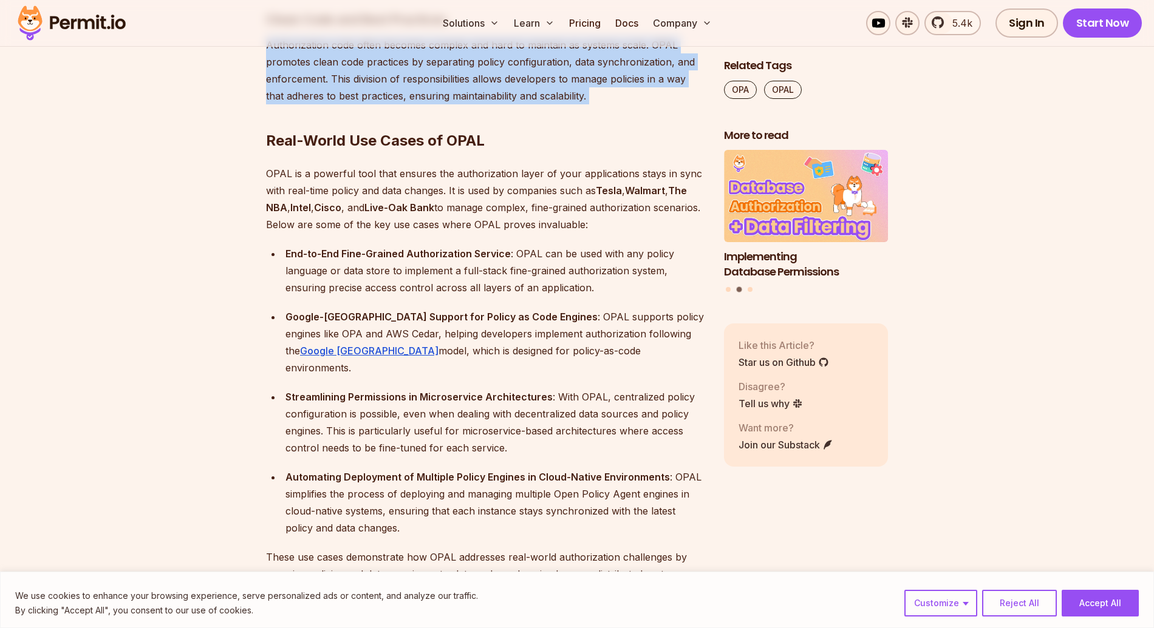
click at [616, 214] on p "OPAL is a powerful tool that ensures the authorization layer of your applicatio…" at bounding box center [485, 199] width 438 height 68
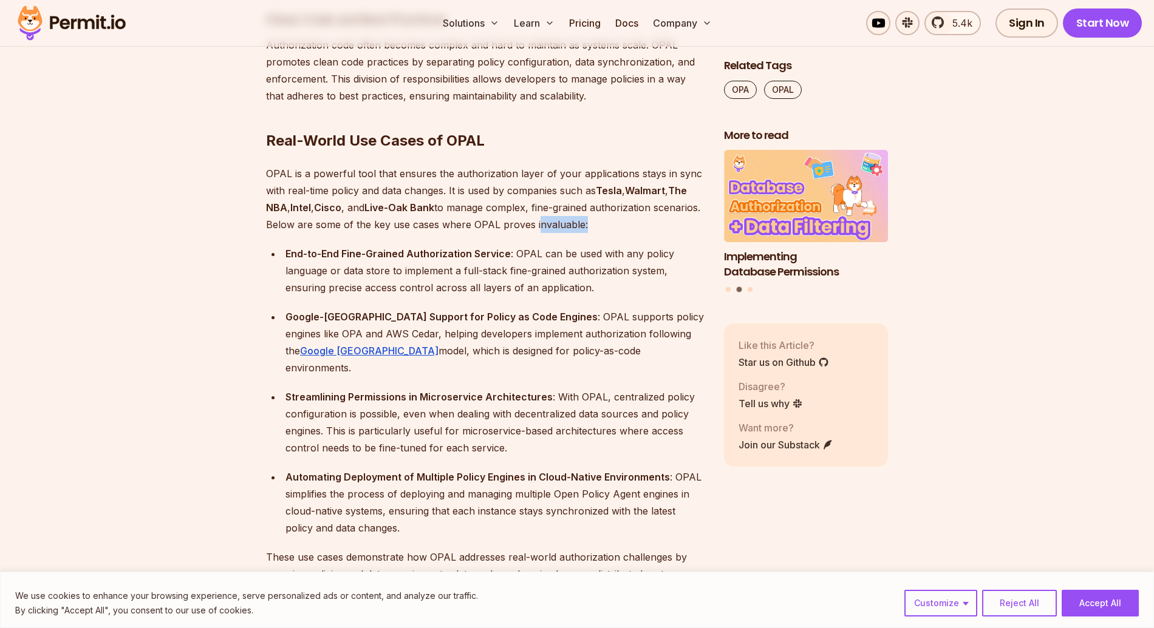
click at [616, 214] on p "OPAL is a powerful tool that ensures the authorization layer of your applicatio…" at bounding box center [485, 199] width 438 height 68
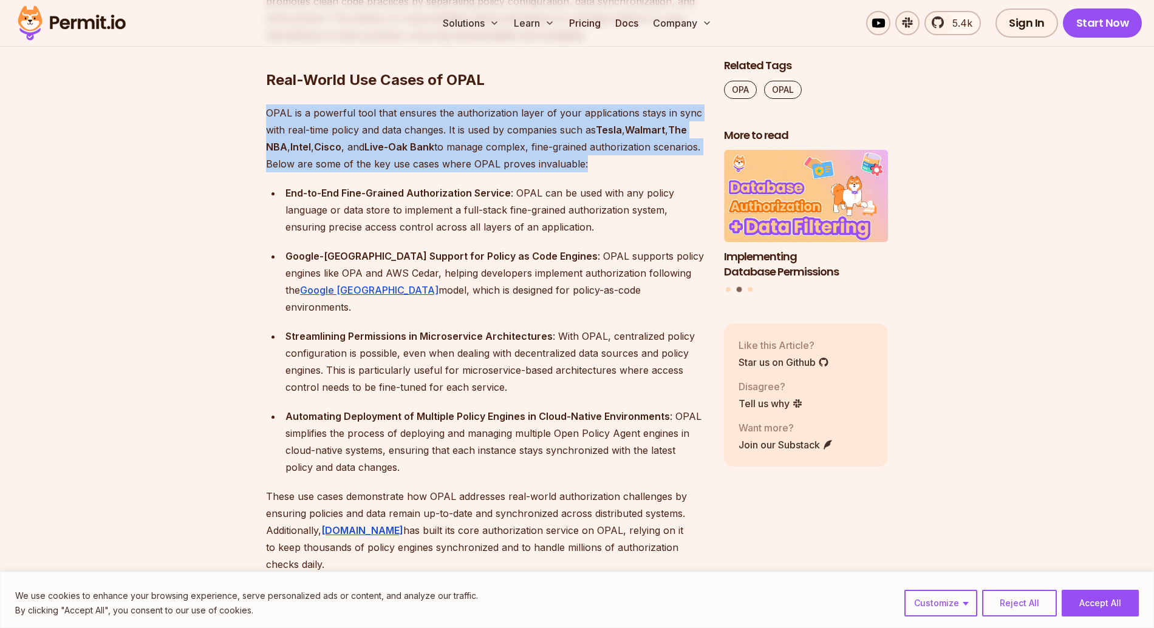
scroll to position [3872, 0]
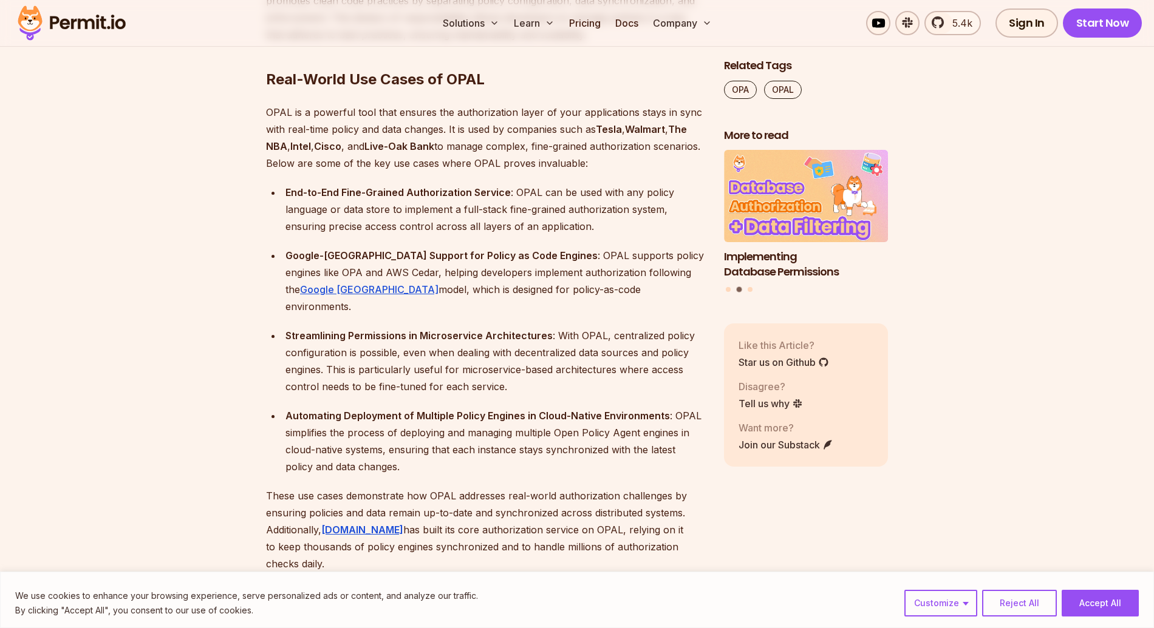
click at [616, 191] on div "End-to-End Fine-Grained Authorization Service : OPAL can be used with any polic…" at bounding box center [494, 209] width 419 height 51
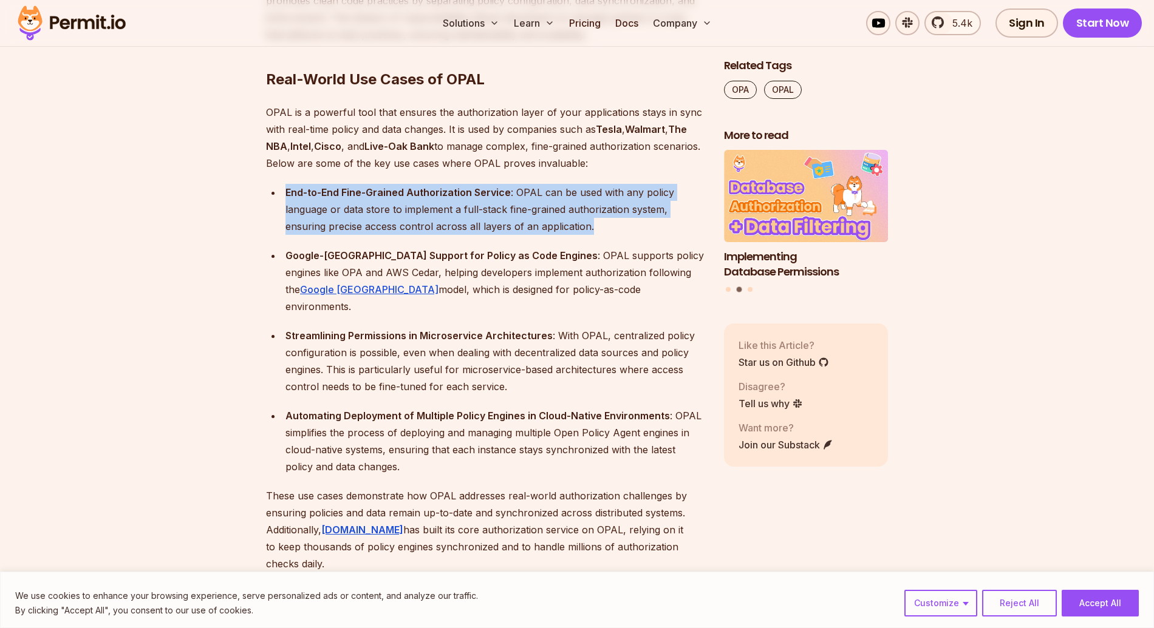
click at [616, 191] on div "End-to-End Fine-Grained Authorization Service : OPAL can be used with any polic…" at bounding box center [494, 209] width 419 height 51
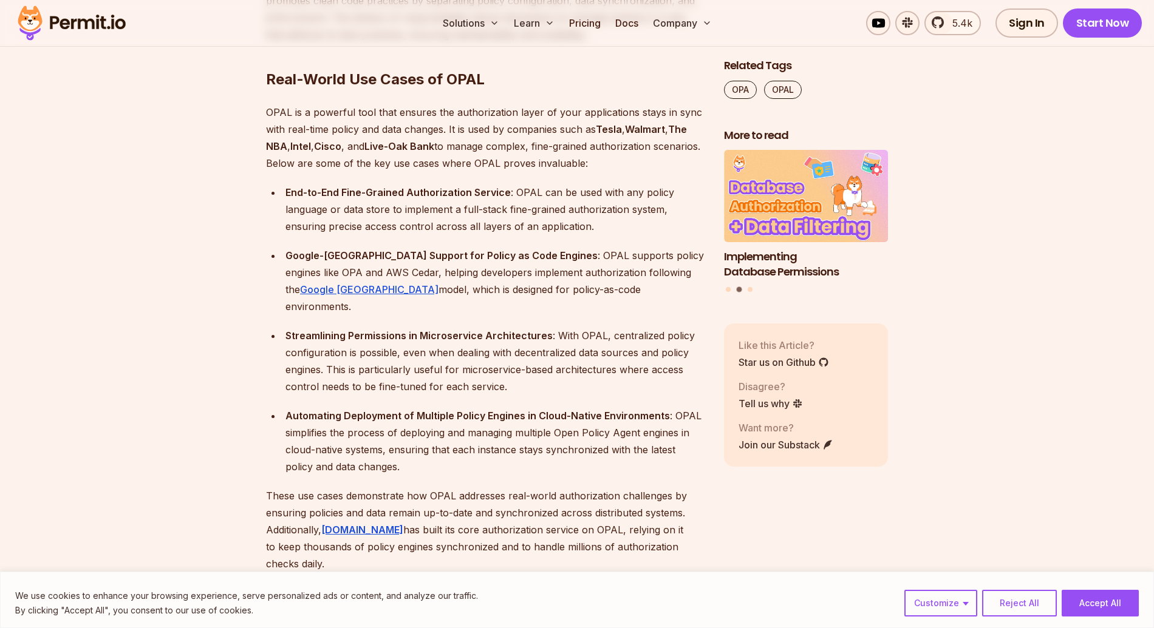
click at [543, 268] on div "Google-Zanzibar Support for Policy as Code Engines : OPAL supports policy engin…" at bounding box center [494, 281] width 419 height 68
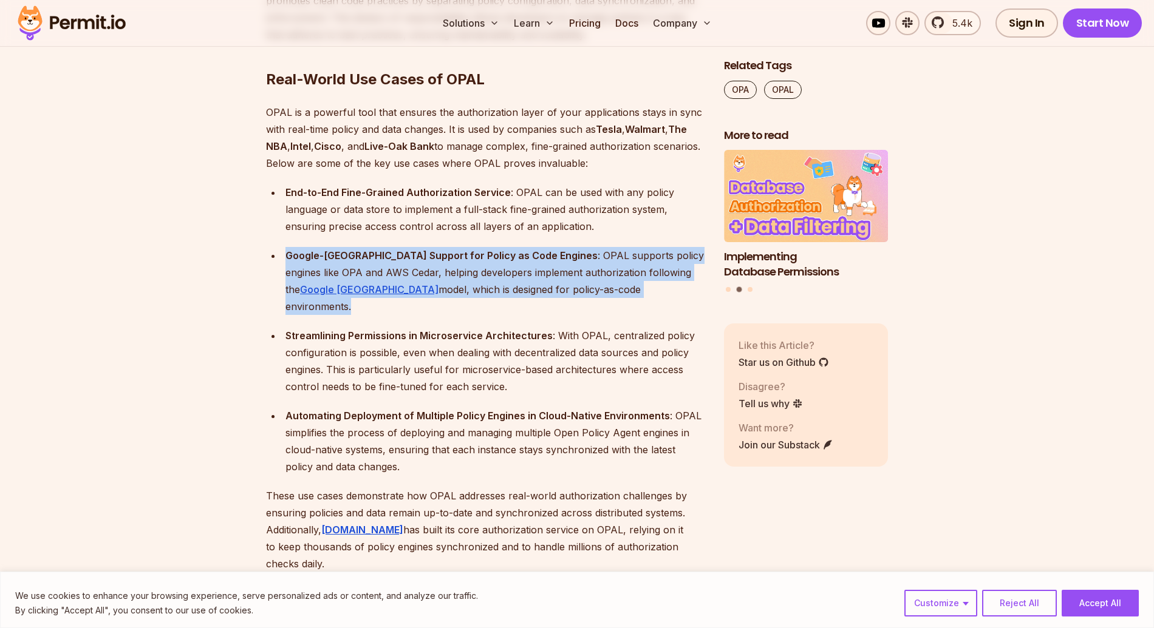
click at [543, 268] on div "Google-Zanzibar Support for Policy as Code Engines : OPAL supports policy engin…" at bounding box center [494, 281] width 419 height 68
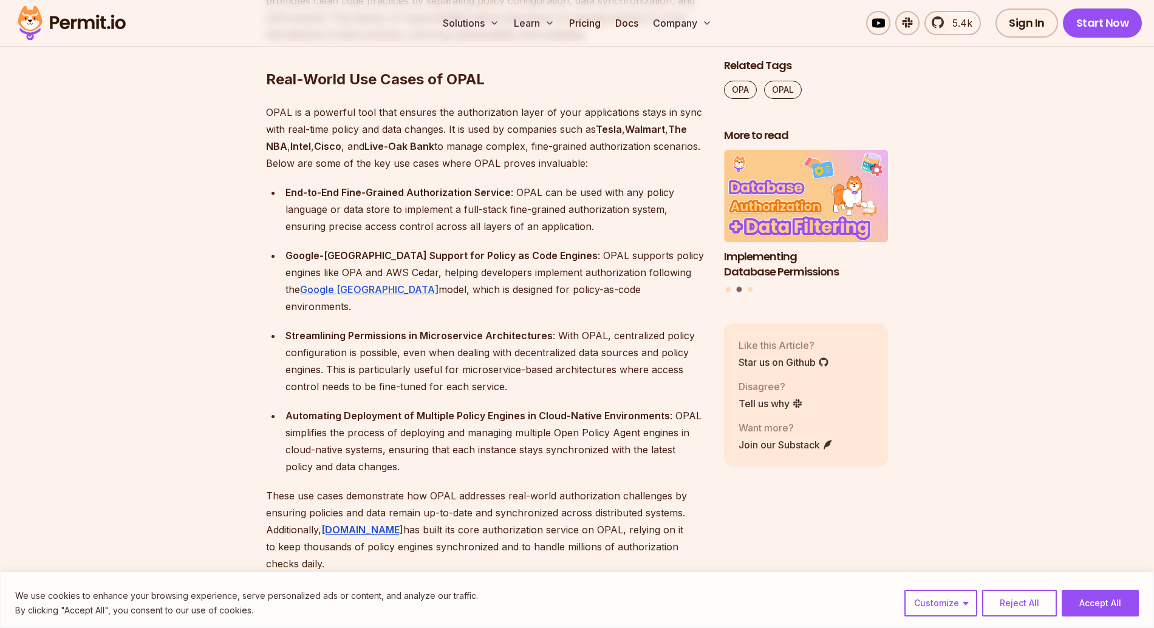
click at [532, 327] on div "Streamlining Permissions in Microservice Architectures : With OPAL, centralized…" at bounding box center [494, 361] width 419 height 68
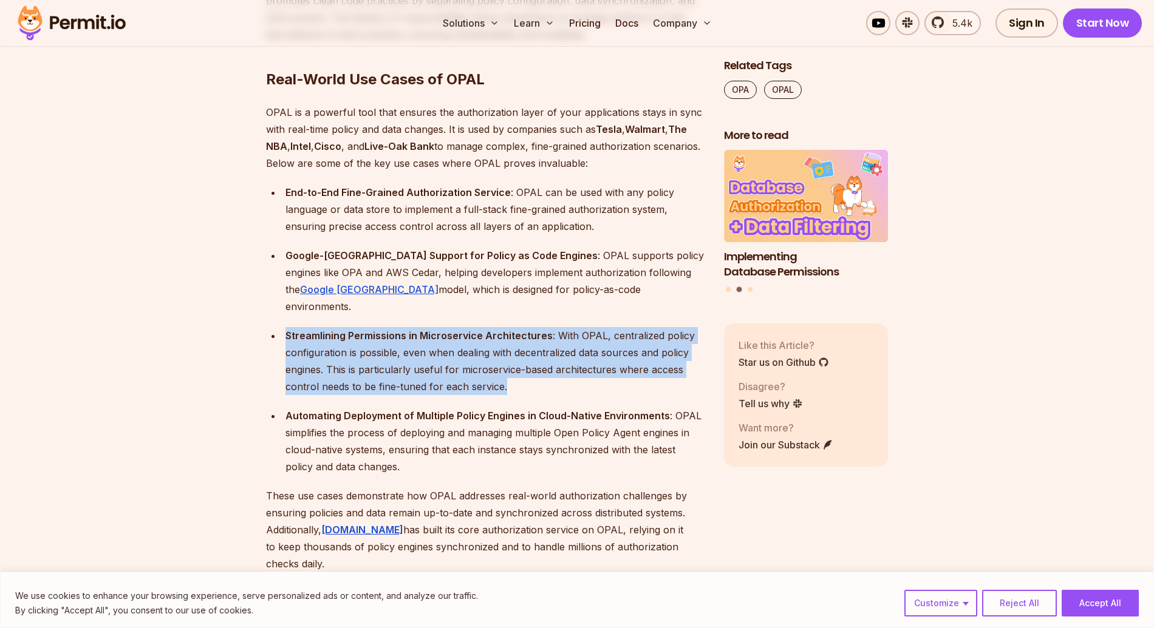
click at [532, 327] on div "Streamlining Permissions in Microservice Architectures : With OPAL, centralized…" at bounding box center [494, 361] width 419 height 68
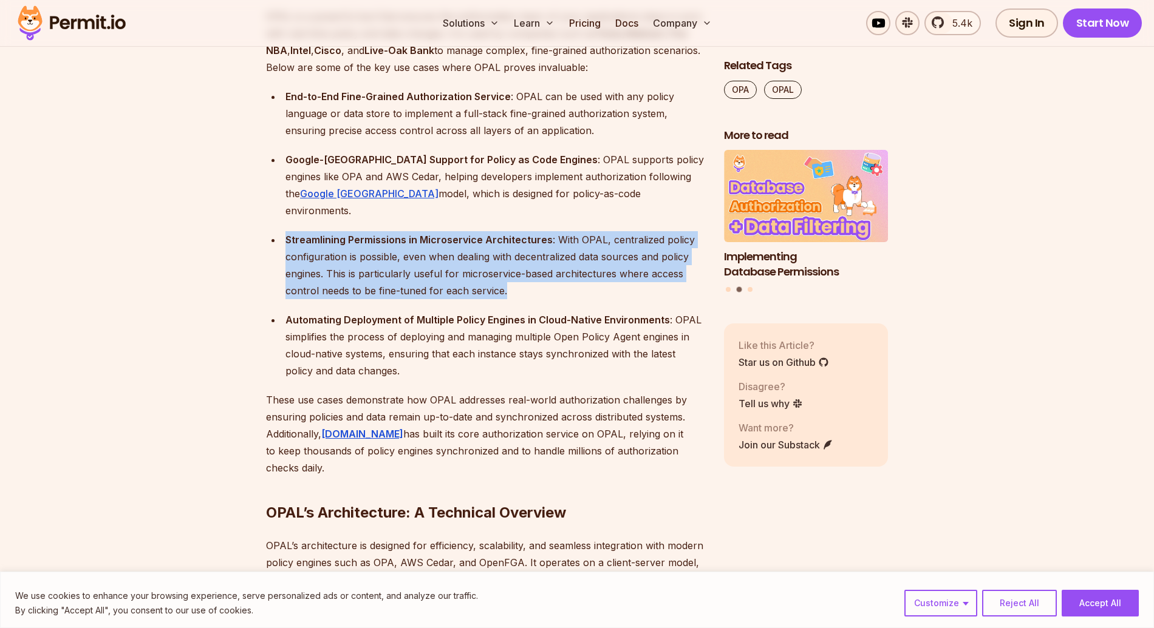
scroll to position [3966, 0]
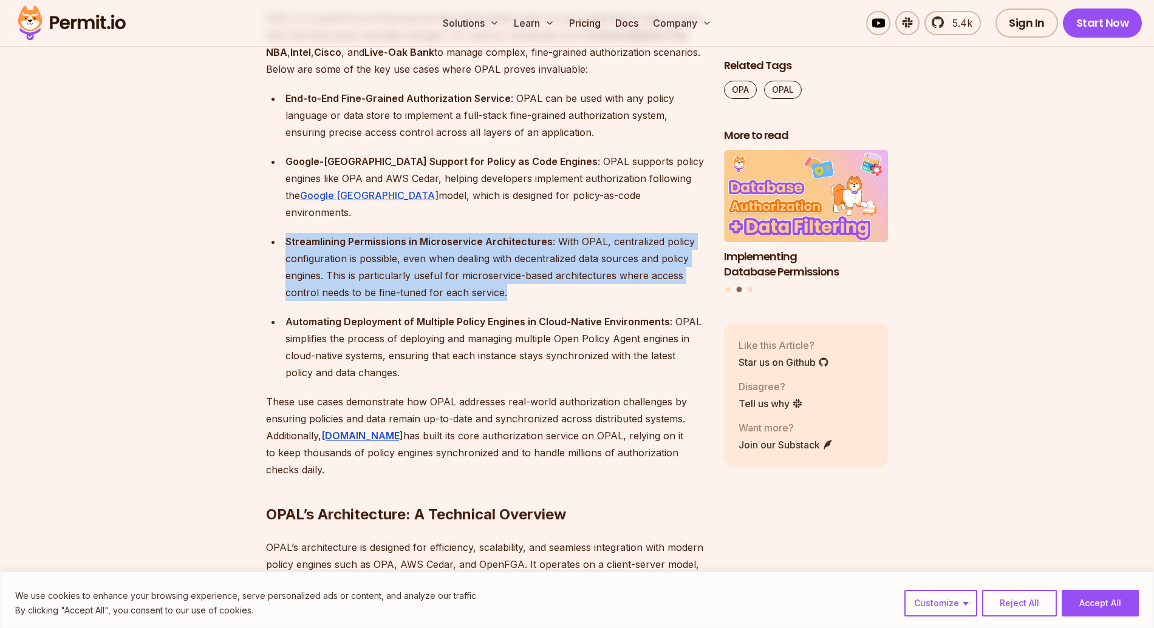
click at [532, 317] on div "Automating Deployment of Multiple Policy Engines in Cloud-Native Environments :…" at bounding box center [494, 347] width 419 height 68
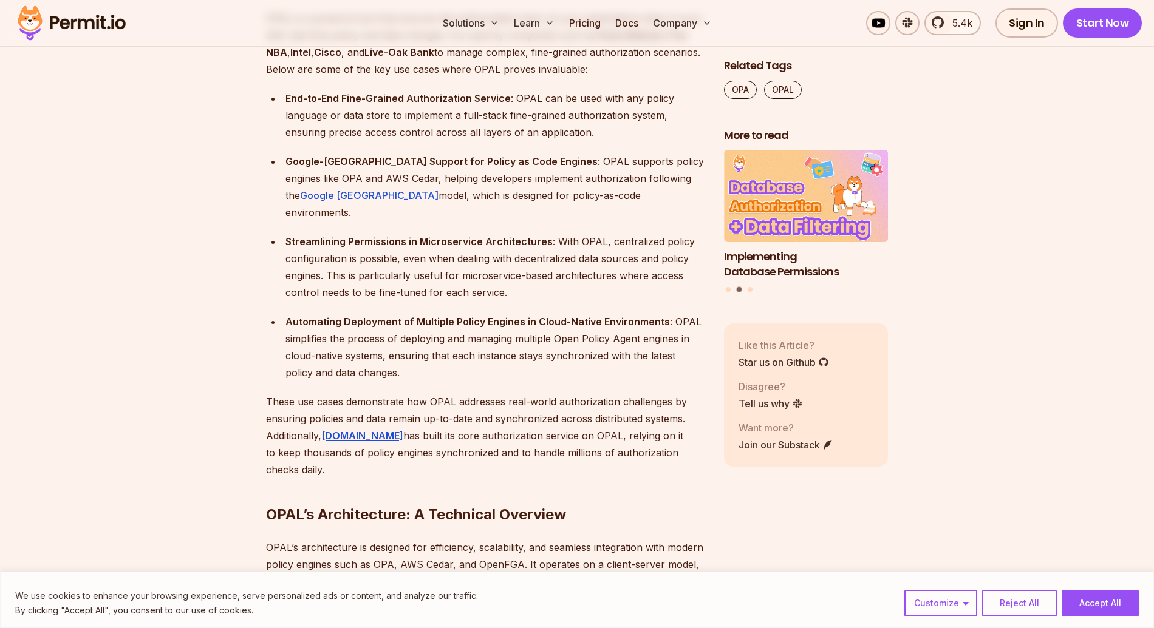
click at [532, 317] on div "Automating Deployment of Multiple Policy Engines in Cloud-Native Environments :…" at bounding box center [494, 347] width 419 height 68
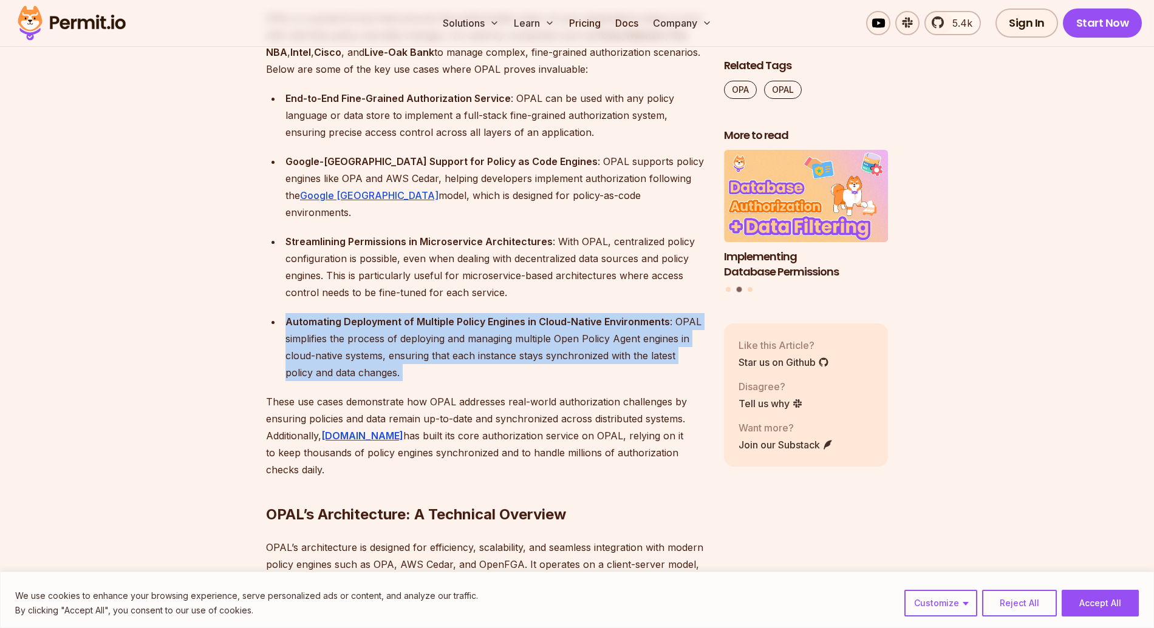
click at [532, 317] on div "Automating Deployment of Multiple Policy Engines in Cloud-Native Environments :…" at bounding box center [494, 347] width 419 height 68
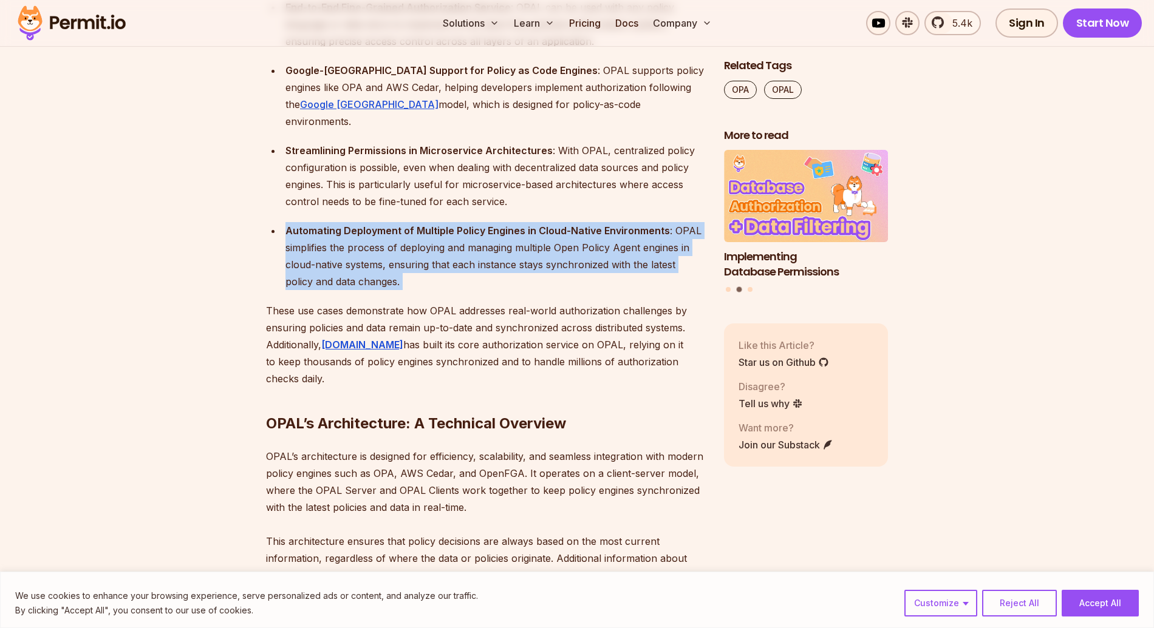
click at [532, 317] on p "These use cases demonstrate how OPAL addresses real-world authorization challen…" at bounding box center [485, 344] width 438 height 85
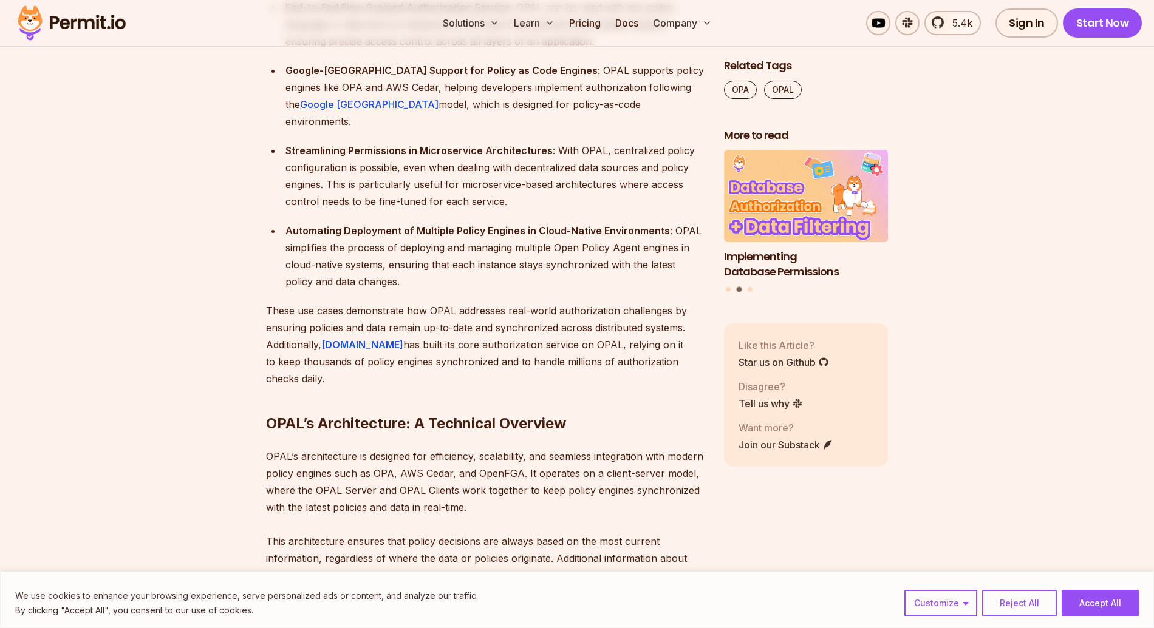
click at [532, 317] on p "These use cases demonstrate how OPAL addresses real-world authorization challen…" at bounding box center [485, 344] width 438 height 85
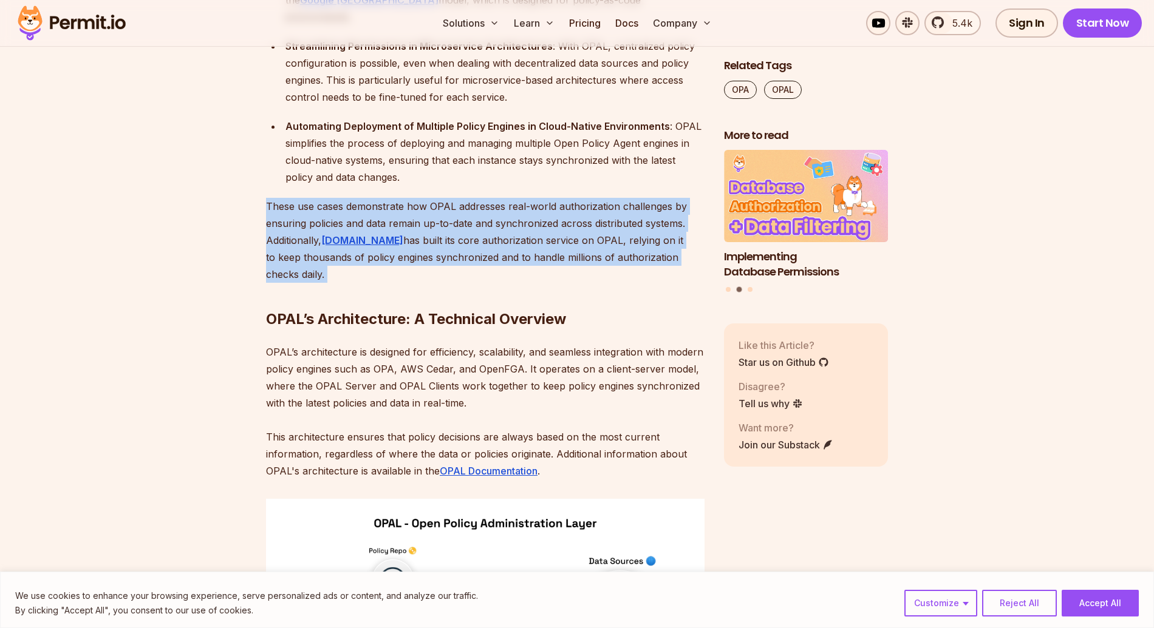
scroll to position [4174, 0]
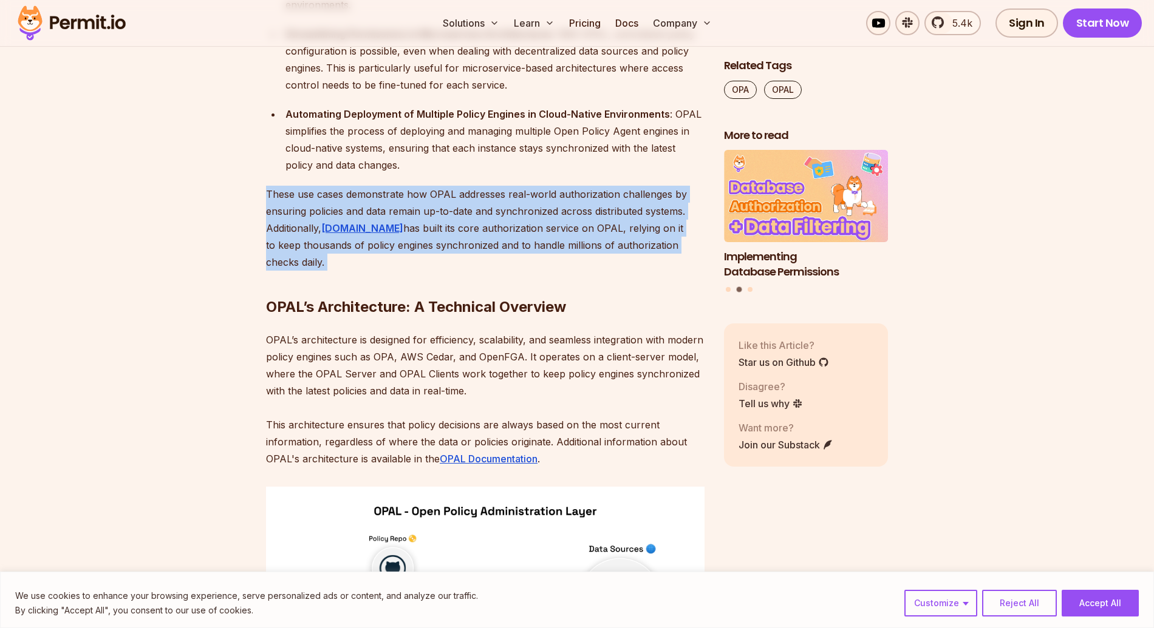
click at [532, 332] on p "OPAL’s architecture is designed for efficiency, scalability, and seamless integ…" at bounding box center [485, 400] width 438 height 136
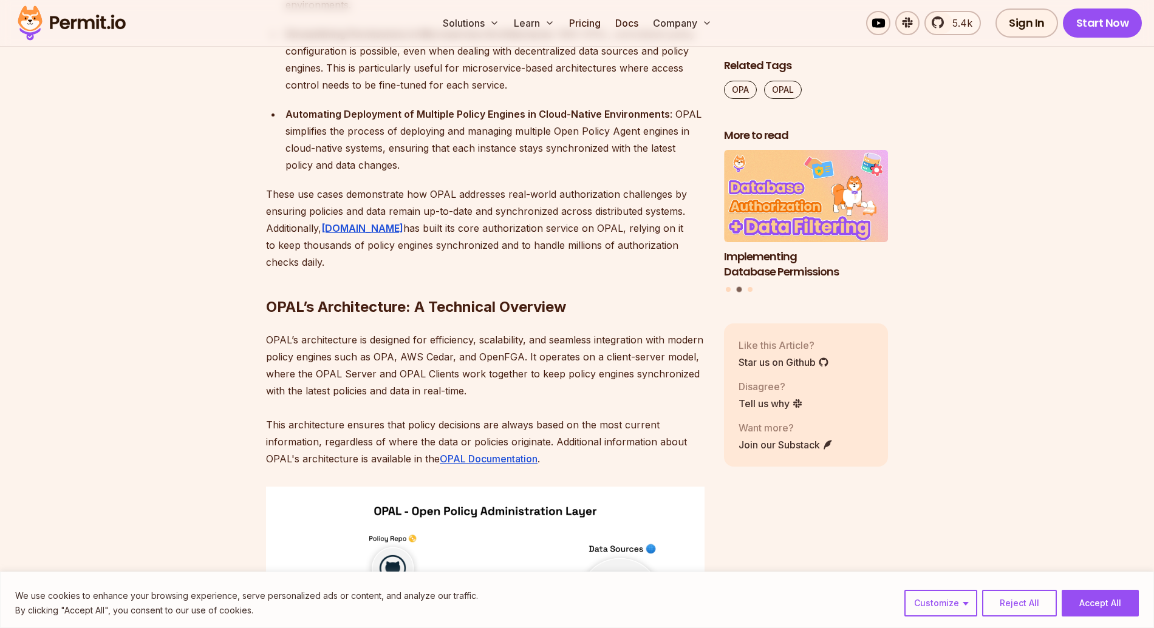
click at [532, 332] on p "OPAL’s architecture is designed for efficiency, scalability, and seamless integ…" at bounding box center [485, 400] width 438 height 136
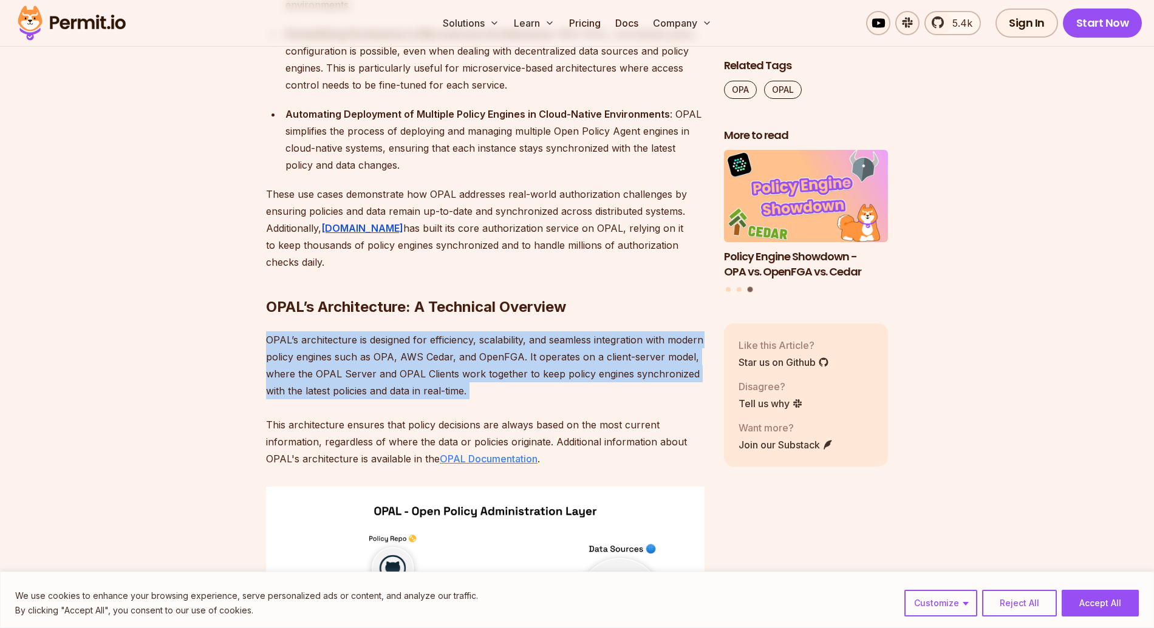
click at [516, 453] on link "OPAL Documentation" at bounding box center [489, 459] width 98 height 12
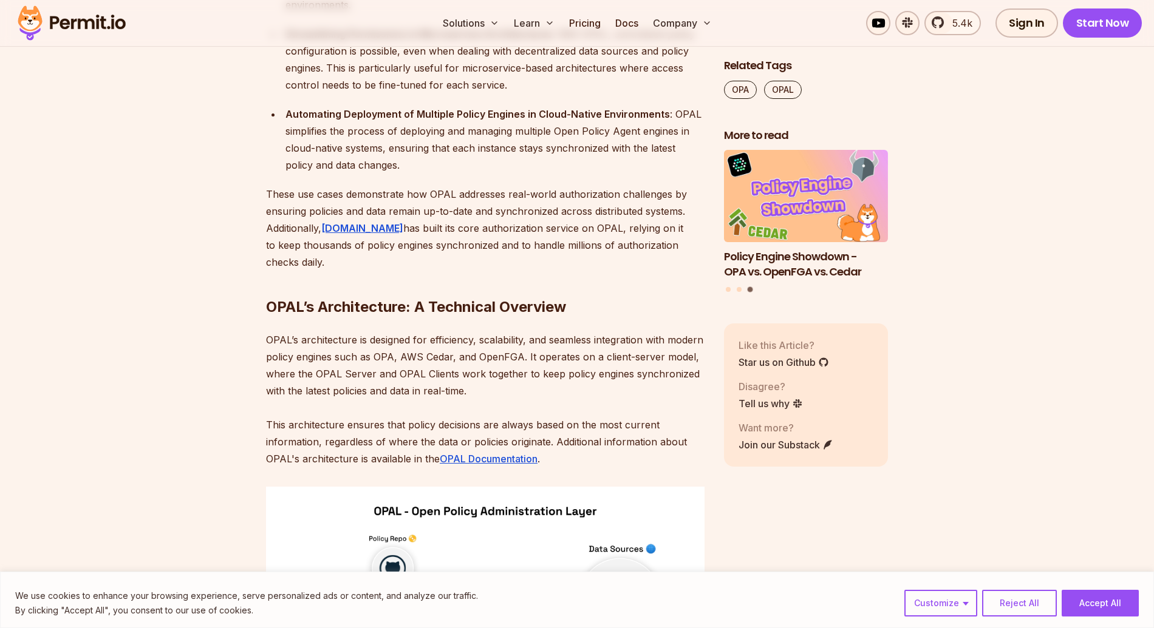
click at [478, 373] on p "OPAL’s architecture is designed for efficiency, scalability, and seamless integ…" at bounding box center [485, 400] width 438 height 136
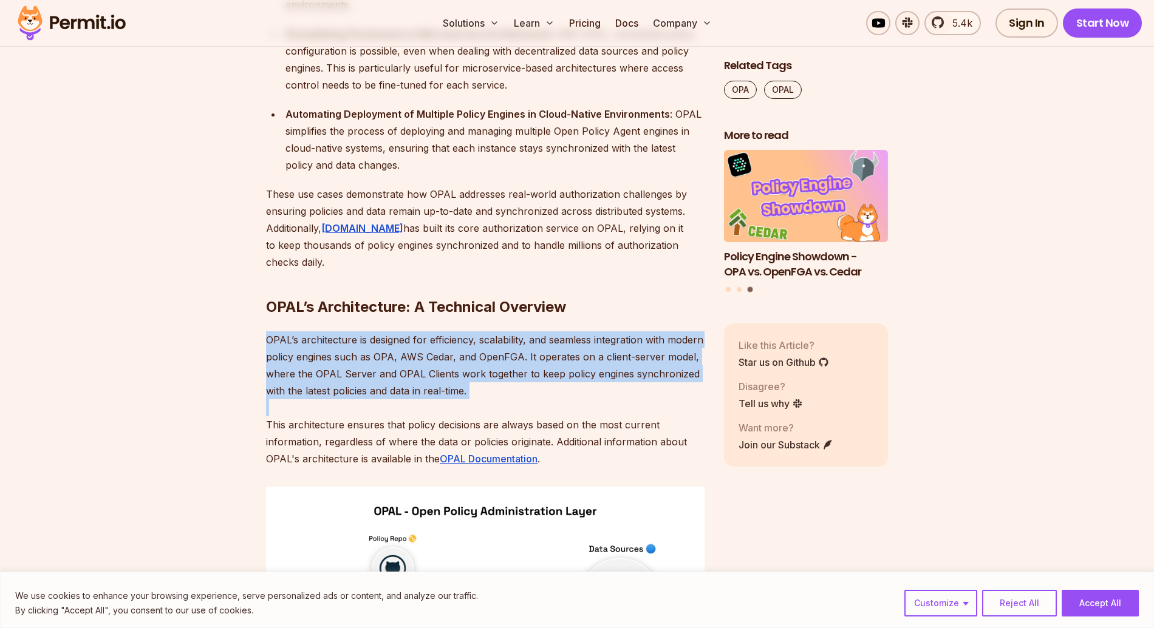
click at [478, 373] on p "OPAL’s architecture is designed for efficiency, scalability, and seamless integ…" at bounding box center [485, 400] width 438 height 136
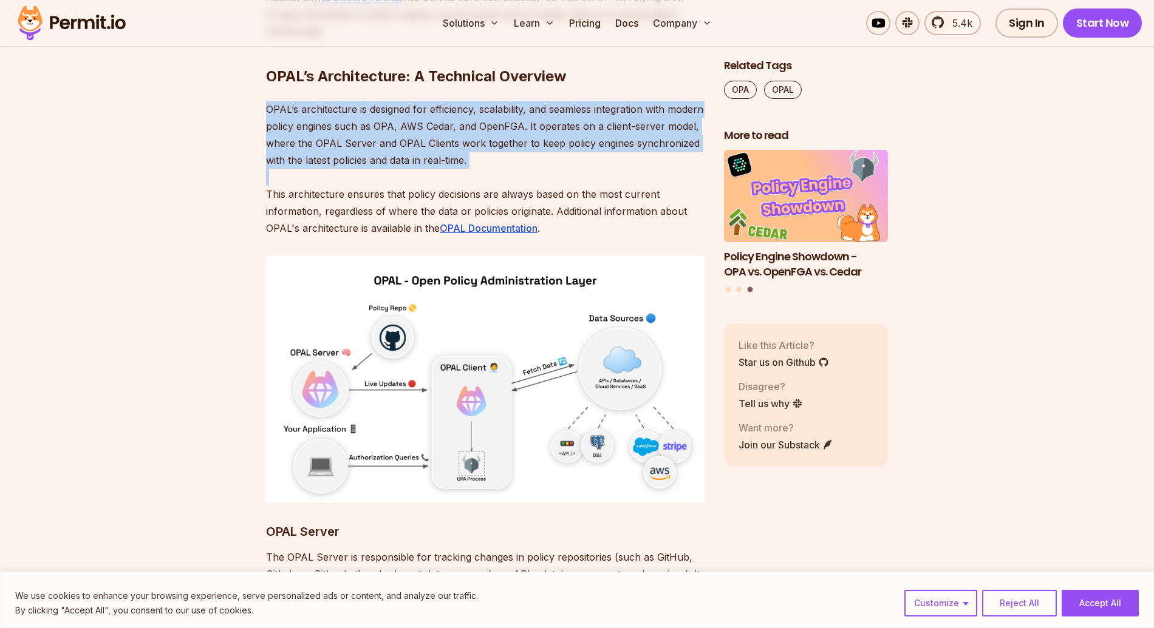
scroll to position [4517, 0]
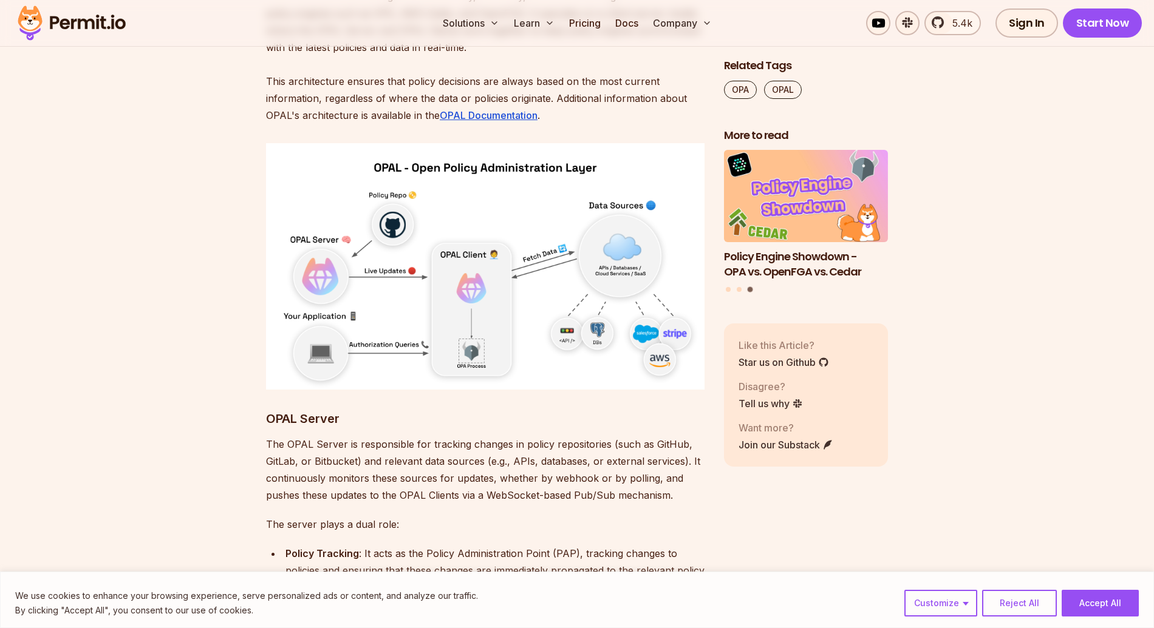
click at [462, 436] on p "The OPAL Server is responsible for tracking changes in policy repositories (suc…" at bounding box center [485, 470] width 438 height 68
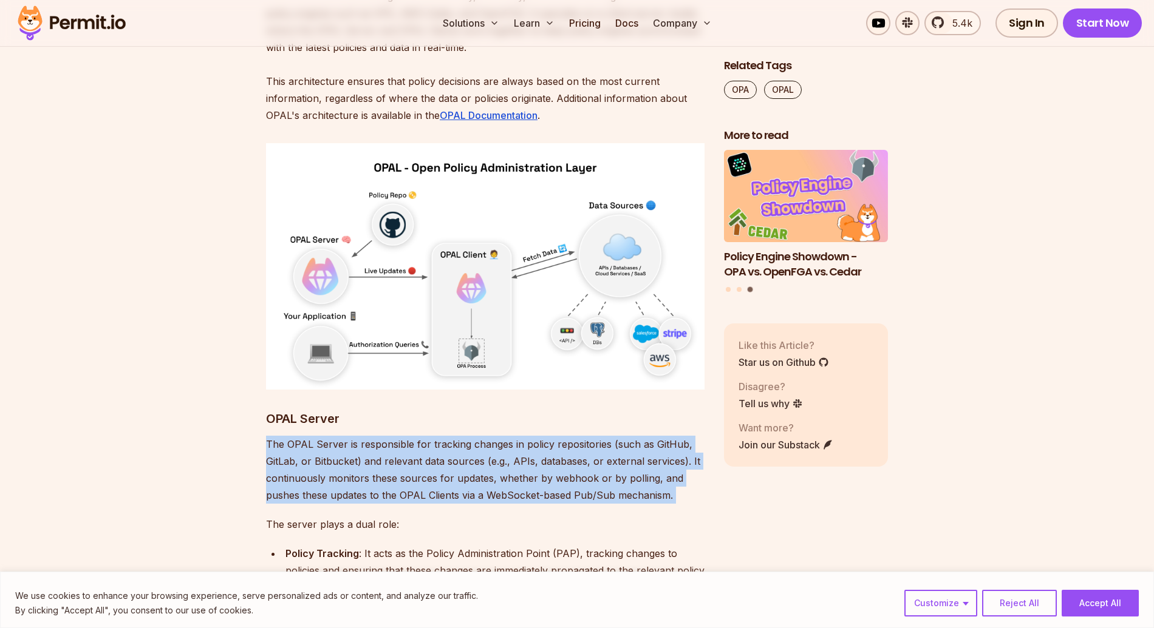
click at [462, 436] on p "The OPAL Server is responsible for tracking changes in policy repositories (suc…" at bounding box center [485, 470] width 438 height 68
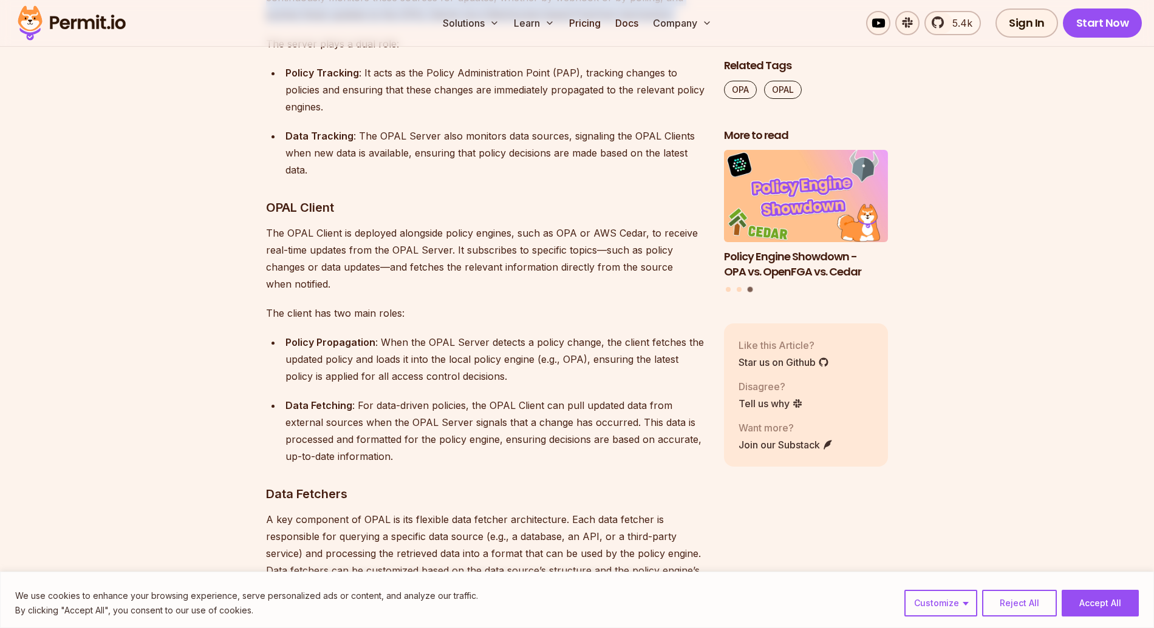
scroll to position [5310, 0]
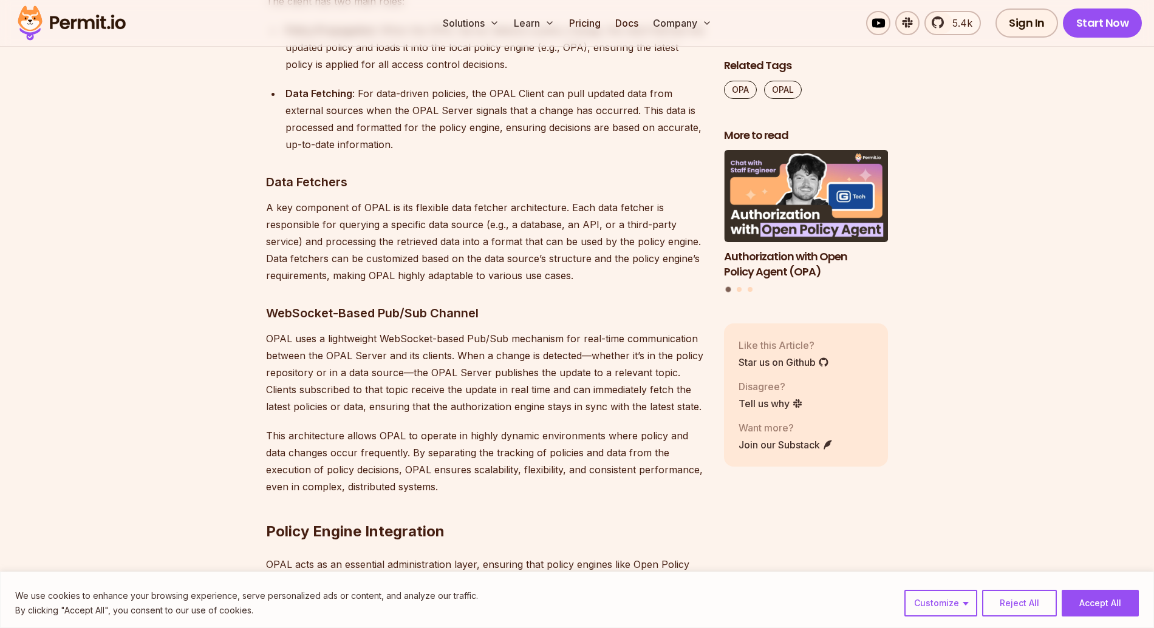
click at [453, 330] on p "OPAL uses a lightweight WebSocket-based Pub/Sub mechanism for real-time communi…" at bounding box center [485, 372] width 438 height 85
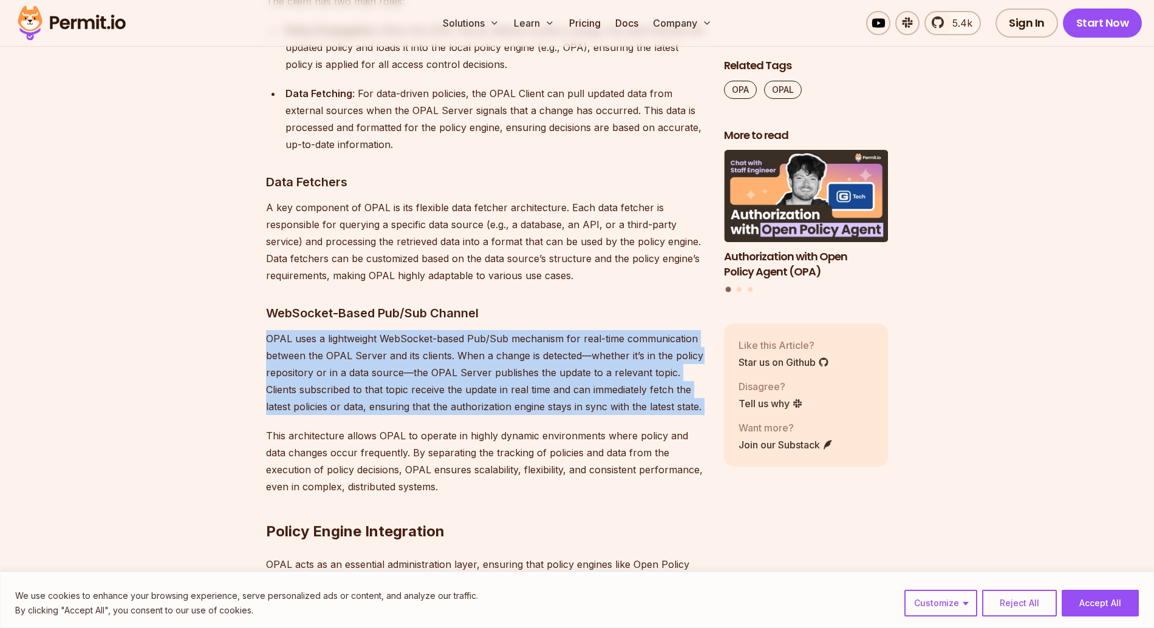
click at [453, 330] on p "OPAL uses a lightweight WebSocket-based Pub/Sub mechanism for real-time communi…" at bounding box center [485, 372] width 438 height 85
click at [636, 364] on p "OPAL uses a lightweight WebSocket-based Pub/Sub mechanism for real-time communi…" at bounding box center [485, 372] width 438 height 85
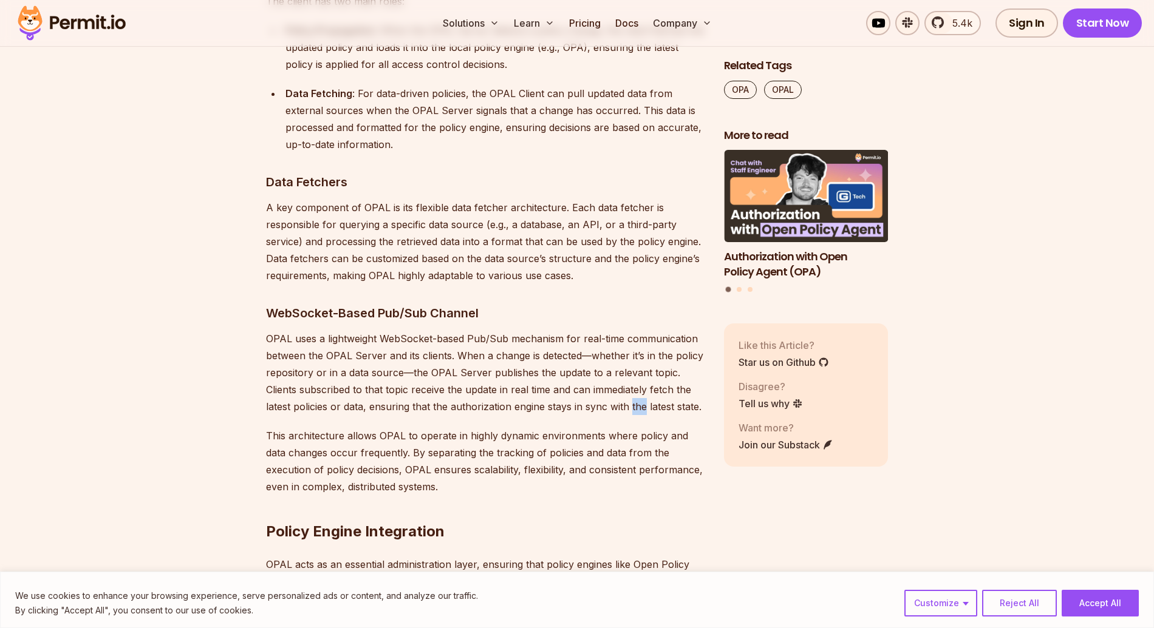
click at [636, 364] on p "OPAL uses a lightweight WebSocket-based Pub/Sub mechanism for real-time communi…" at bounding box center [485, 372] width 438 height 85
click at [605, 427] on p "This architecture allows OPAL to operate in highly dynamic environments where p…" at bounding box center [485, 461] width 438 height 68
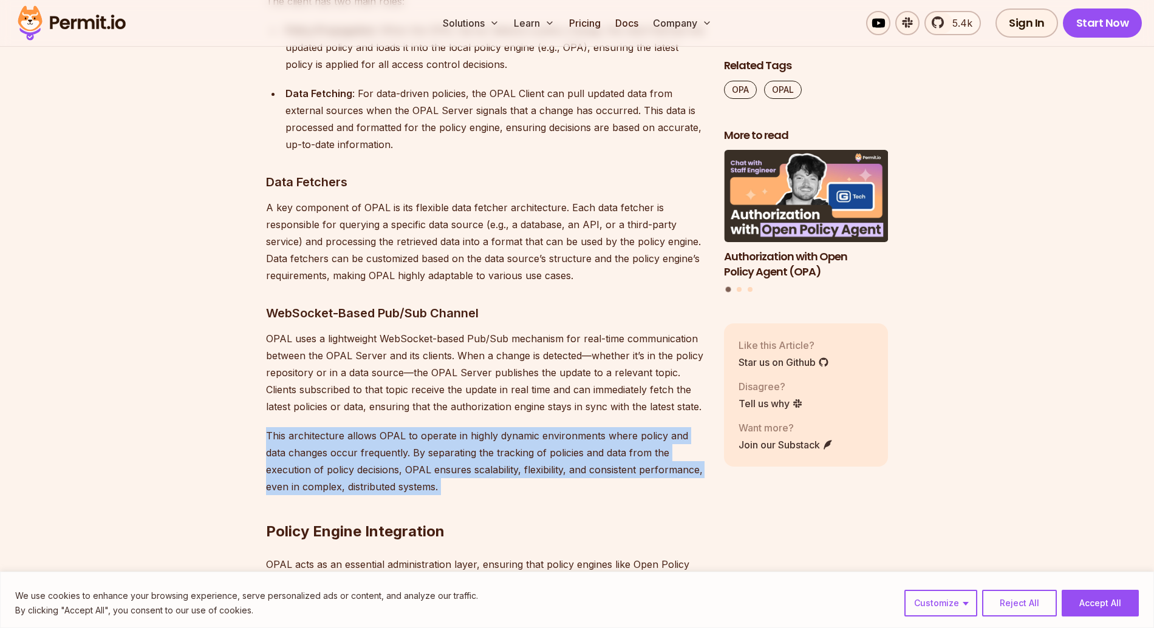
click at [605, 427] on p "This architecture allows OPAL to operate in highly dynamic environments where p…" at bounding box center [485, 461] width 438 height 68
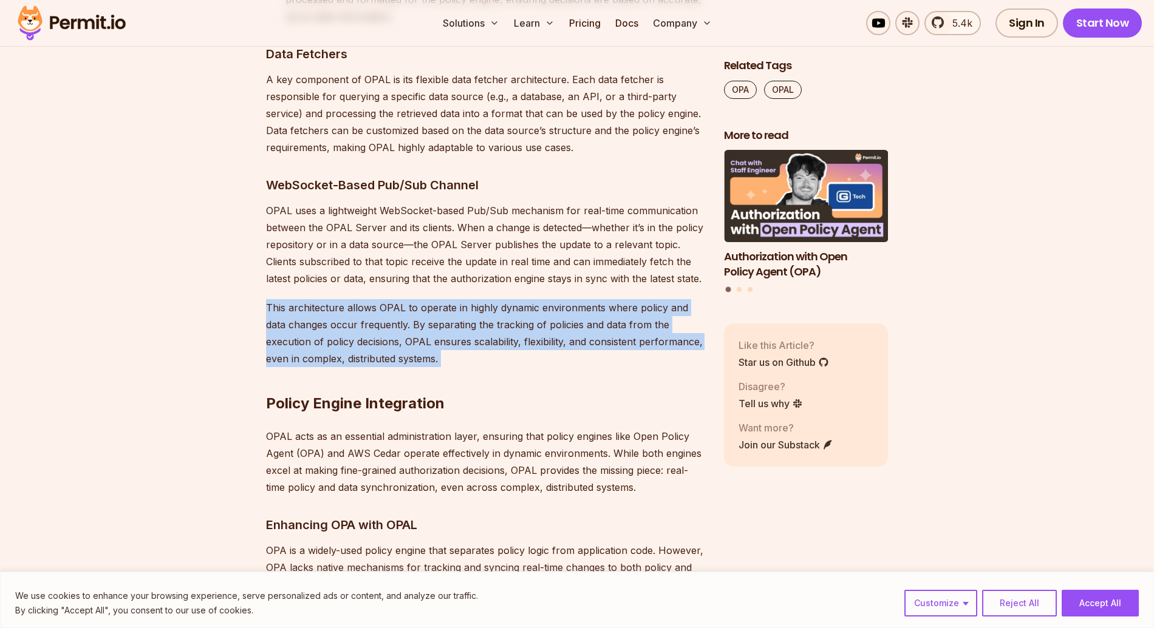
scroll to position [5442, 0]
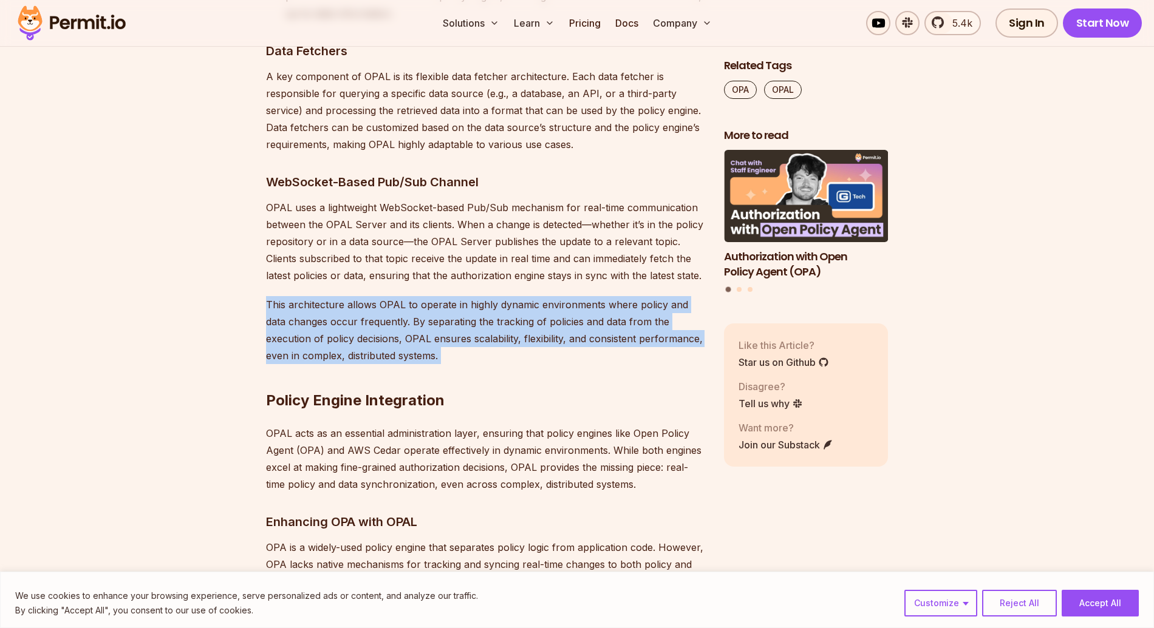
click at [605, 425] on p "OPAL acts as an essential administration layer, ensuring that policy engines li…" at bounding box center [485, 459] width 438 height 68
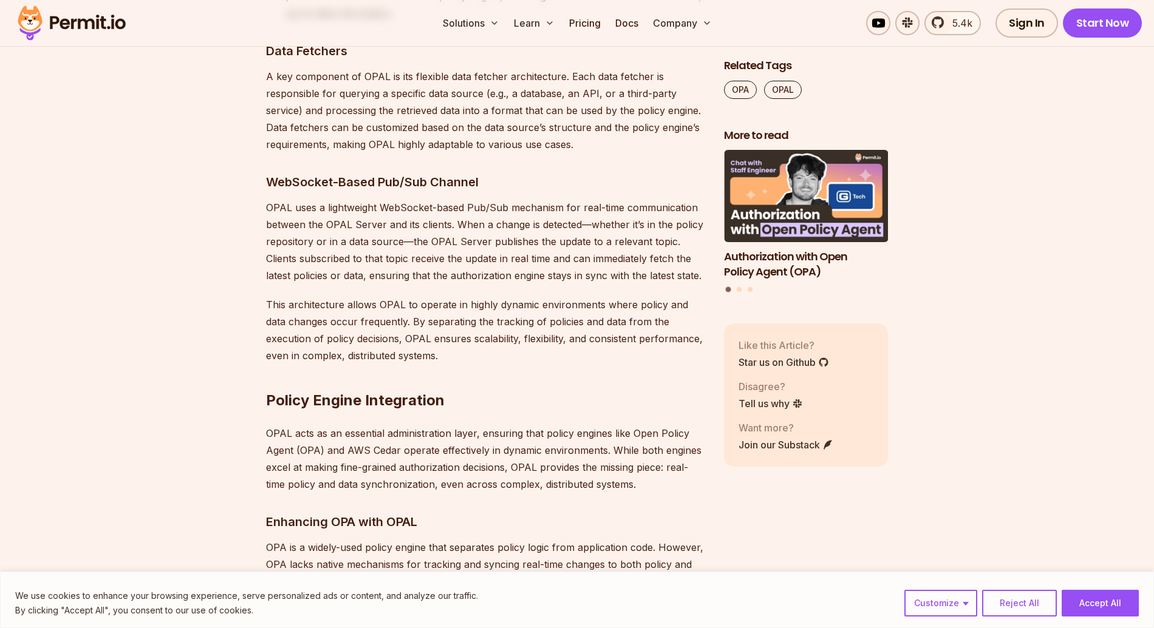
click at [605, 425] on p "OPAL acts as an essential administration layer, ensuring that policy engines li…" at bounding box center [485, 459] width 438 height 68
click at [573, 539] on p "OPA is a widely-used policy engine that separates policy logic from application…" at bounding box center [485, 564] width 438 height 51
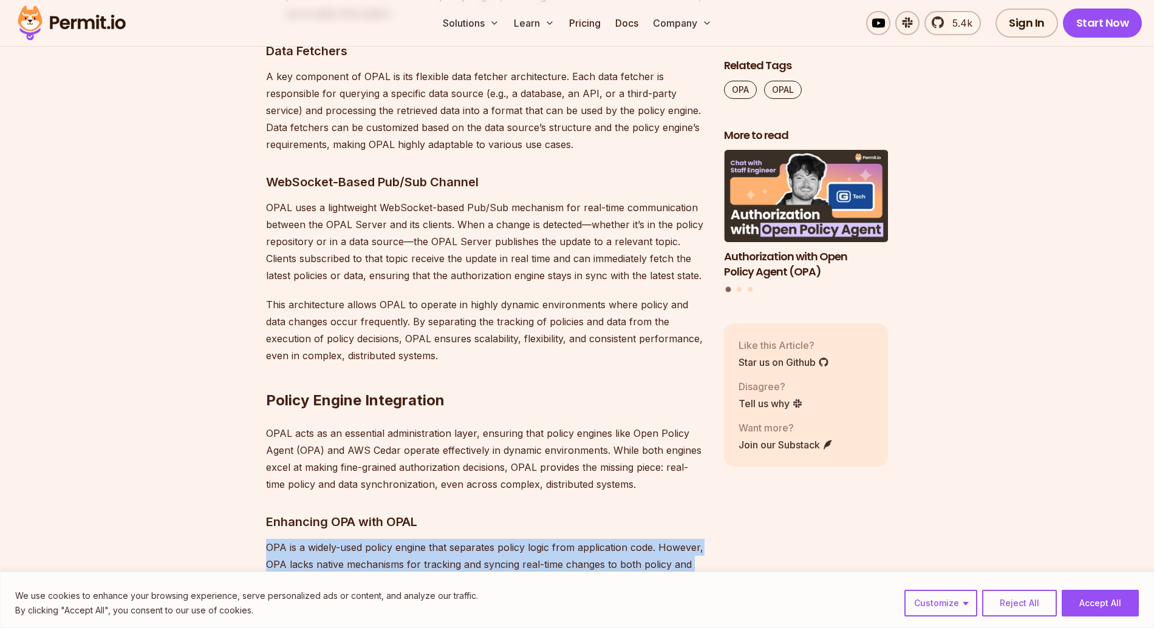
click at [573, 539] on p "OPA is a widely-used policy engine that separates policy logic from application…" at bounding box center [485, 564] width 438 height 51
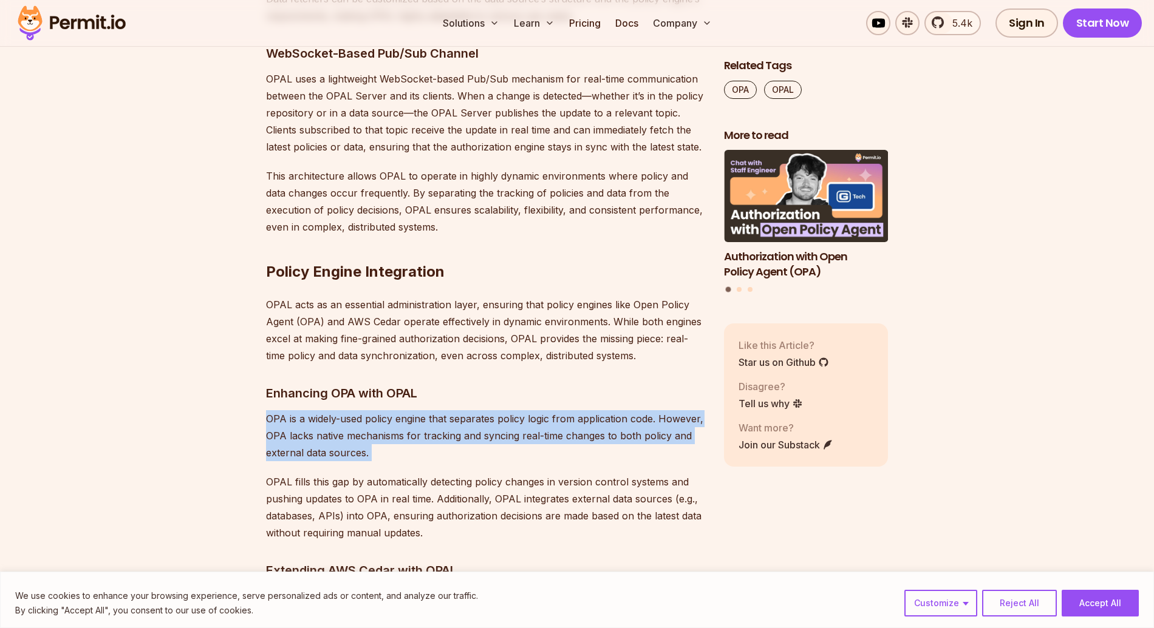
scroll to position [5571, 0]
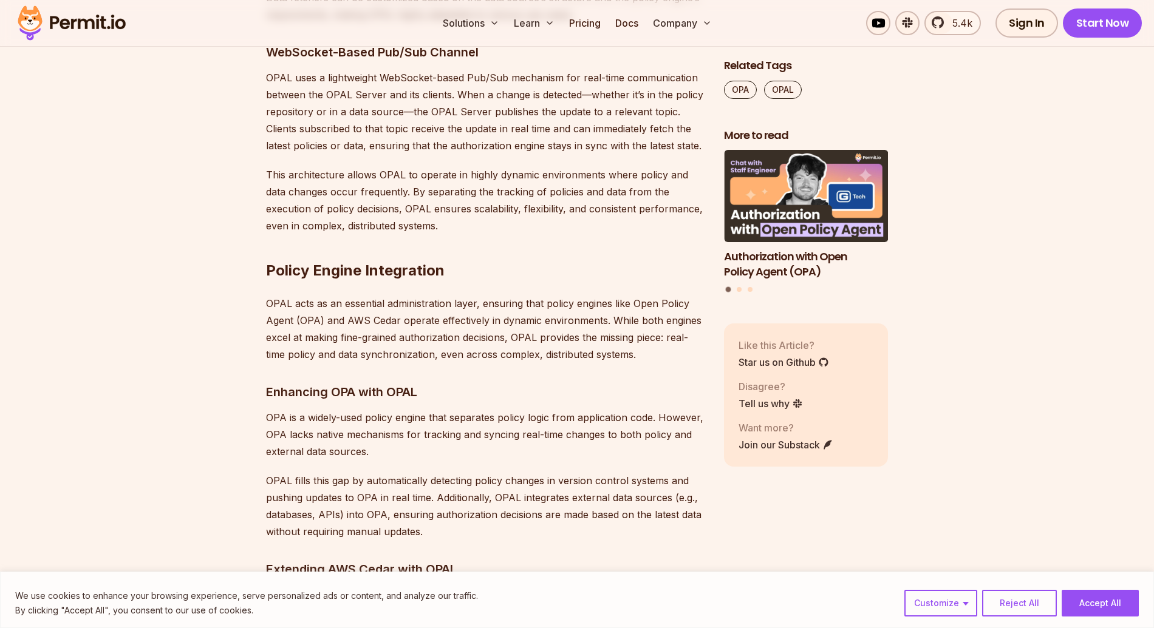
click at [573, 472] on p "OPAL fills this gap by automatically detecting policy changes in version contro…" at bounding box center [485, 506] width 438 height 68
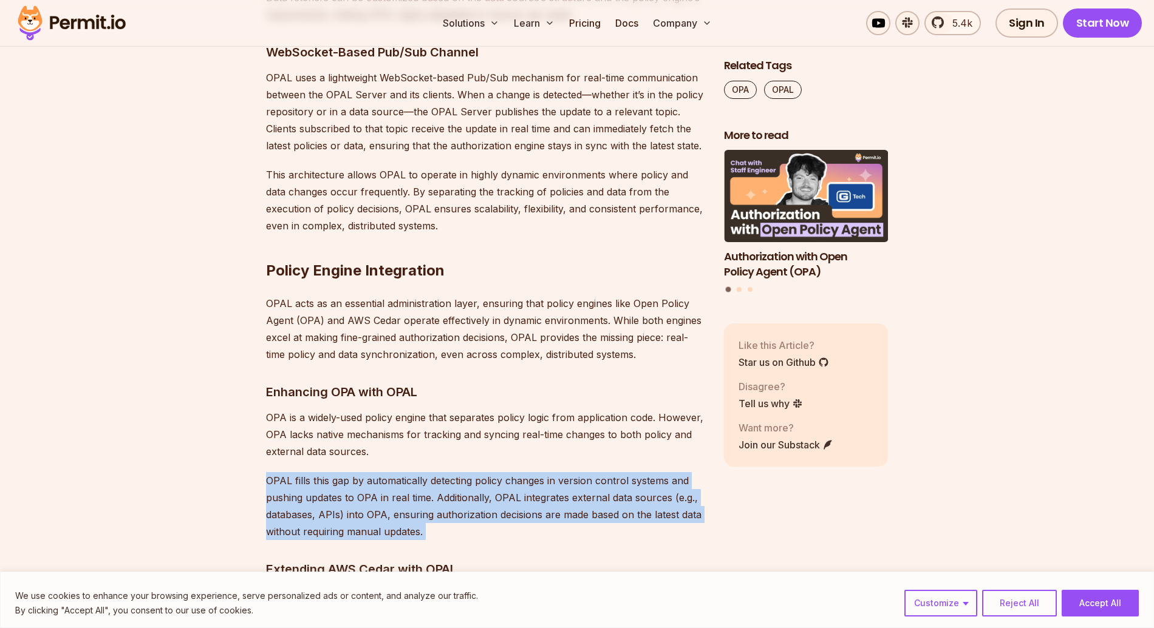
click at [573, 472] on p "OPAL fills this gap by automatically detecting policy changes in version contro…" at bounding box center [485, 506] width 438 height 68
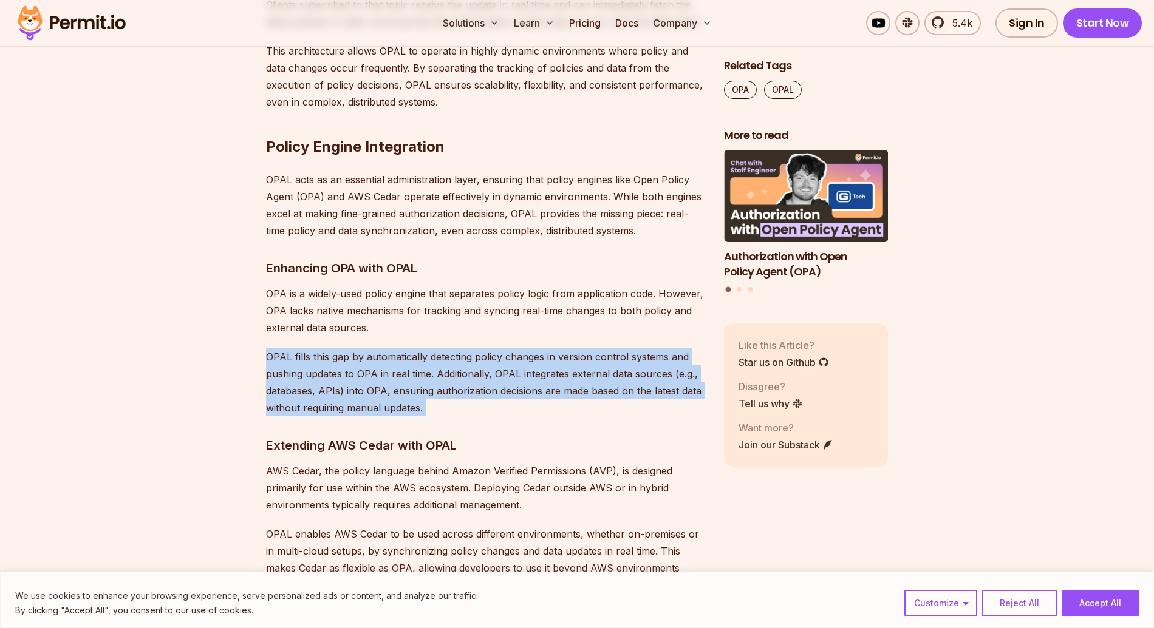
scroll to position [5720, 0]
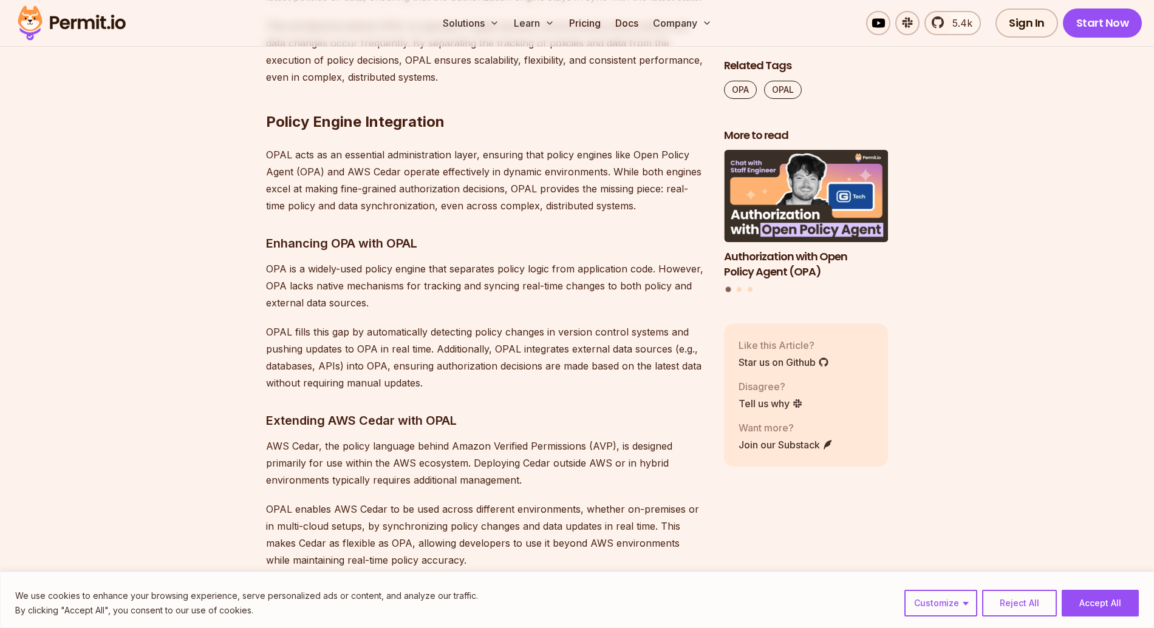
click at [573, 438] on p "AWS Cedar, the policy language behind Amazon Verified Permissions (AVP), is des…" at bounding box center [485, 463] width 438 height 51
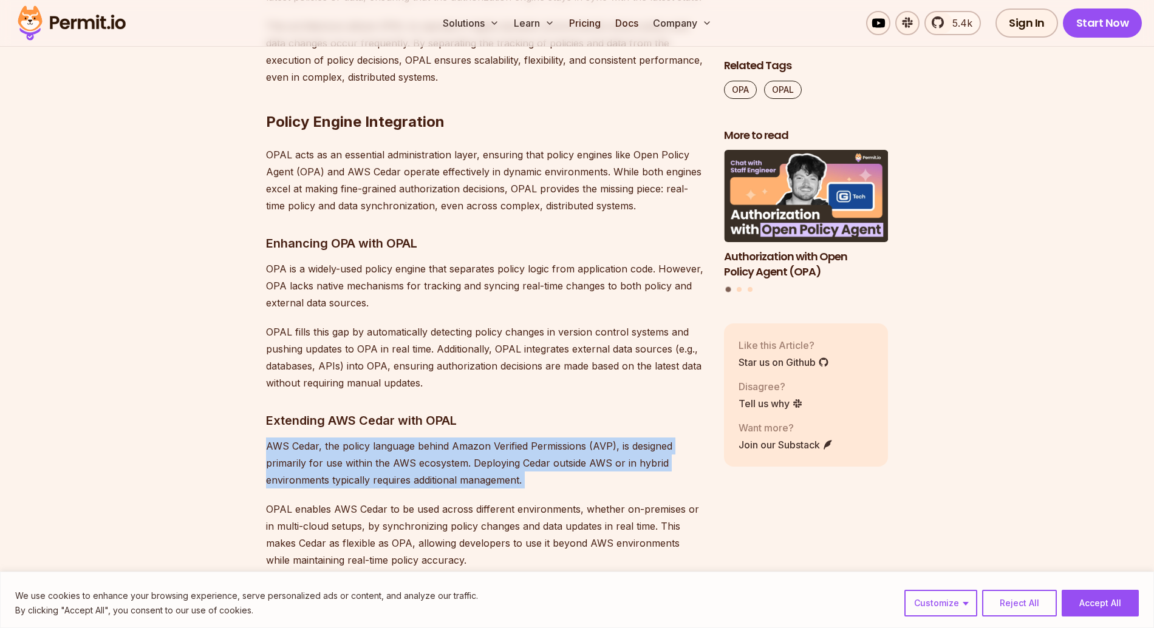
click at [573, 438] on p "AWS Cedar, the policy language behind Amazon Verified Permissions (AVP), is des…" at bounding box center [485, 463] width 438 height 51
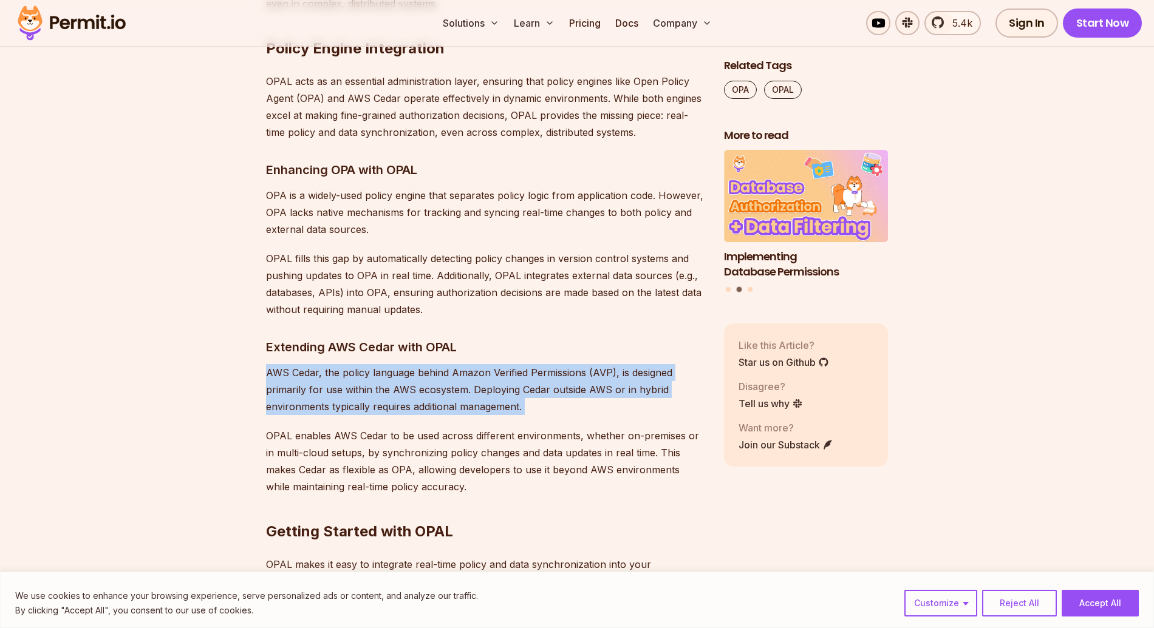
scroll to position [5794, 0]
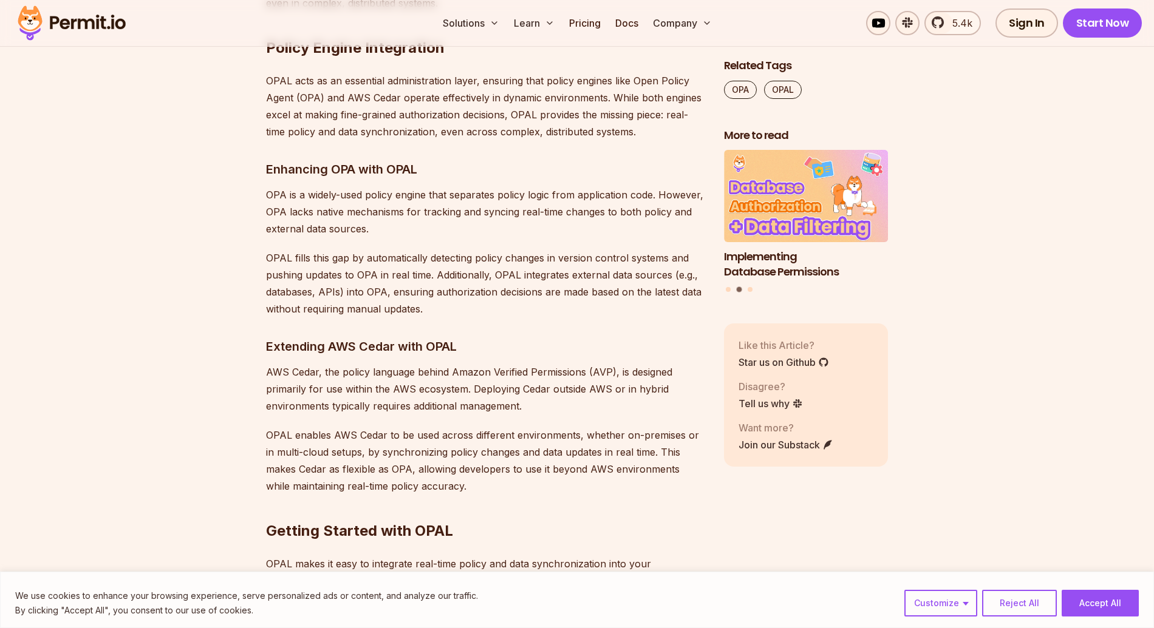
click at [572, 427] on p "OPAL enables AWS Cedar to be used across different environments, whether on-pre…" at bounding box center [485, 461] width 438 height 68
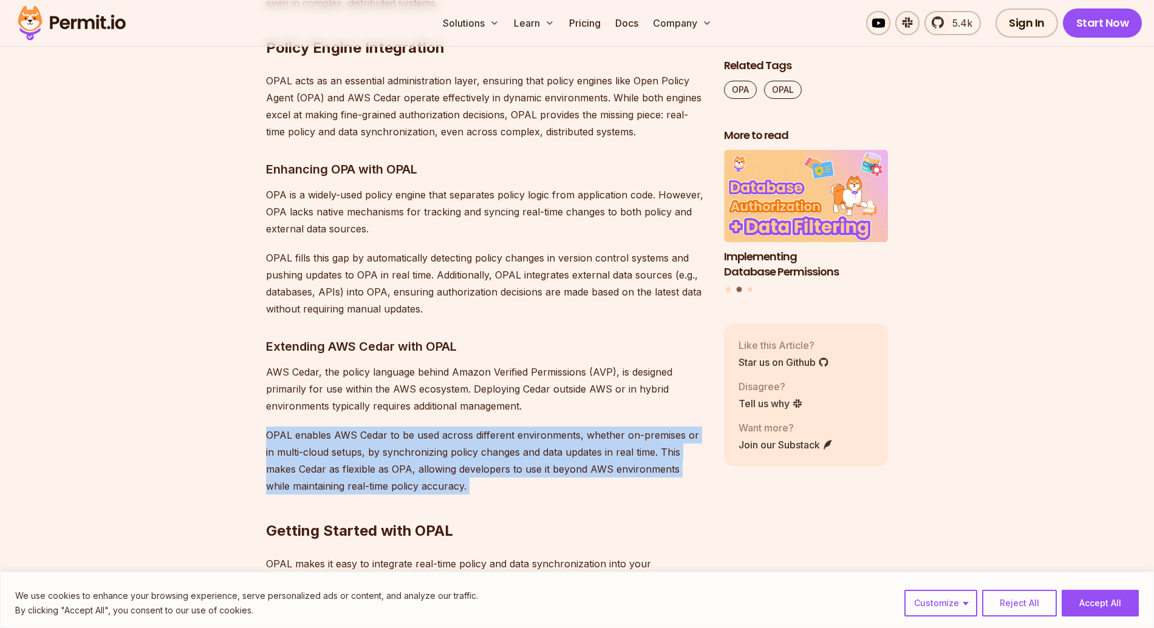
click at [572, 427] on p "OPAL enables AWS Cedar to be used across different environments, whether on-pre…" at bounding box center [485, 461] width 438 height 68
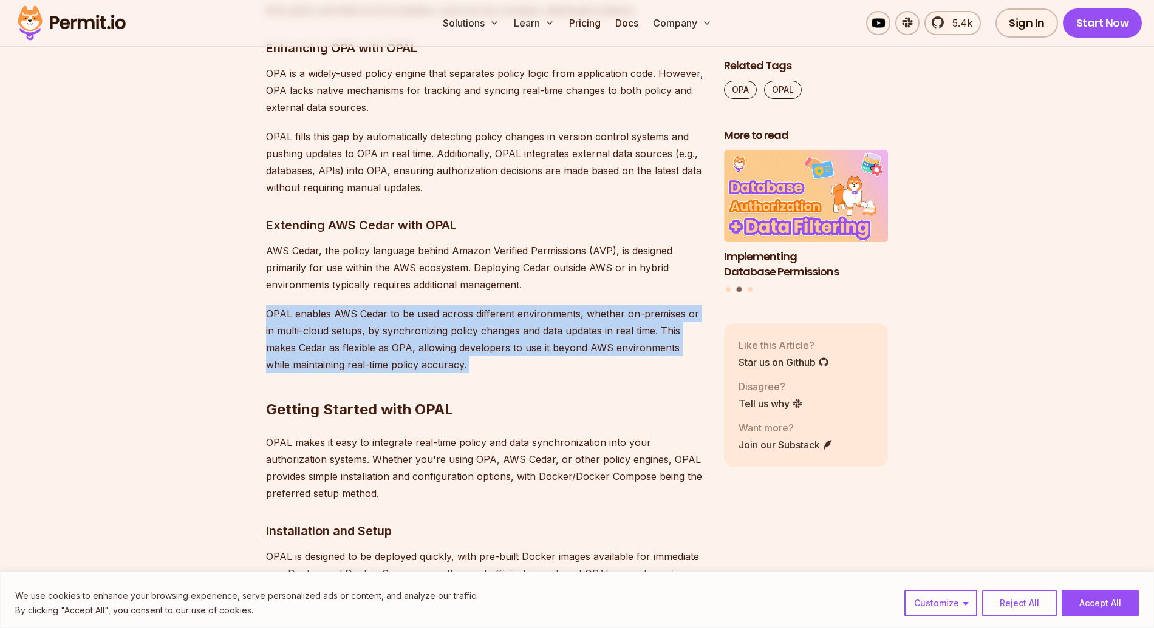
scroll to position [5918, 0]
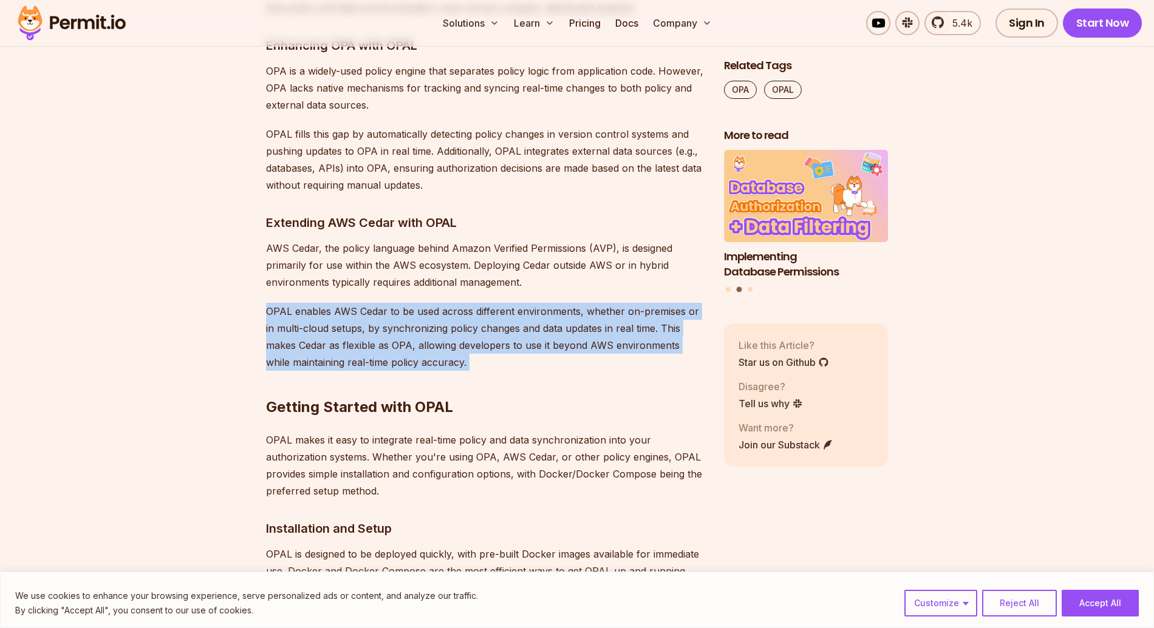
click at [572, 432] on p "OPAL makes it easy to integrate real-time policy and data synchronization into …" at bounding box center [485, 466] width 438 height 68
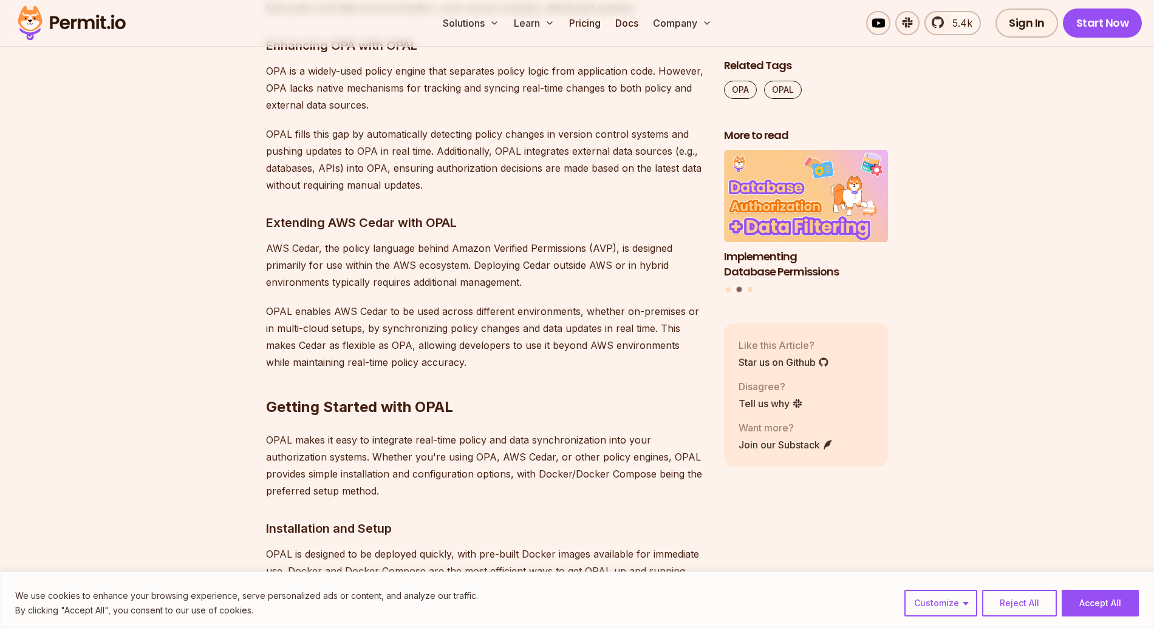
click at [572, 432] on p "OPAL makes it easy to integrate real-time policy and data synchronization into …" at bounding box center [485, 466] width 438 height 68
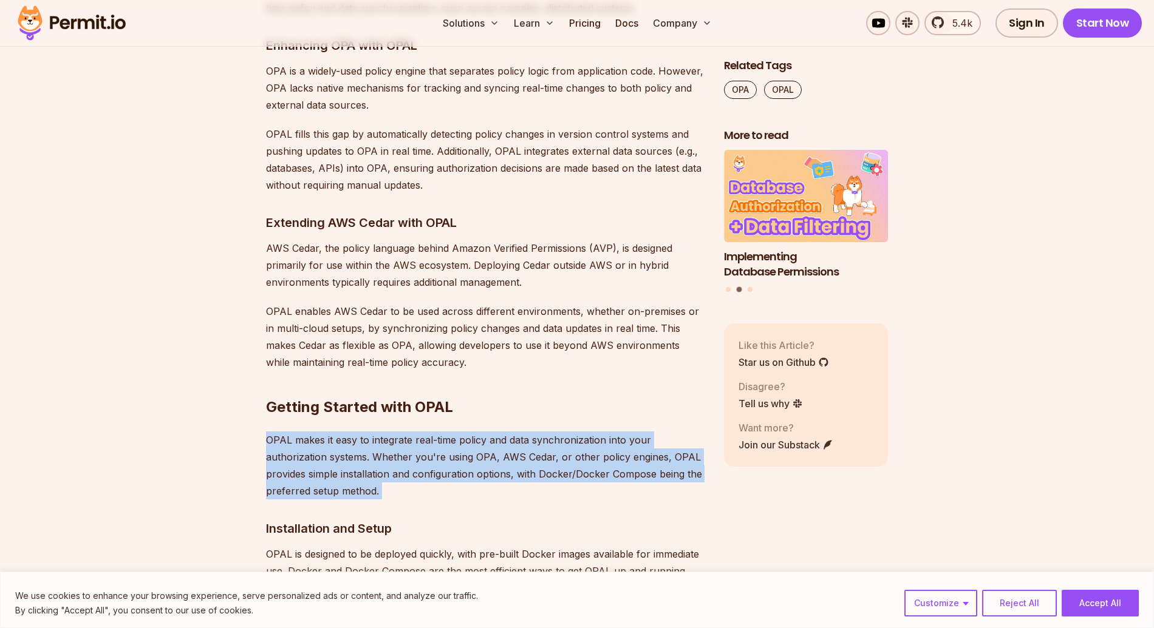
click at [572, 432] on p "OPAL makes it easy to integrate real-time policy and data synchronization into …" at bounding box center [485, 466] width 438 height 68
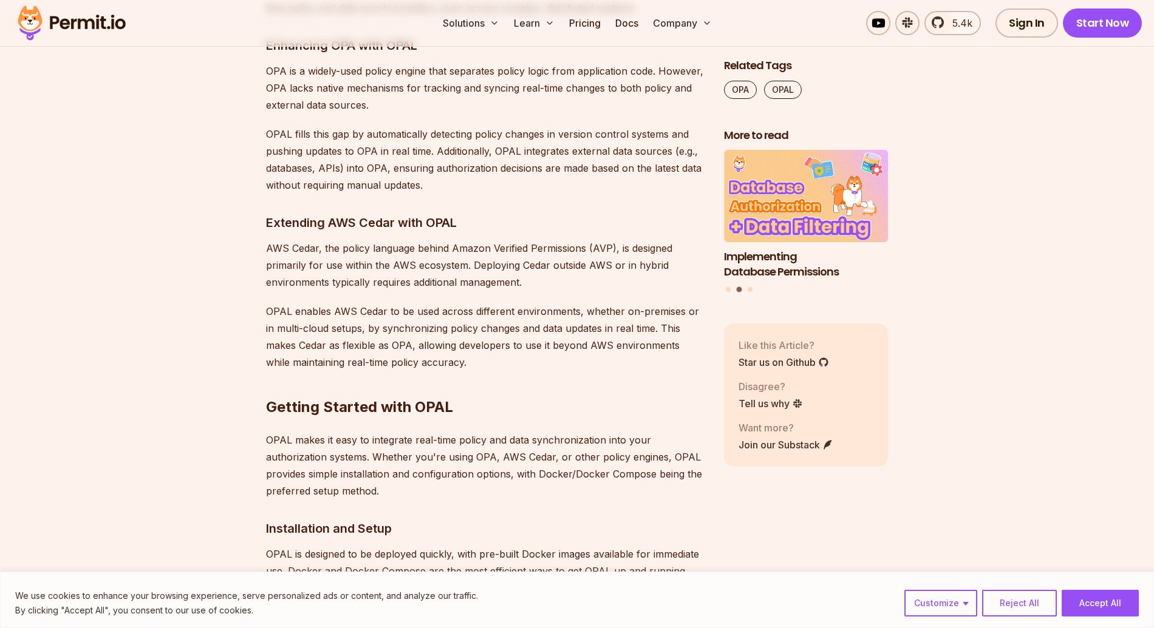
click at [527, 546] on p "OPAL is designed to be deployed quickly, with pre-built Docker images available…" at bounding box center [485, 571] width 438 height 51
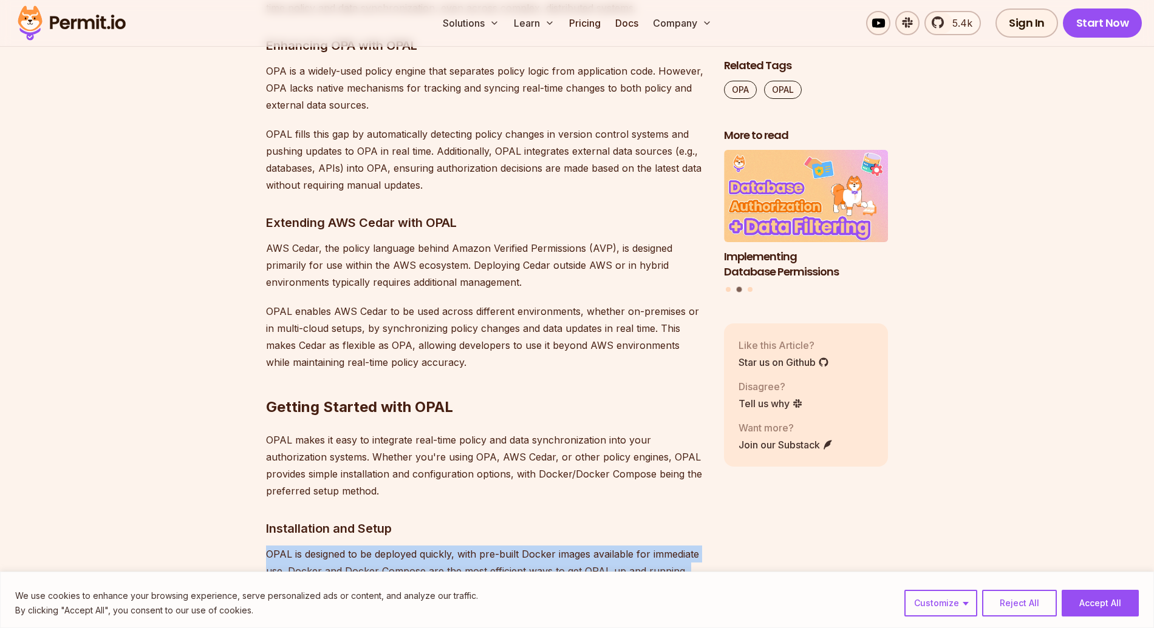
click at [527, 546] on p "OPAL is designed to be deployed quickly, with pre-built Docker images available…" at bounding box center [485, 571] width 438 height 51
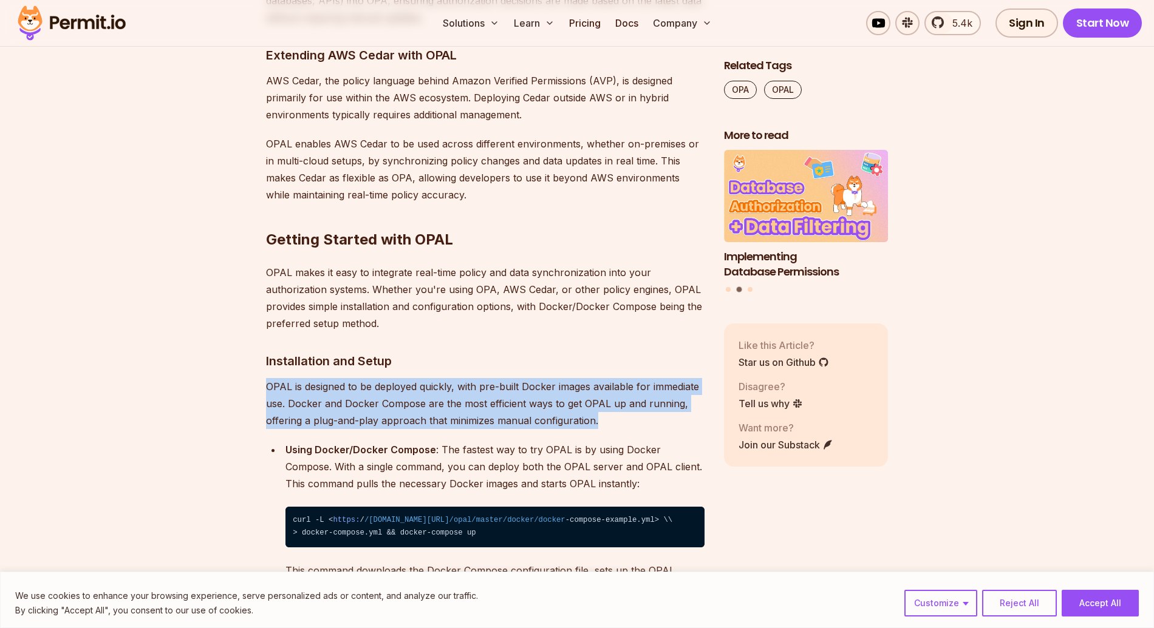
scroll to position [6087, 0]
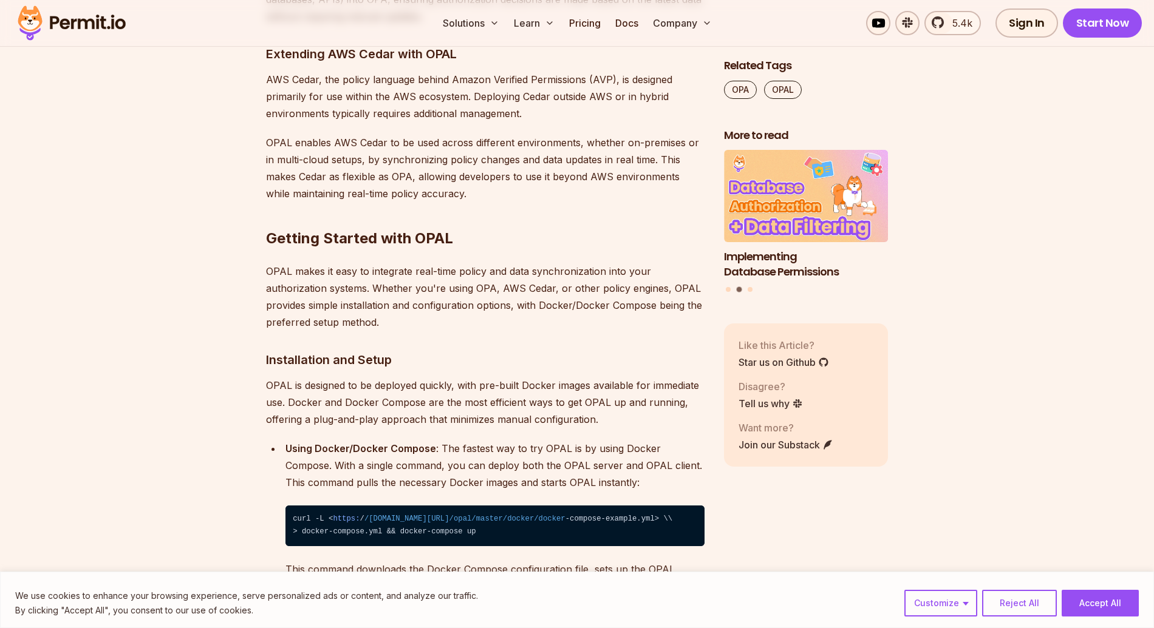
click at [525, 440] on p "Using Docker/Docker Compose : The fastest way to try OPAL is by using Docker Co…" at bounding box center [494, 465] width 419 height 51
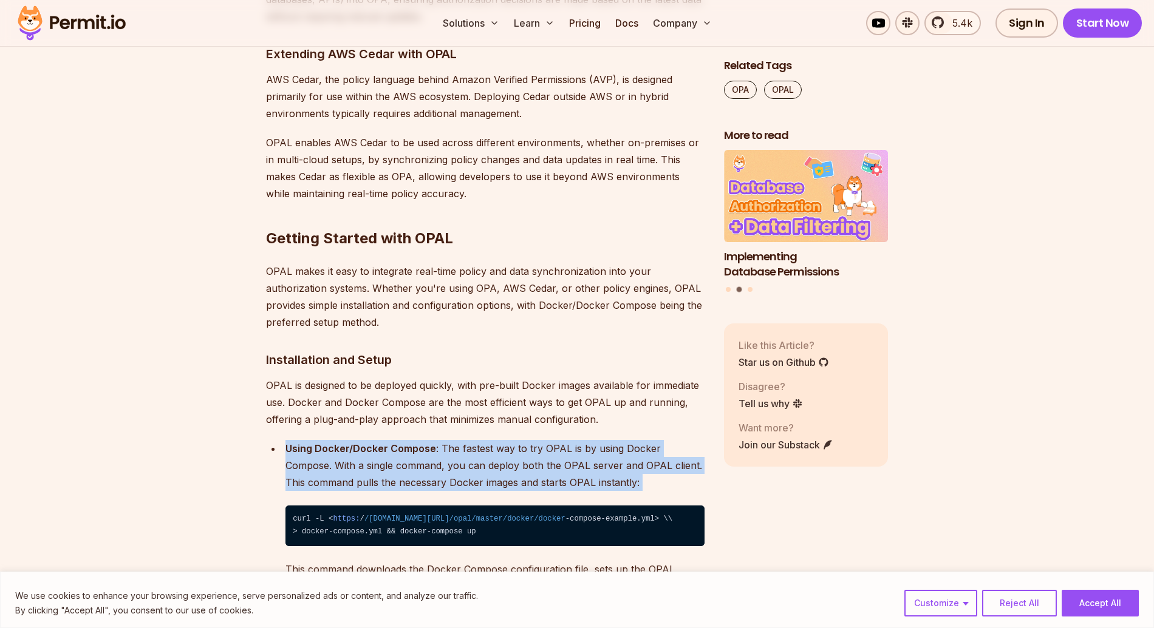
click at [525, 440] on p "Using Docker/Docker Compose : The fastest way to try OPAL is by using Docker Co…" at bounding box center [494, 465] width 419 height 51
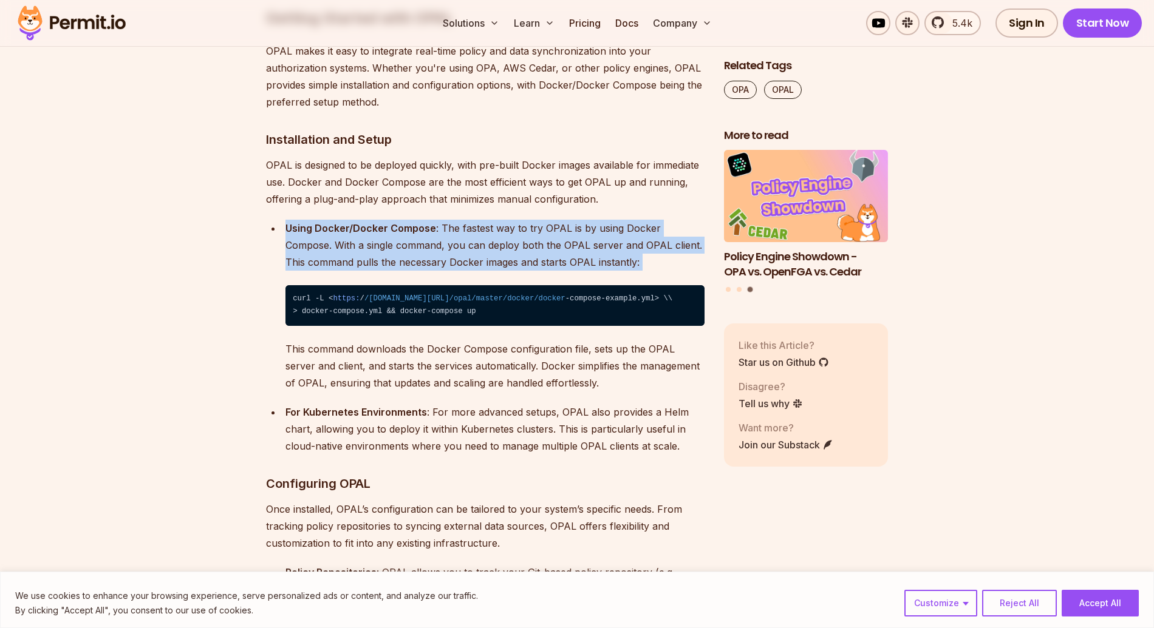
scroll to position [6309, 0]
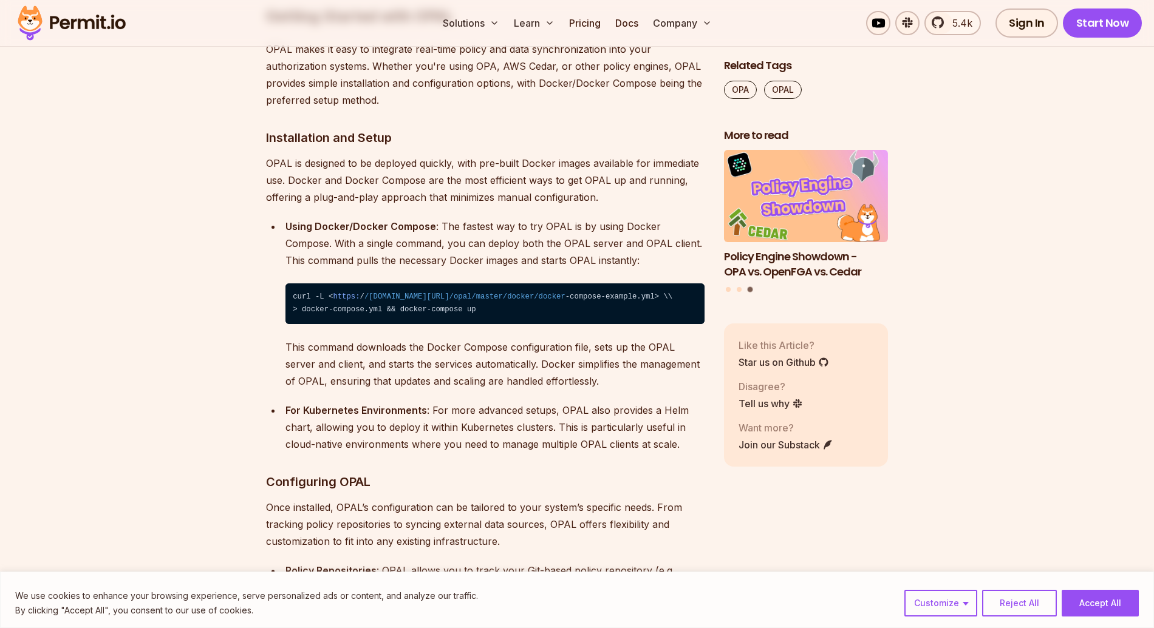
click at [431, 339] on p "This command downloads the Docker Compose configuration file, sets up the OPAL …" at bounding box center [494, 364] width 419 height 51
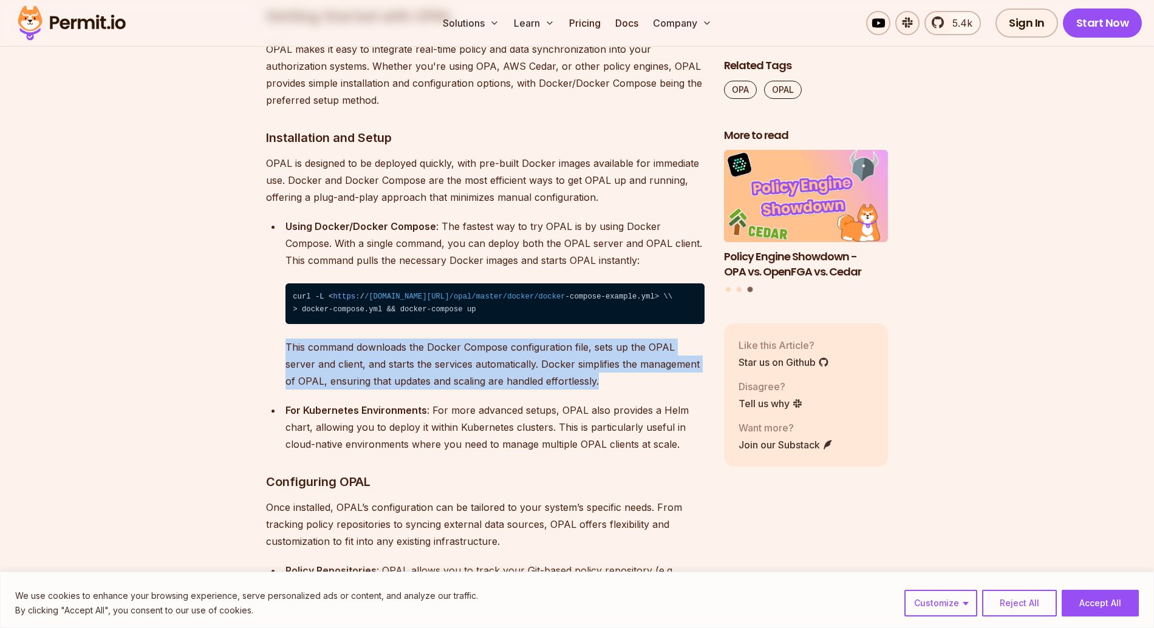
click at [431, 339] on p "This command downloads the Docker Compose configuration file, sets up the OPAL …" at bounding box center [494, 364] width 419 height 51
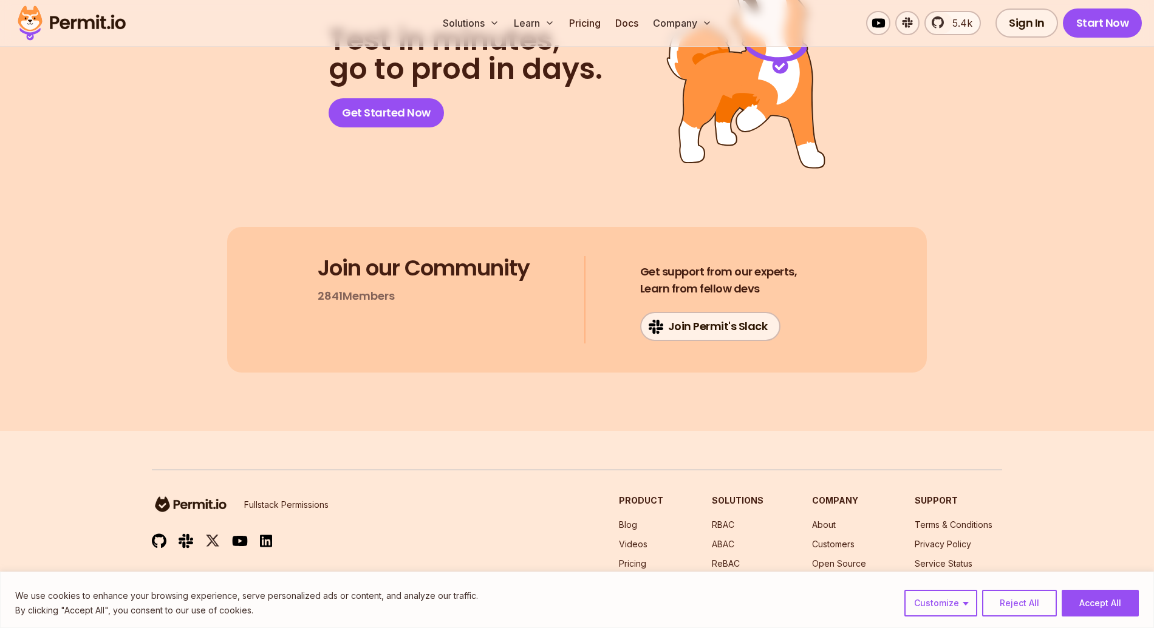
scroll to position [8023, 0]
